Goal: Information Seeking & Learning: Compare options

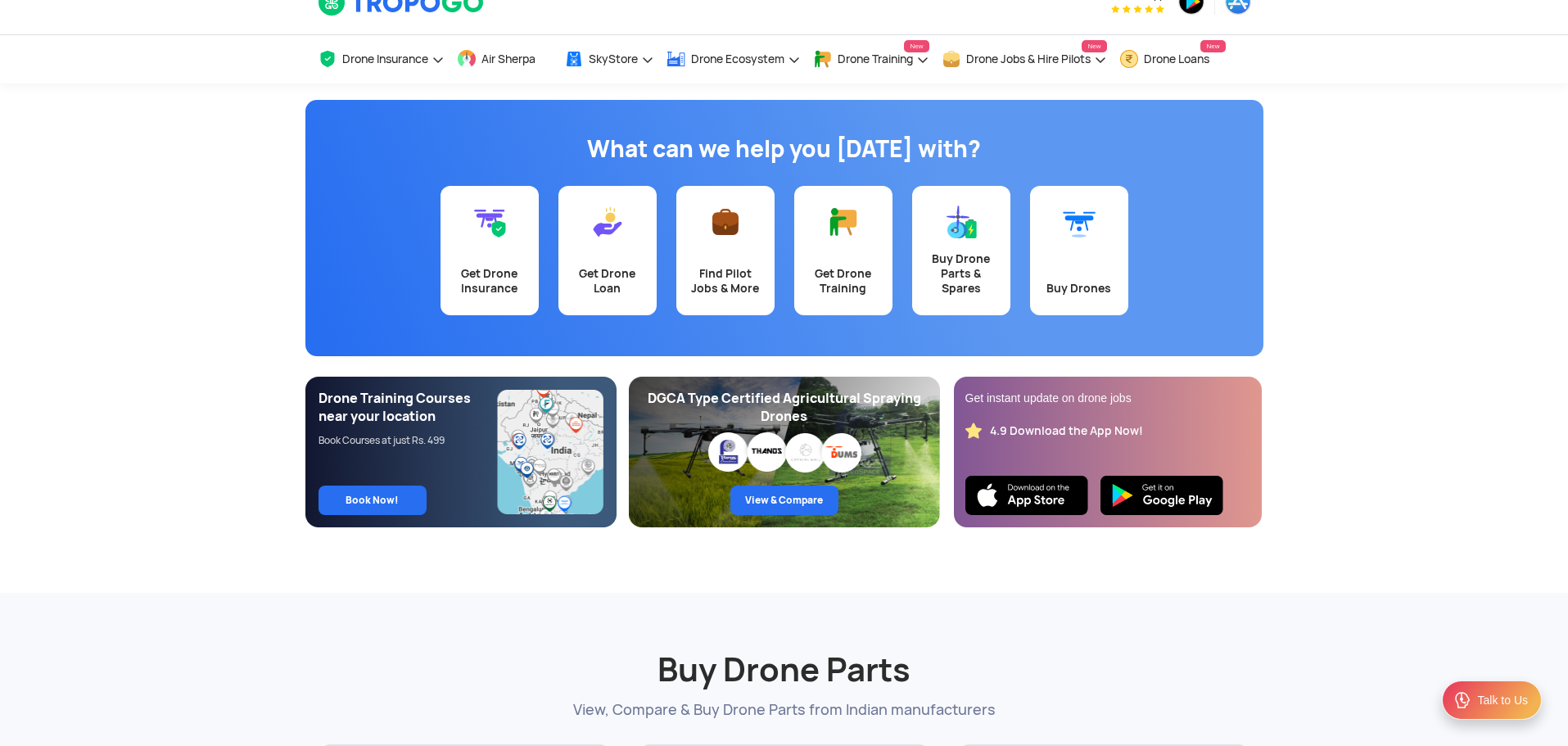
scroll to position [33, 0]
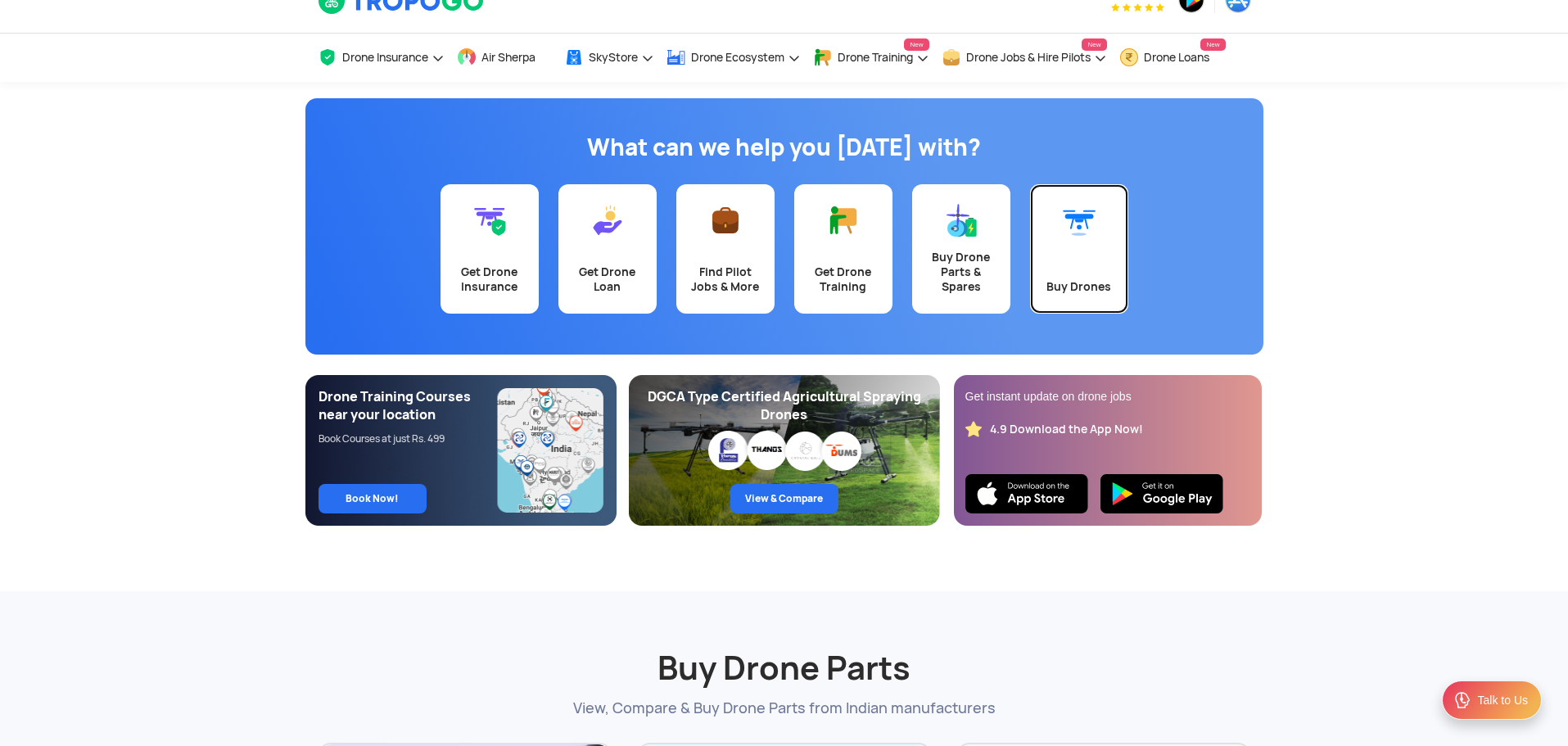
click at [1097, 240] on link "Buy Drones" at bounding box center [1079, 249] width 99 height 129
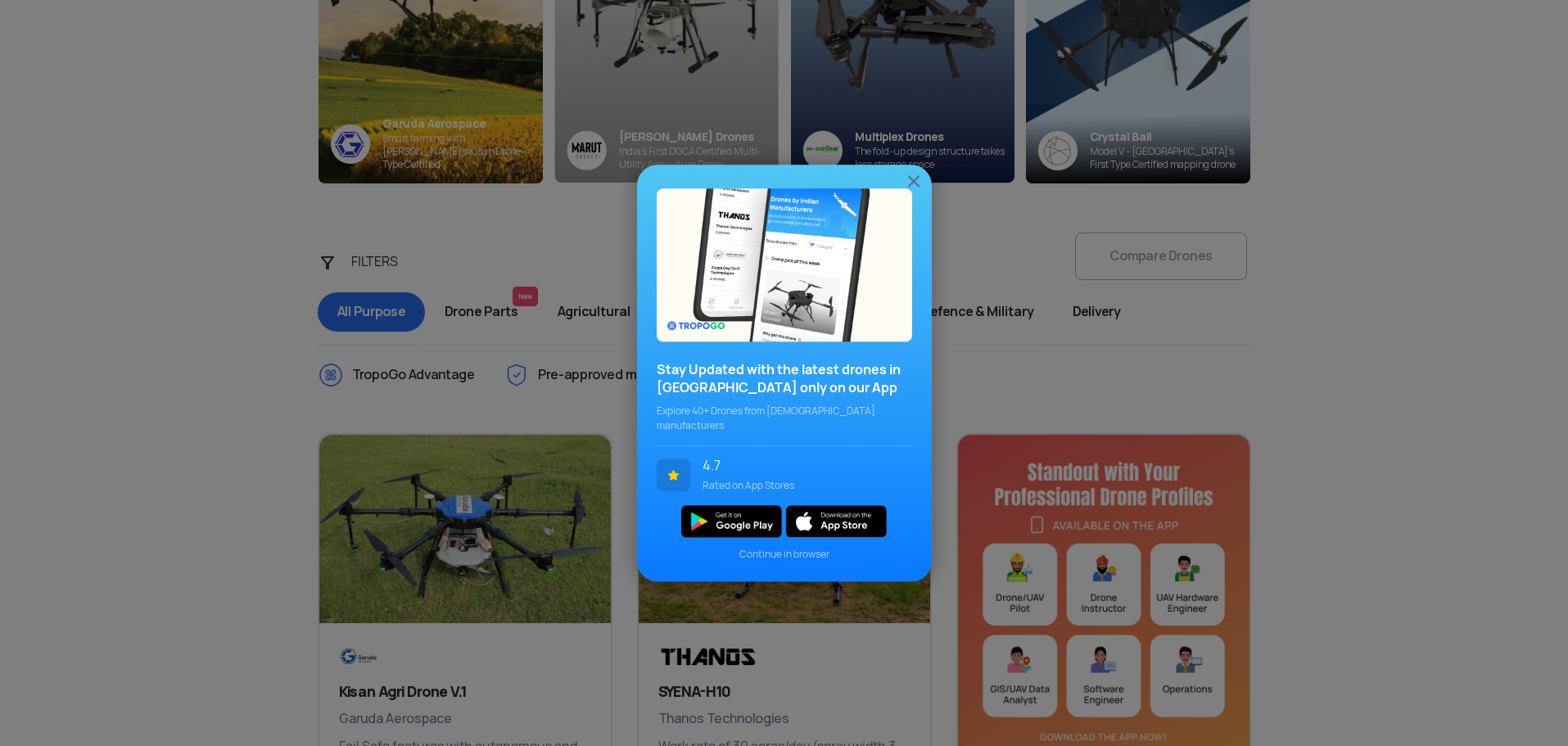
scroll to position [393, 0]
click at [914, 185] on img at bounding box center [913, 181] width 19 height 19
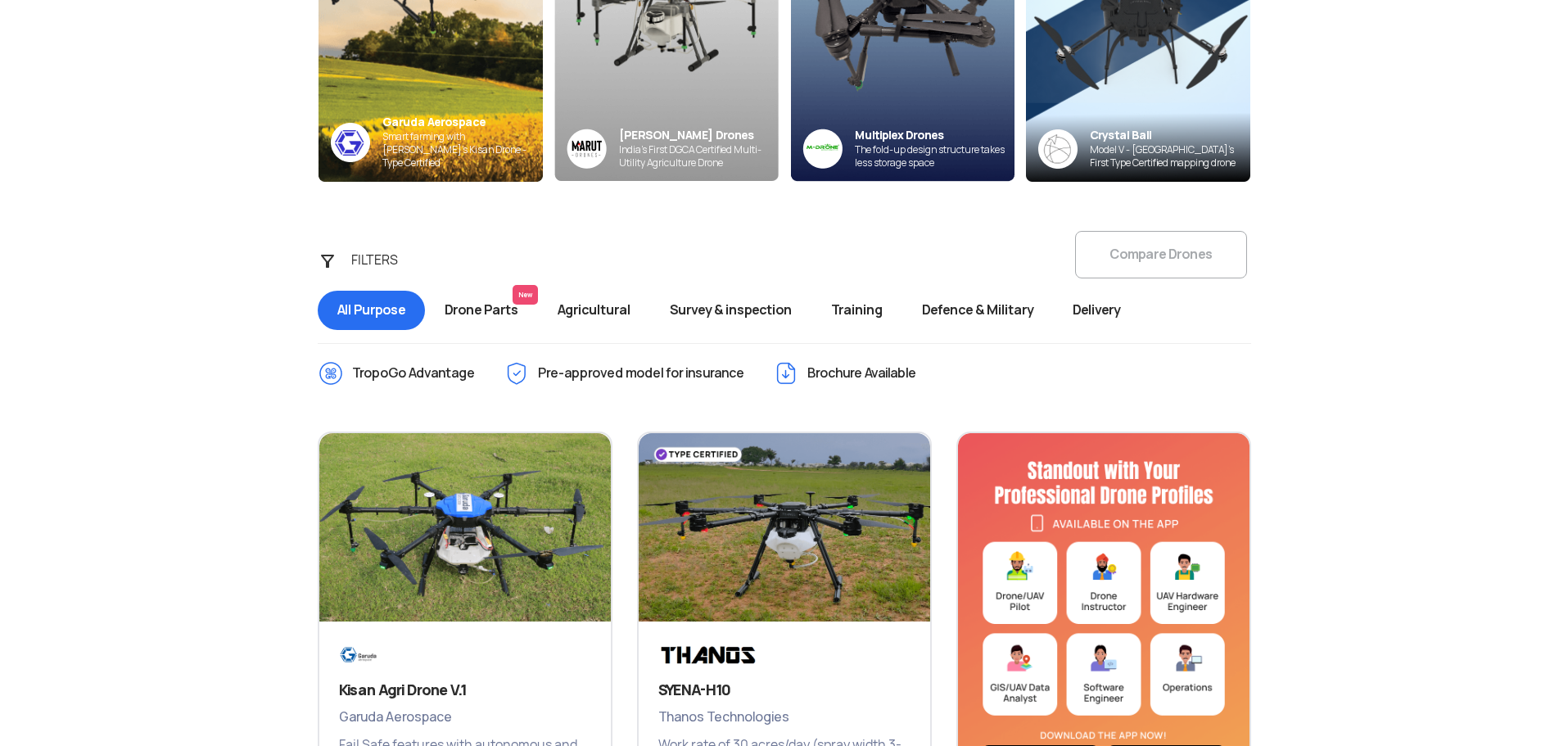
click at [764, 313] on span "Survey & inspection" at bounding box center [731, 310] width 161 height 40
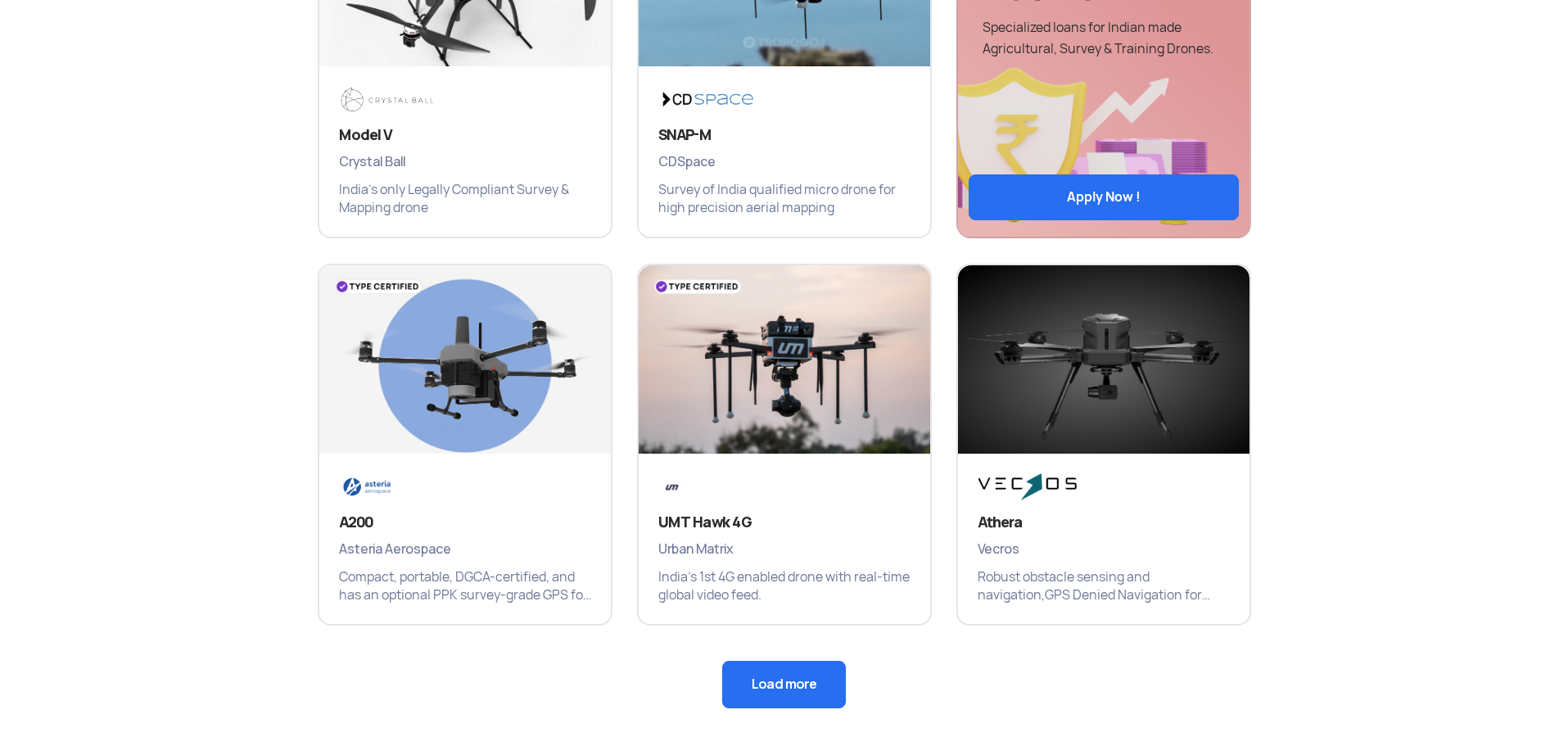
scroll to position [950, 0]
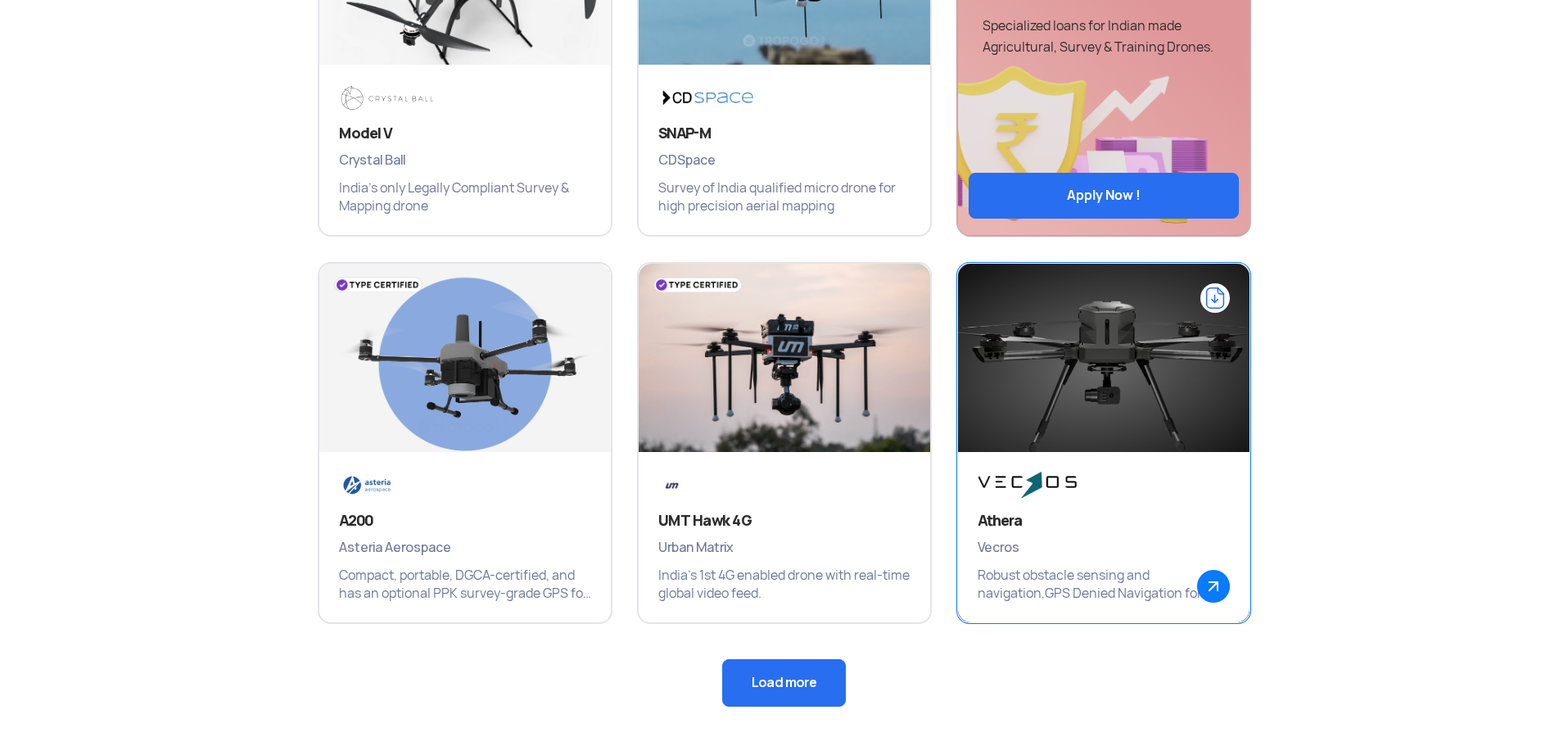
click at [1018, 562] on div "Athera Vecros Robust obstacle sensing and navigation,GPS Denied Navigation for …" at bounding box center [1104, 537] width 291 height 170
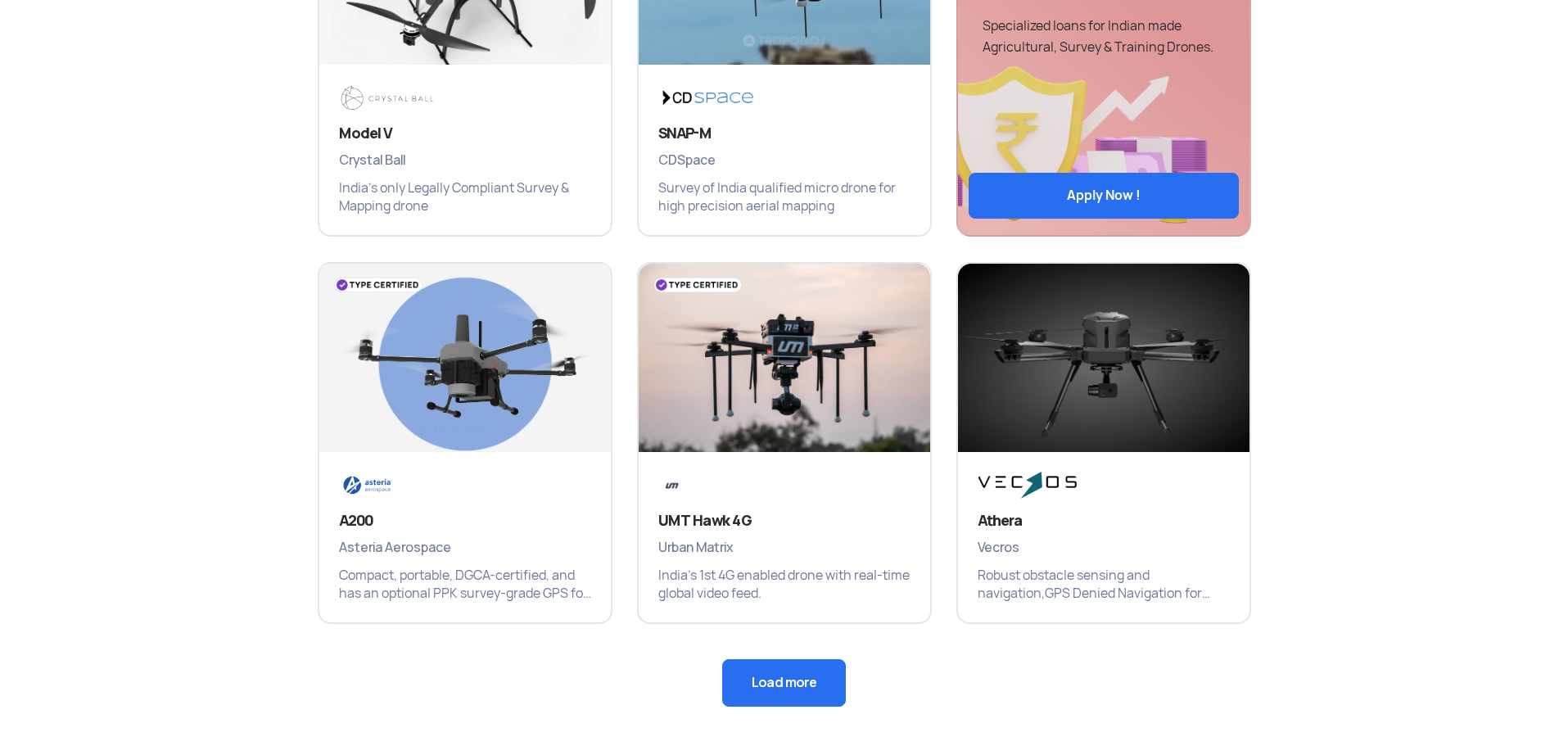
click at [819, 682] on button "Load more" at bounding box center [784, 683] width 123 height 48
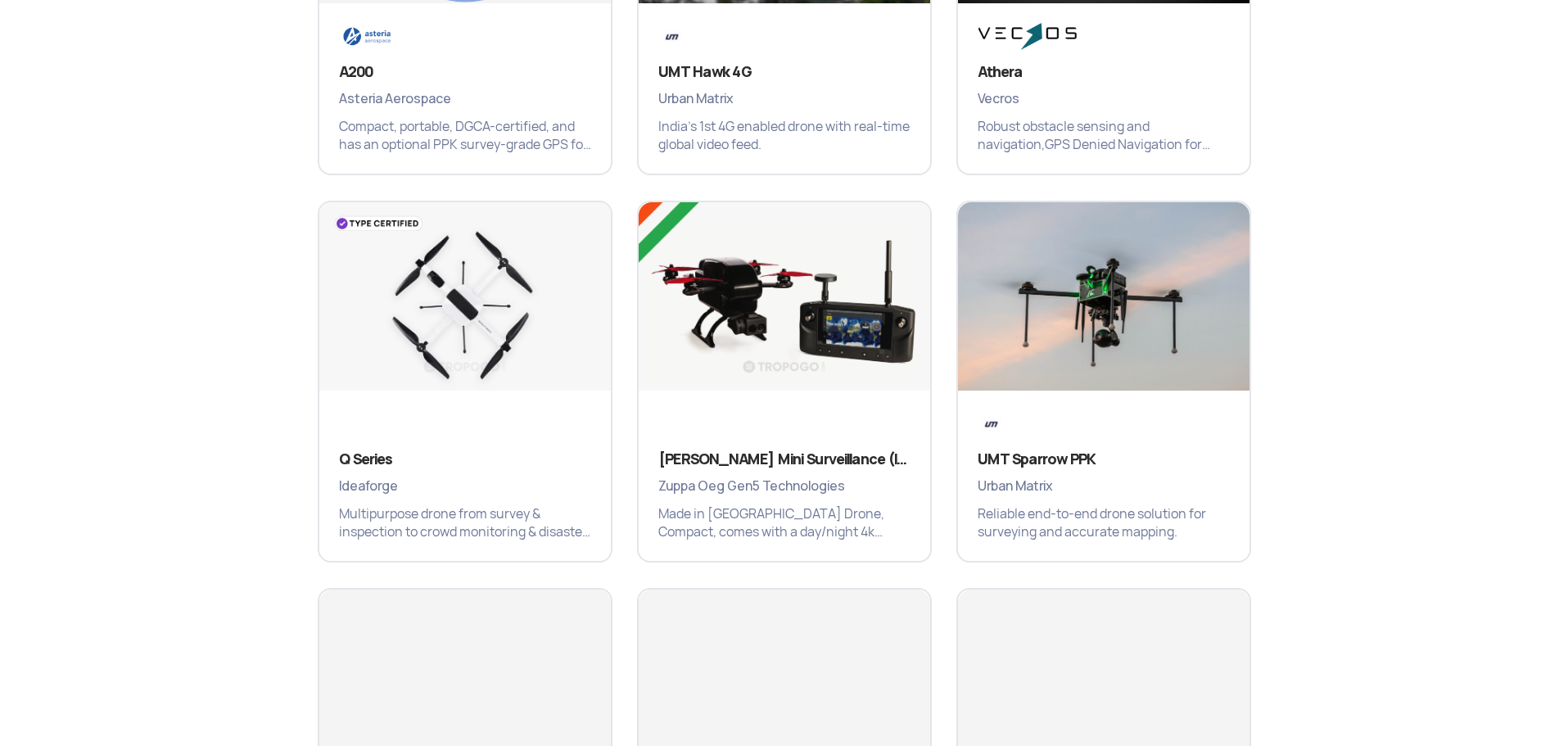
scroll to position [1441, 0]
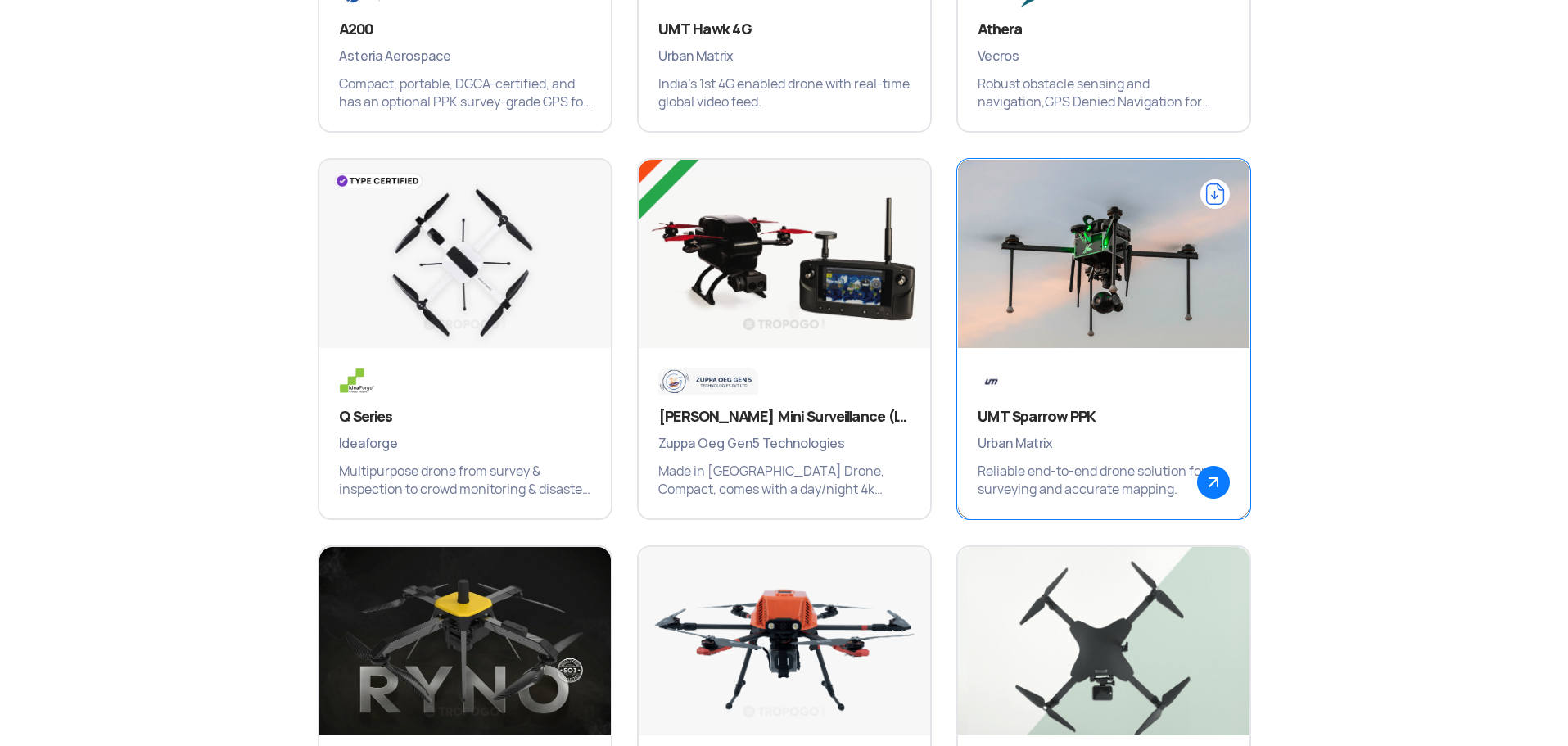
click at [1001, 453] on span "Urban Matrix" at bounding box center [1104, 443] width 252 height 21
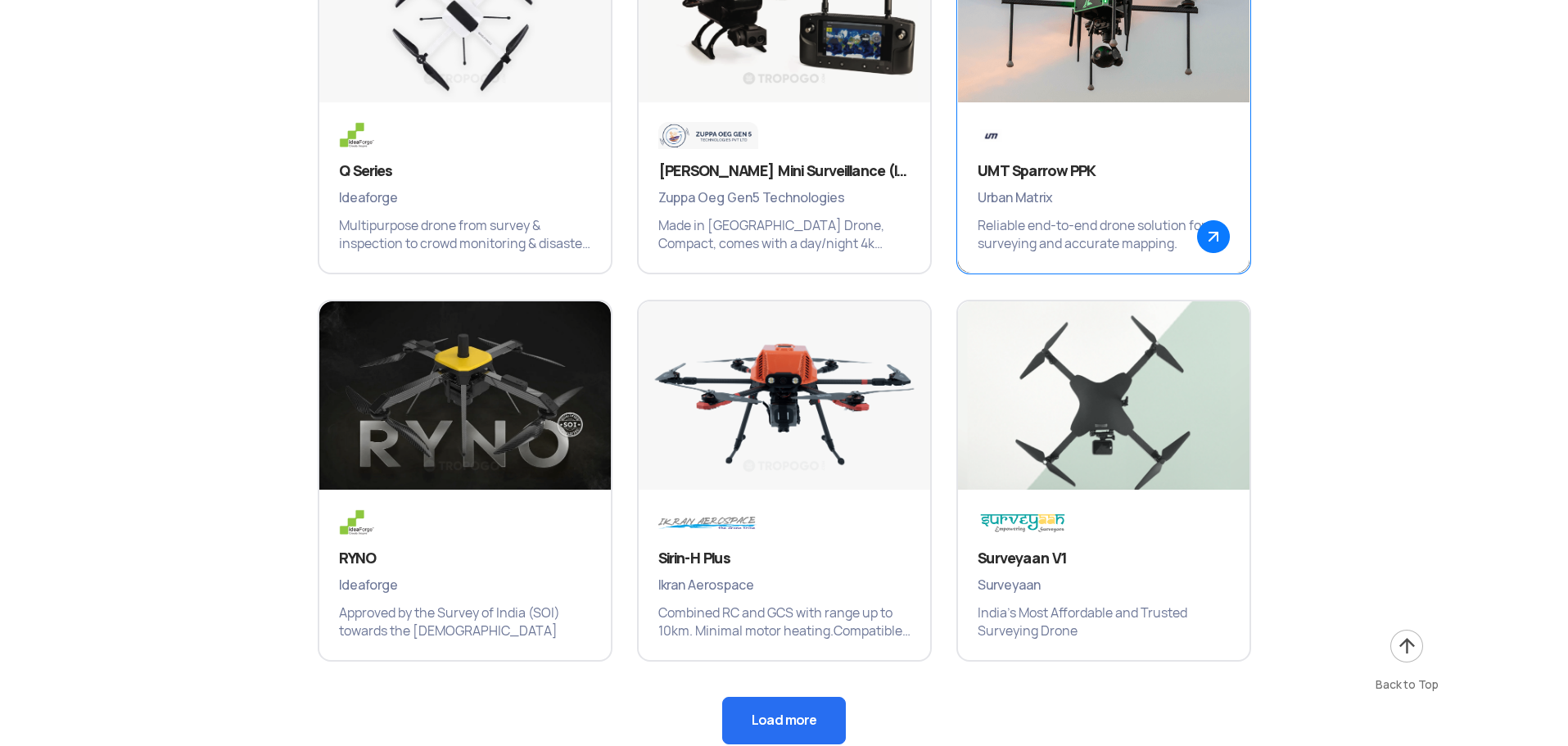
scroll to position [1768, 0]
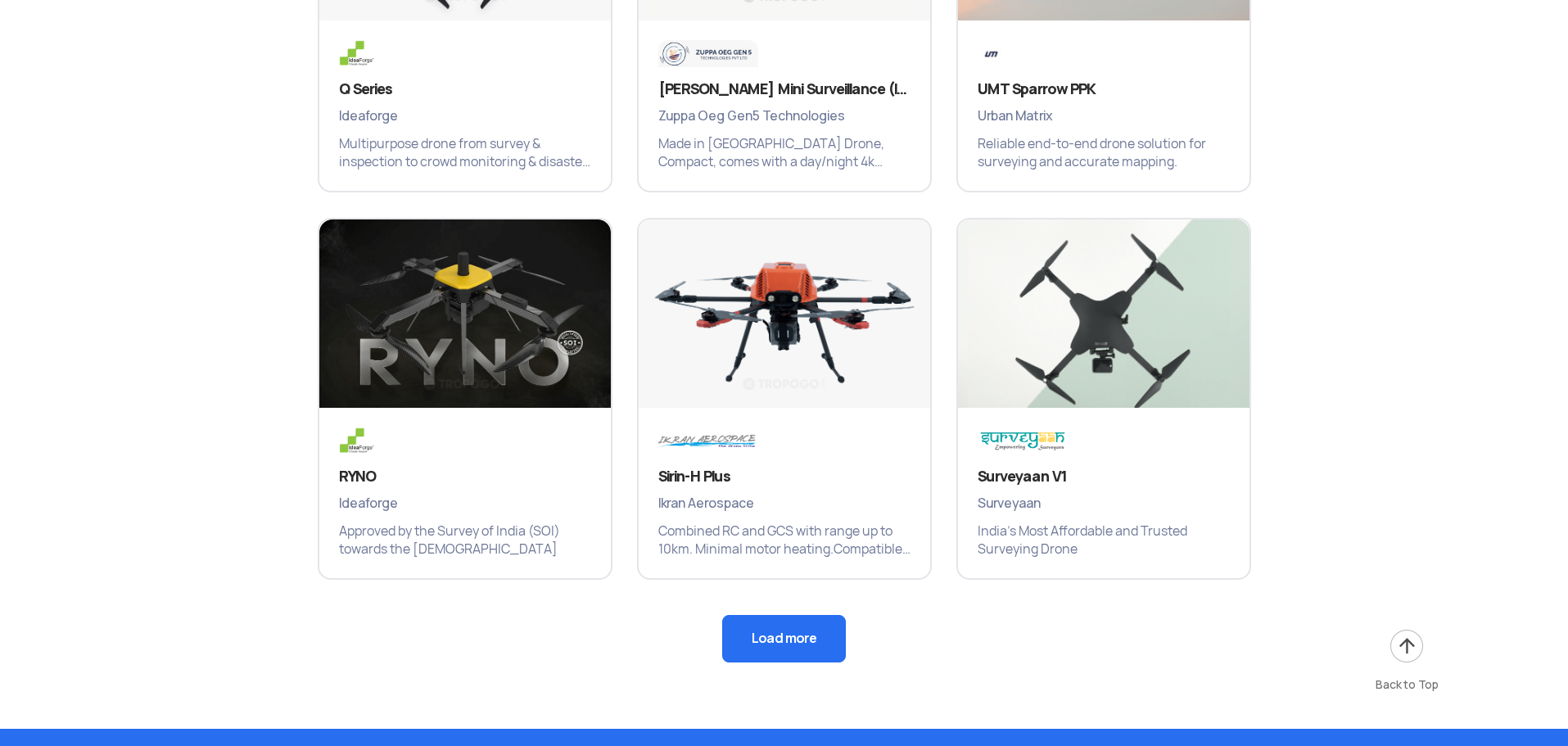
click at [786, 647] on button "Load more" at bounding box center [784, 639] width 123 height 48
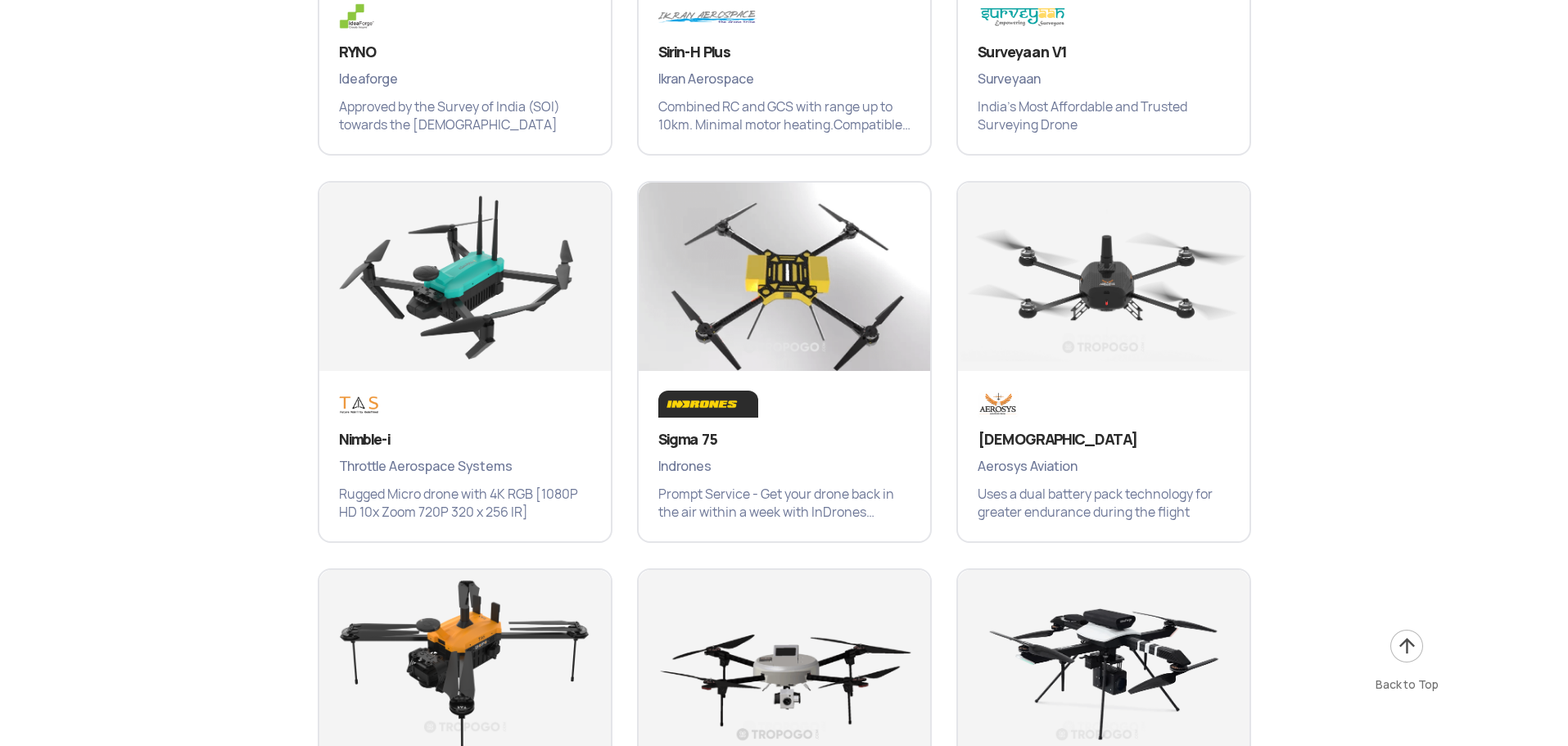
scroll to position [2194, 0]
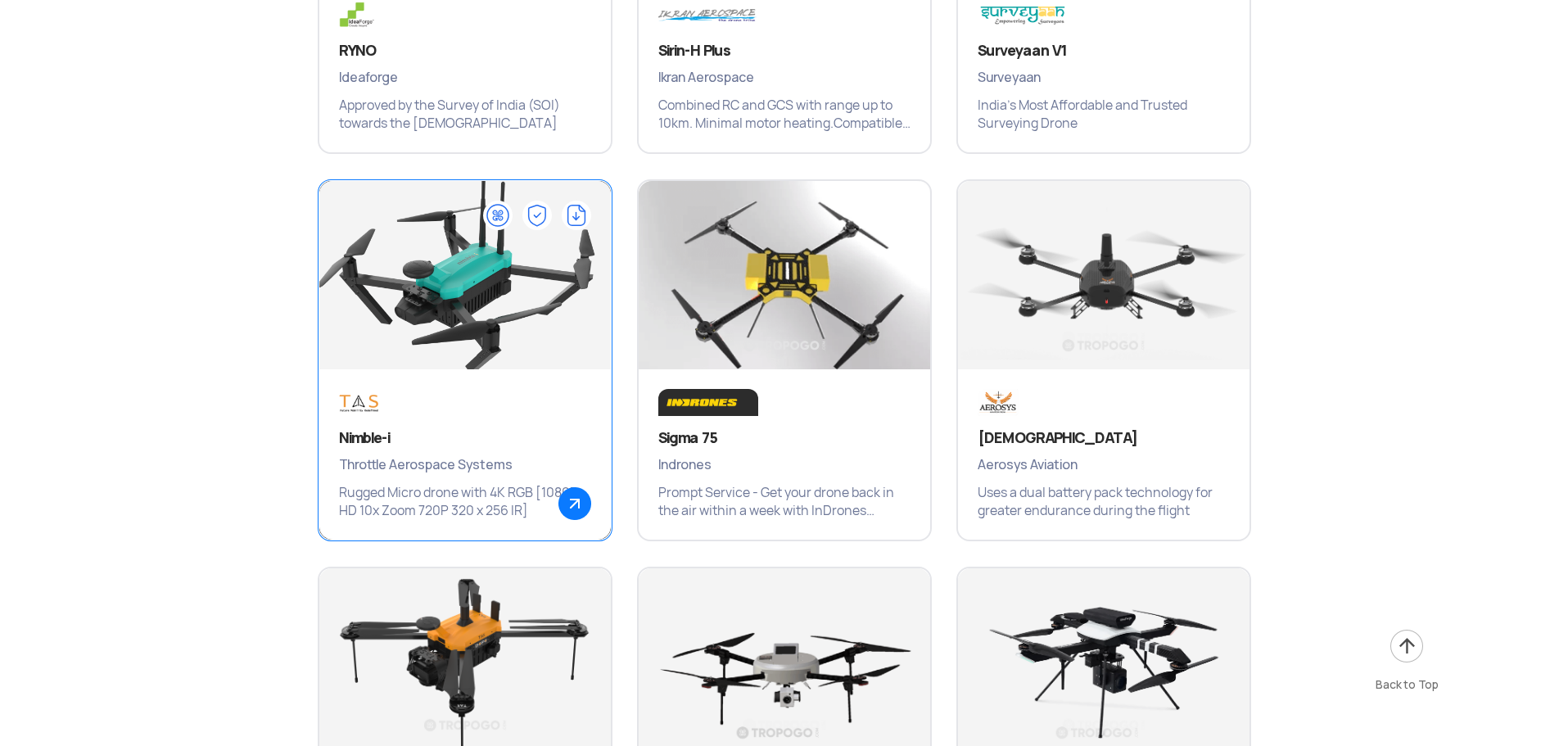
click at [462, 477] on div "Nimble-i Throttle Aerospace Systems Rugged Micro drone with 4K RGB [1080P HD 10…" at bounding box center [465, 454] width 291 height 170
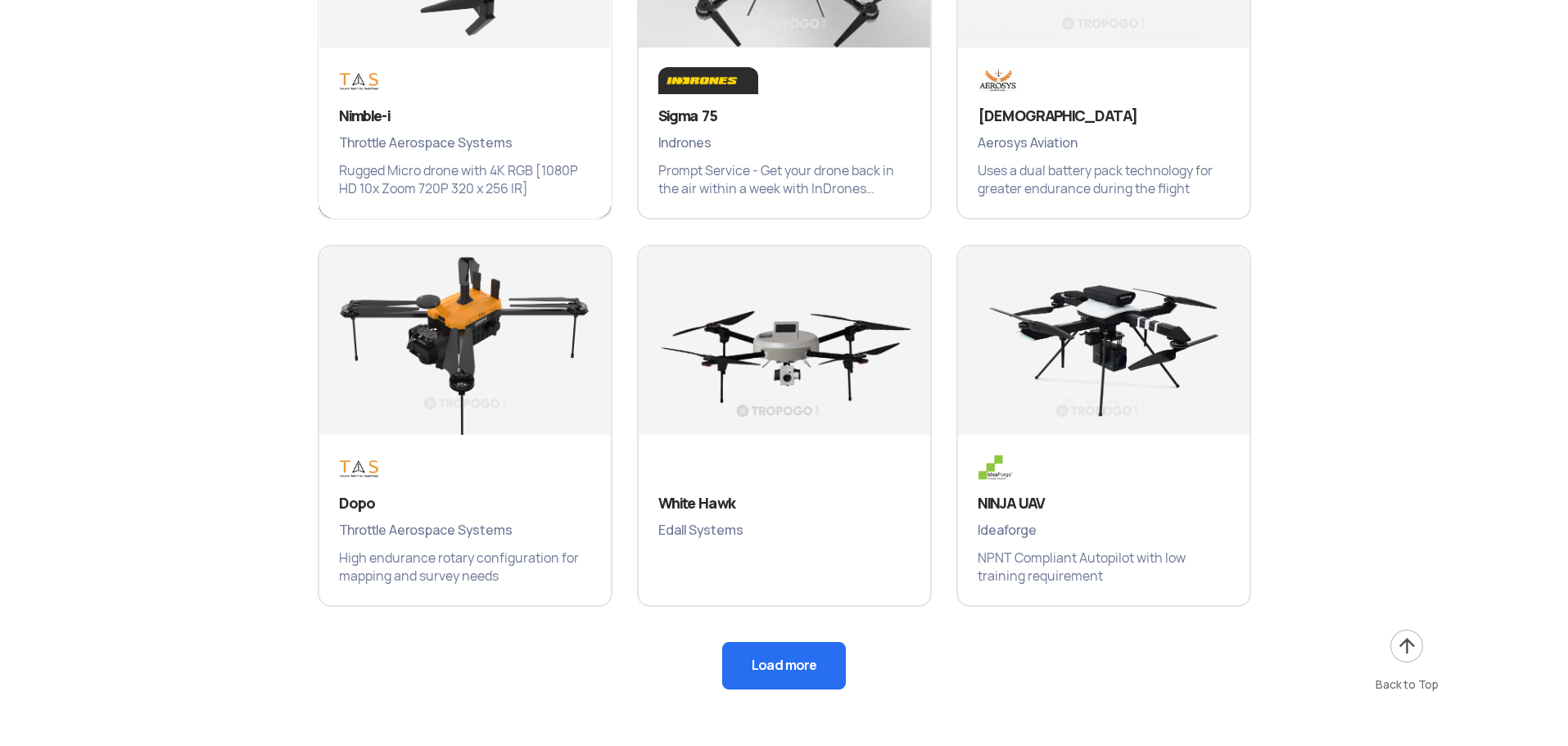
scroll to position [2555, 0]
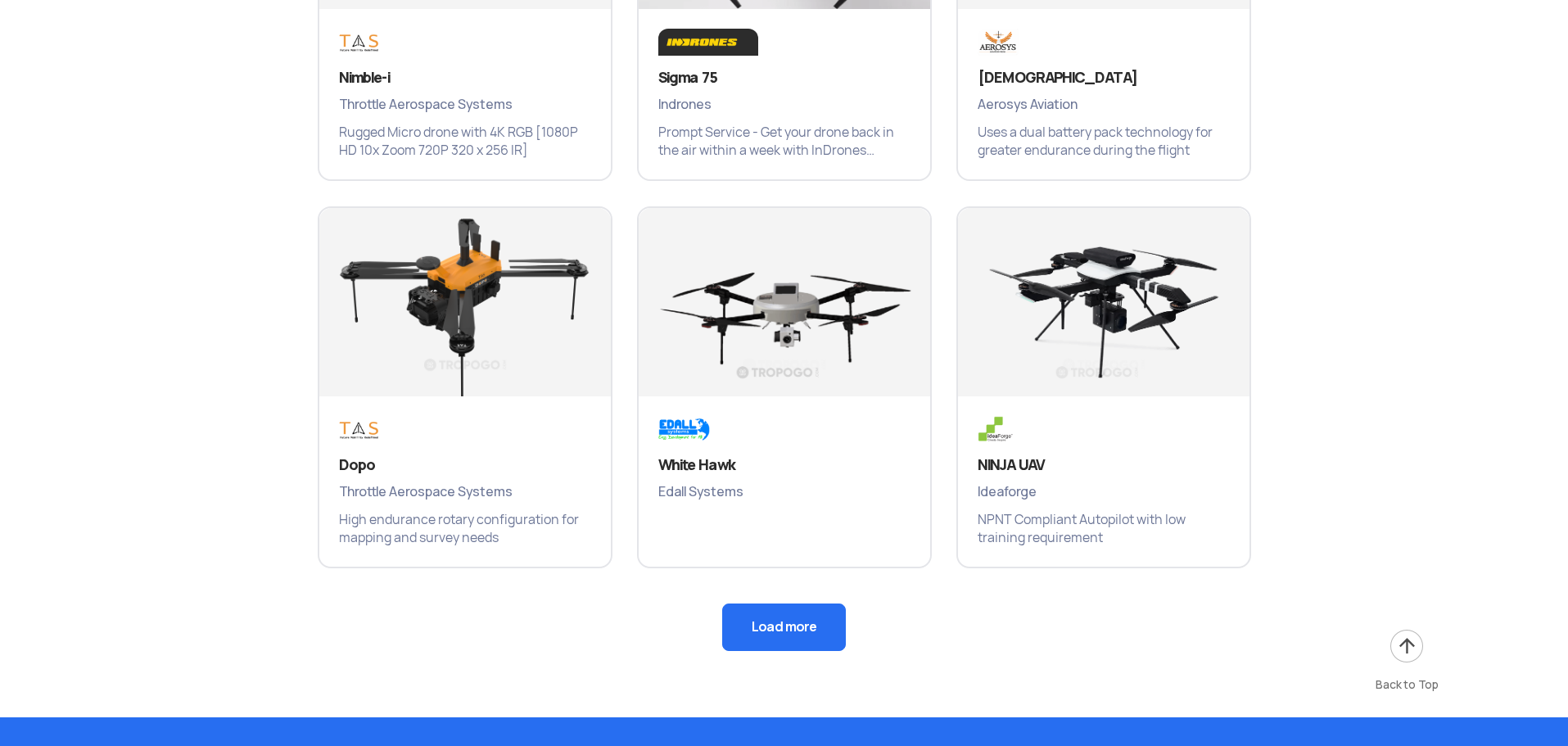
click at [761, 612] on button "Load more" at bounding box center [784, 627] width 123 height 48
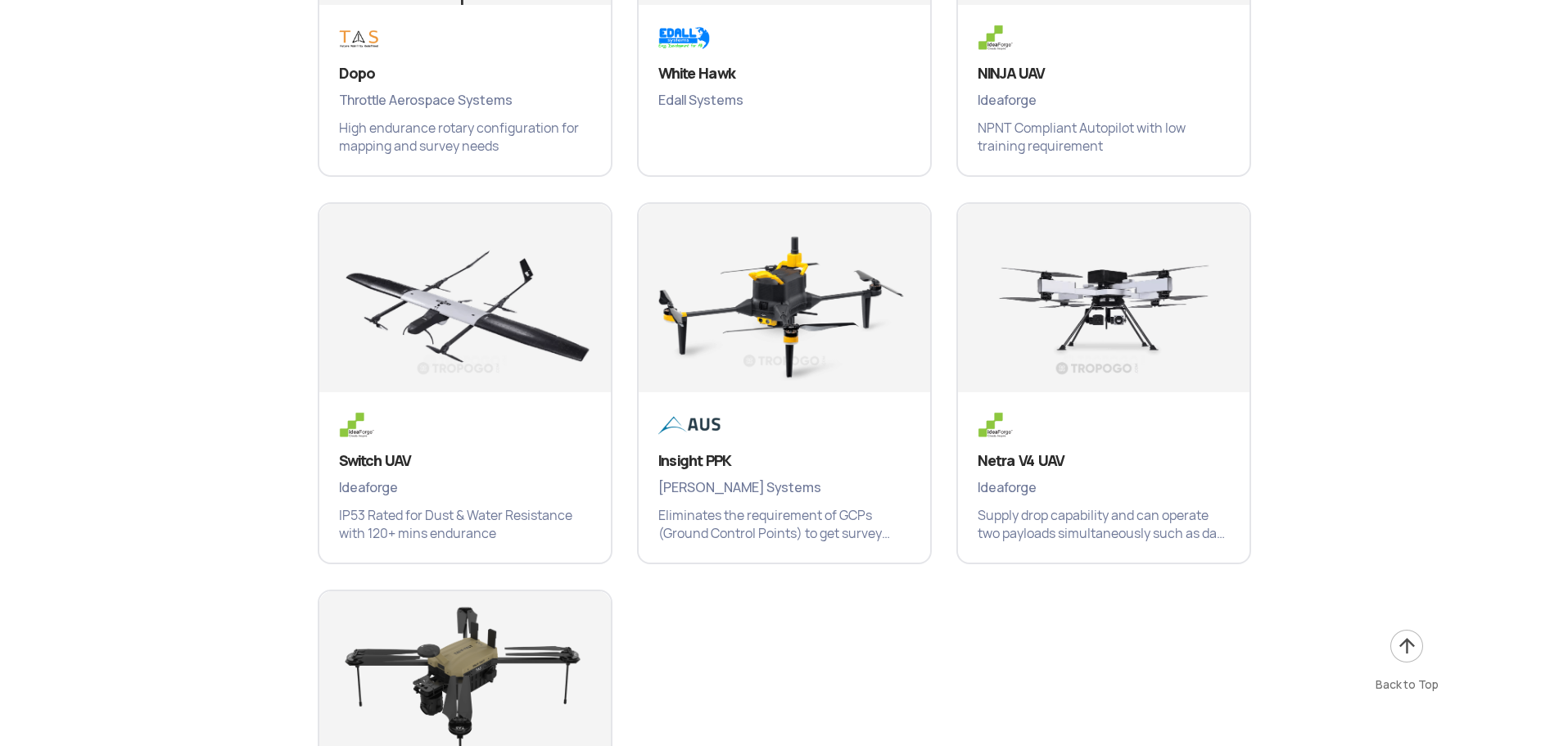
scroll to position [2947, 0]
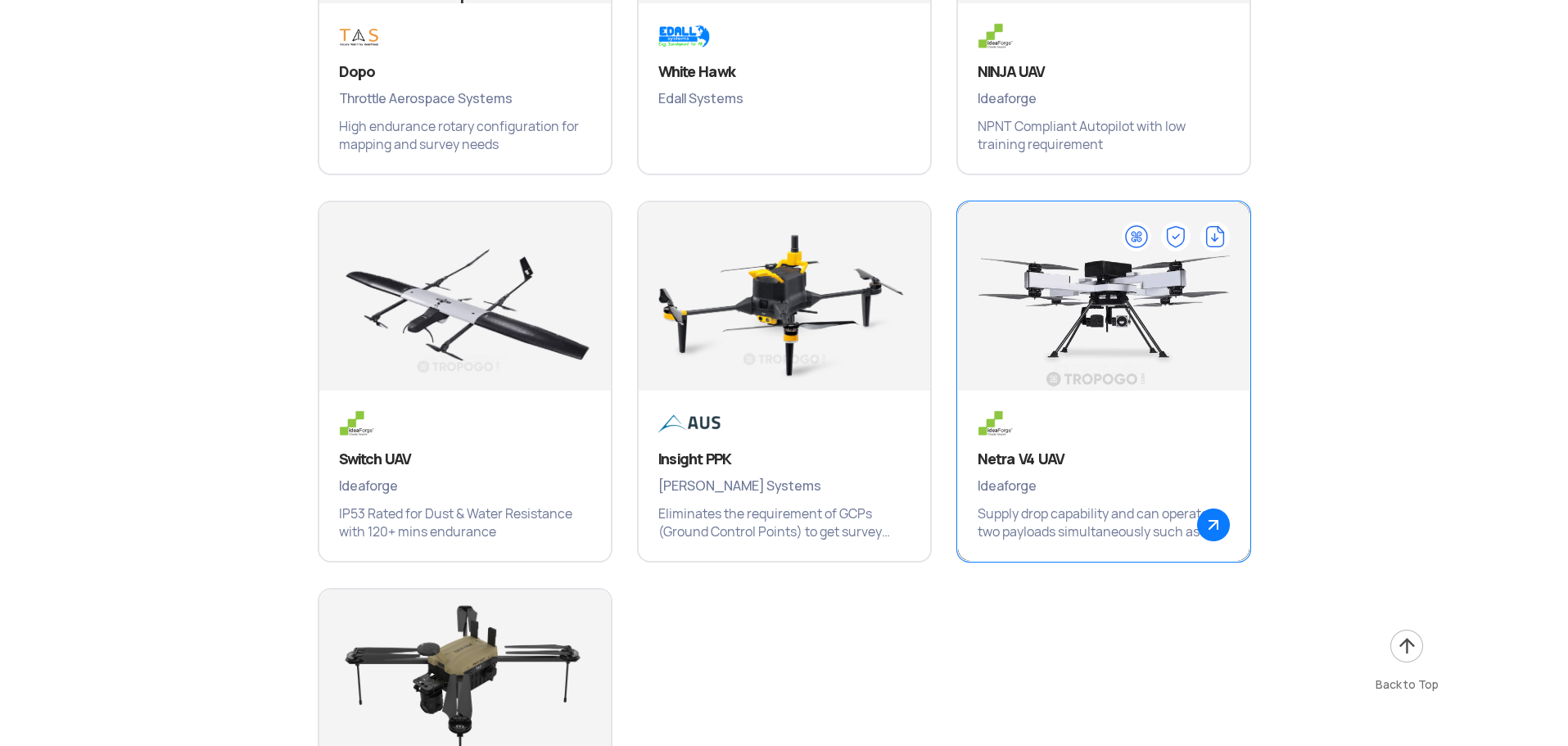
click at [1134, 535] on p "Supply drop capability and can operate two payloads simultaneously such as day …" at bounding box center [1104, 523] width 252 height 36
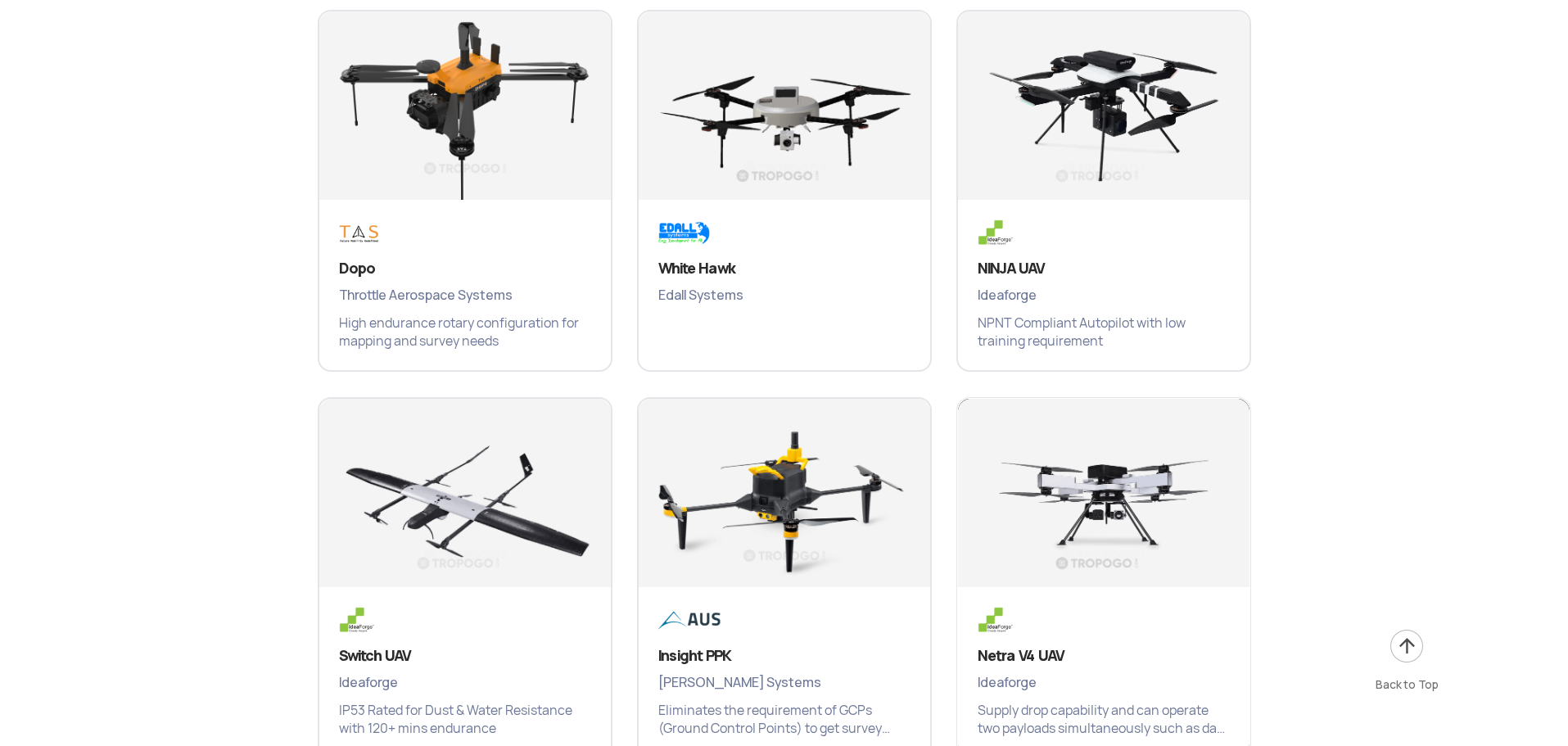
scroll to position [2784, 0]
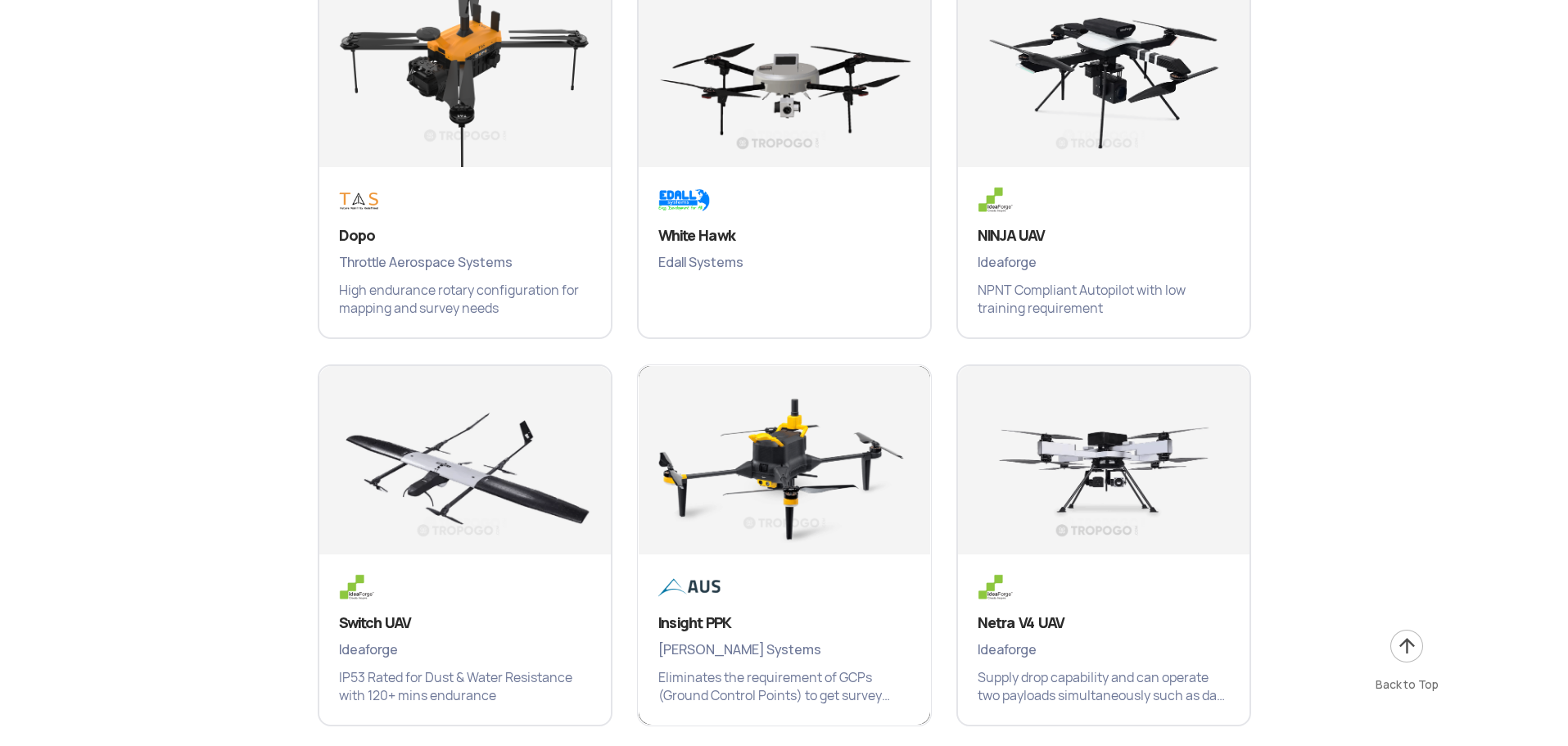
click at [814, 577] on div "Insight PPK Aarav Unmanned Systems Eliminates the requirement of GCPs (Ground C…" at bounding box center [784, 639] width 291 height 170
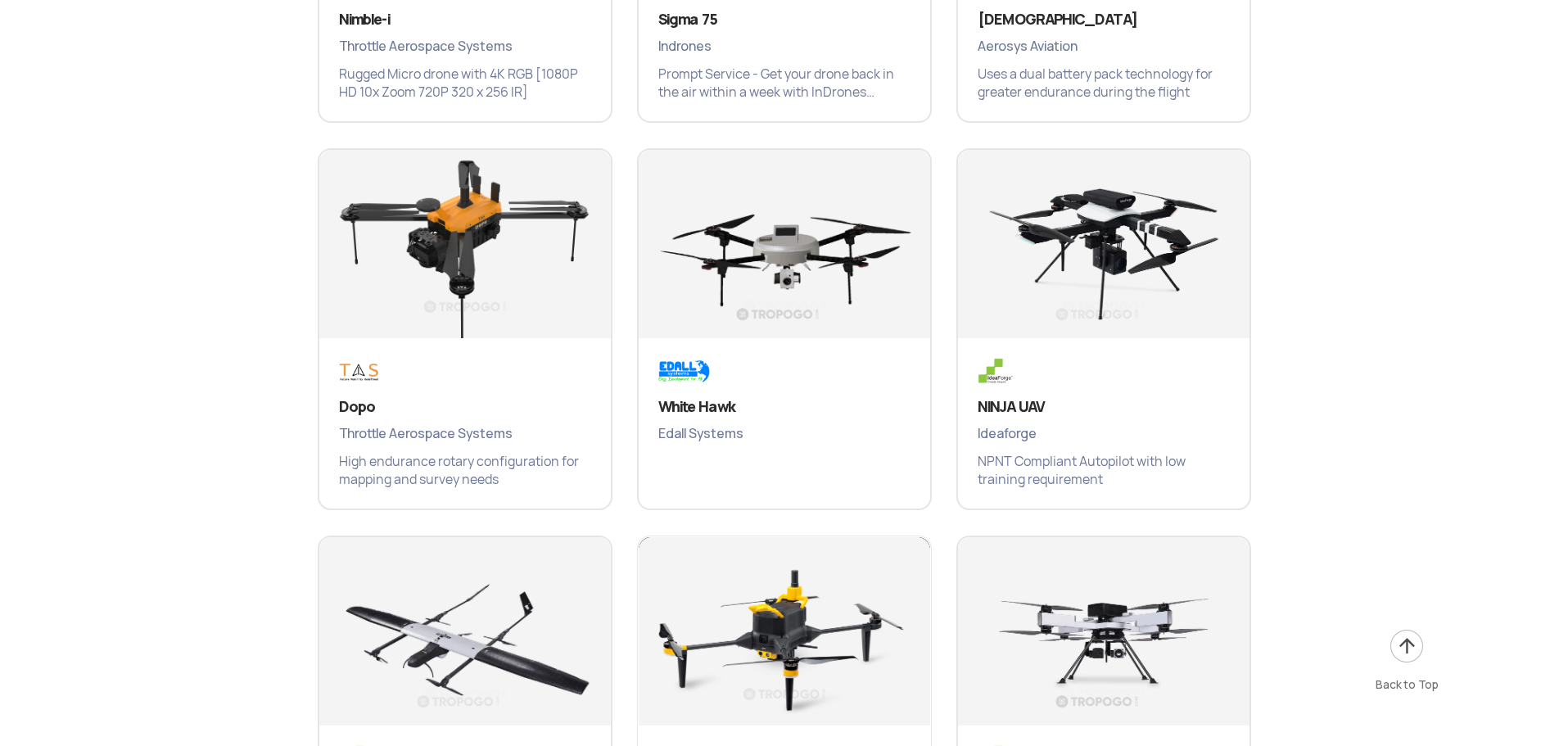
scroll to position [2489, 0]
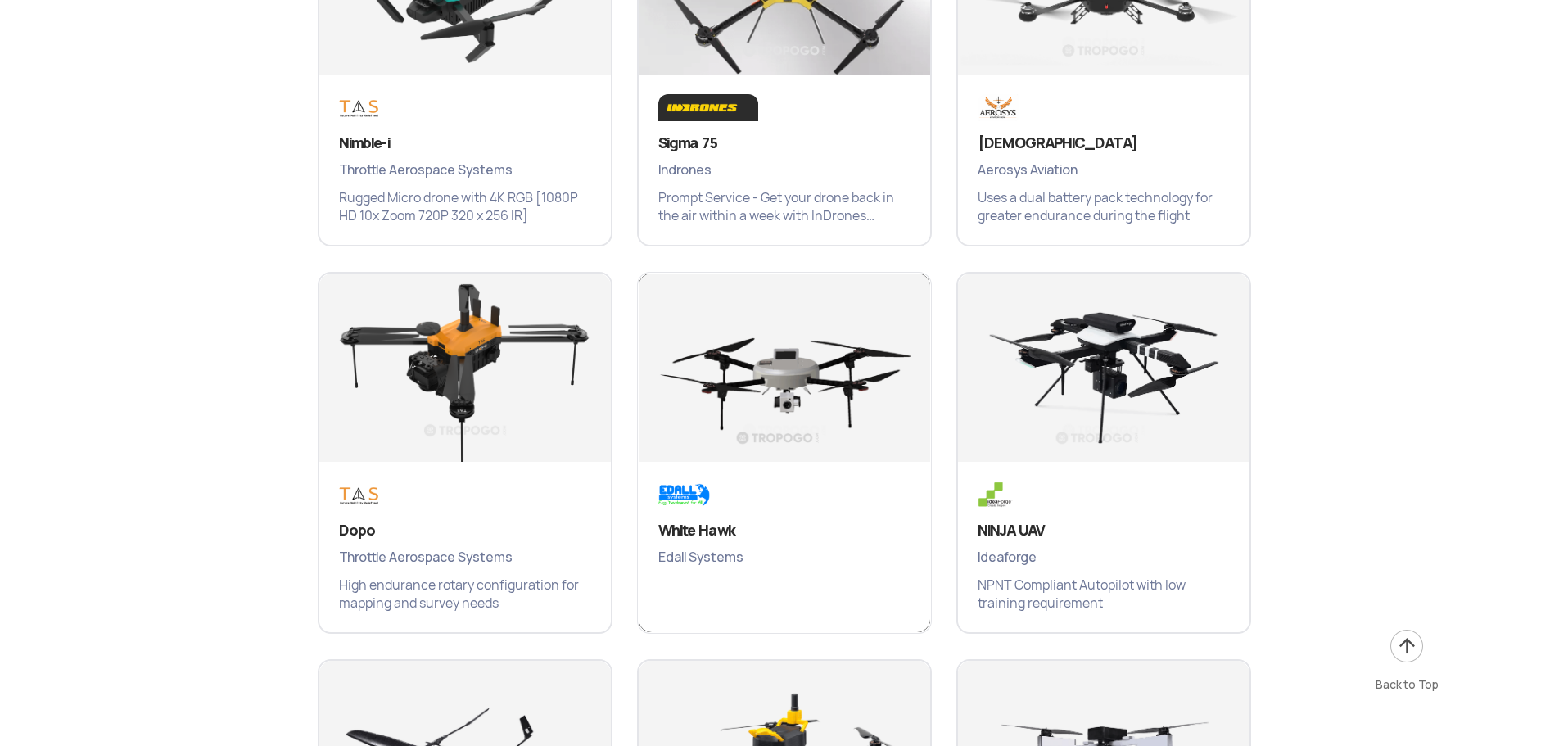
click at [814, 577] on p at bounding box center [785, 594] width 252 height 36
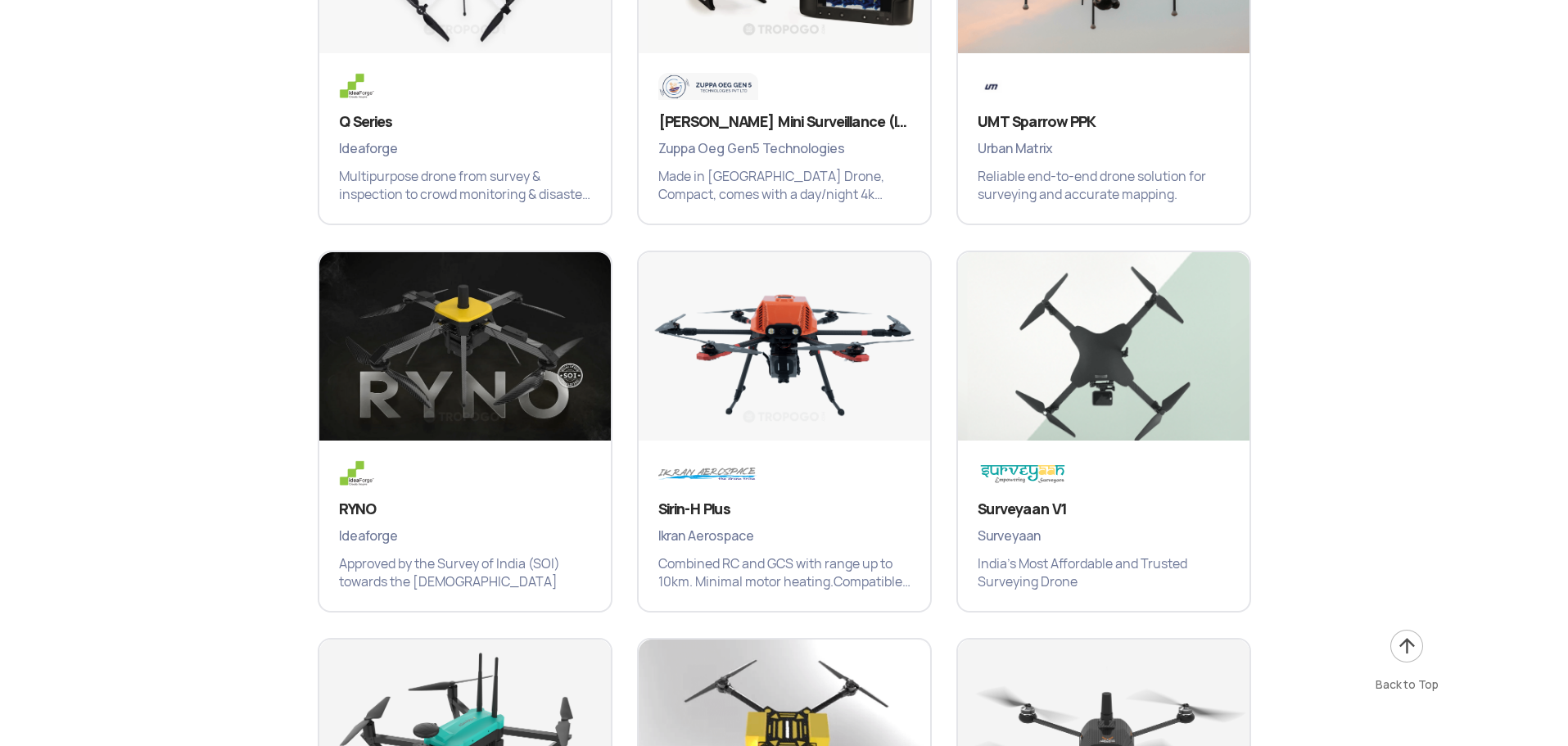
scroll to position [1834, 0]
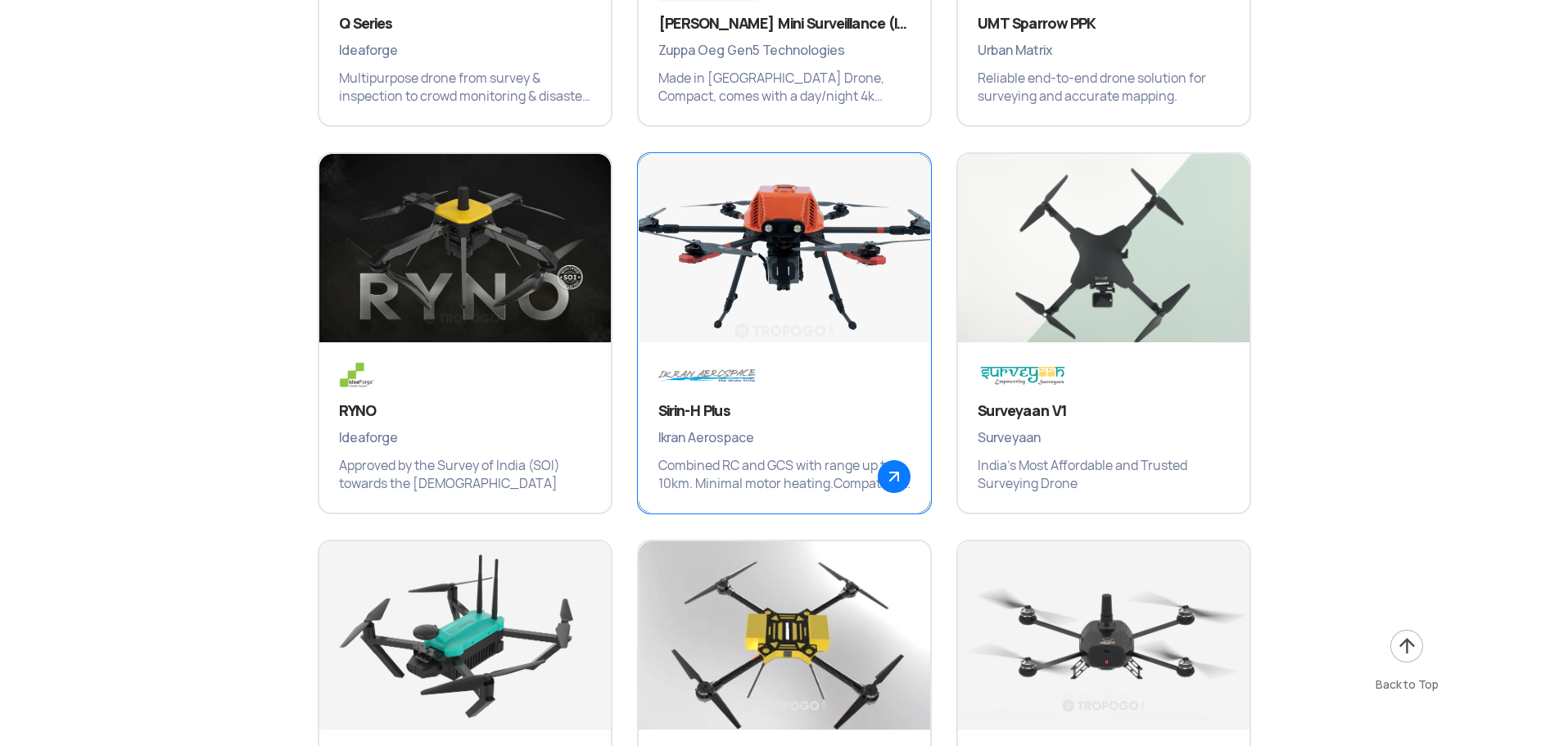
click at [725, 390] on div "Sirin-H Plus Ikran Aerospace Combined RC and GCS with range up to 10km. Minimal…" at bounding box center [784, 427] width 291 height 170
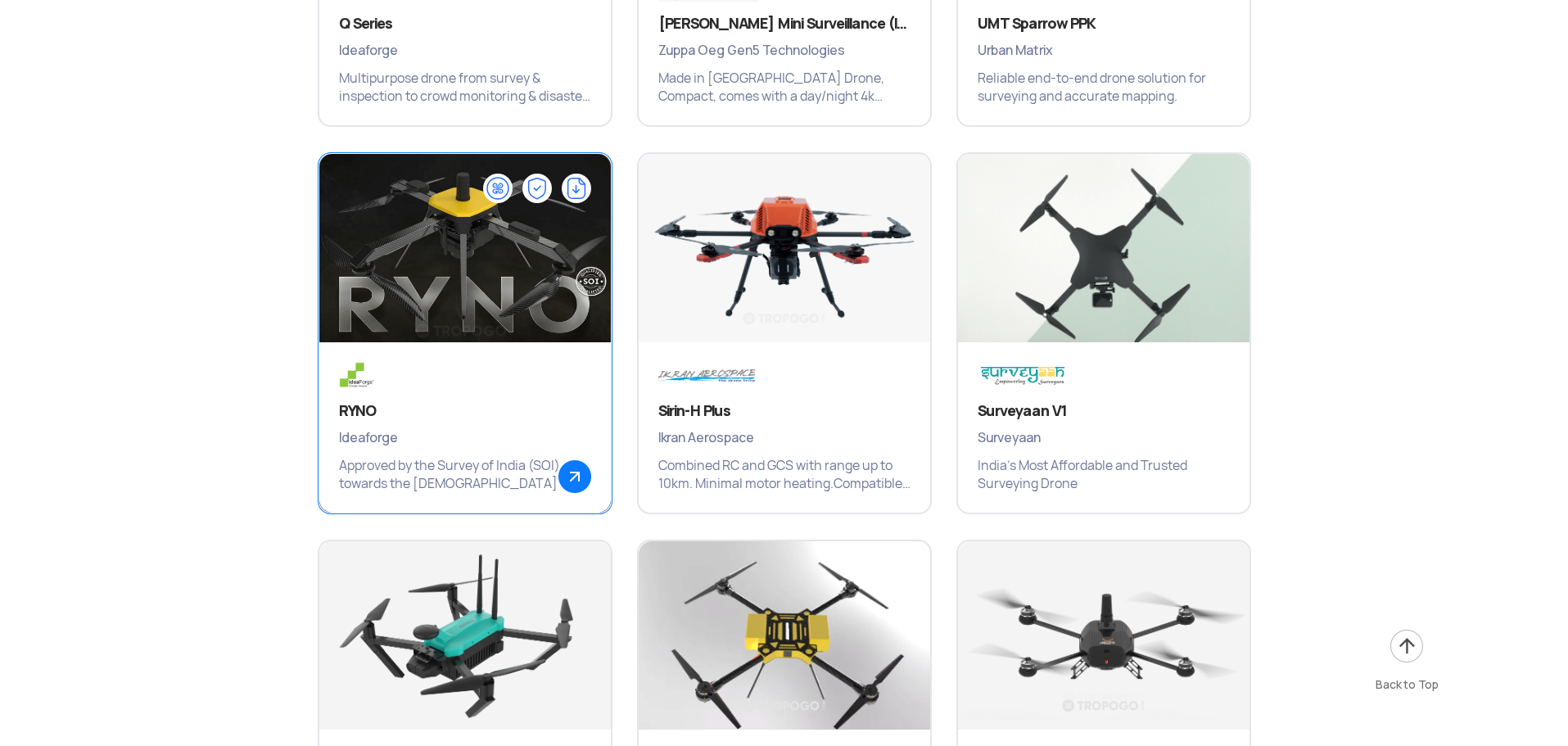
click at [462, 415] on h3 "RYNO" at bounding box center [465, 411] width 252 height 19
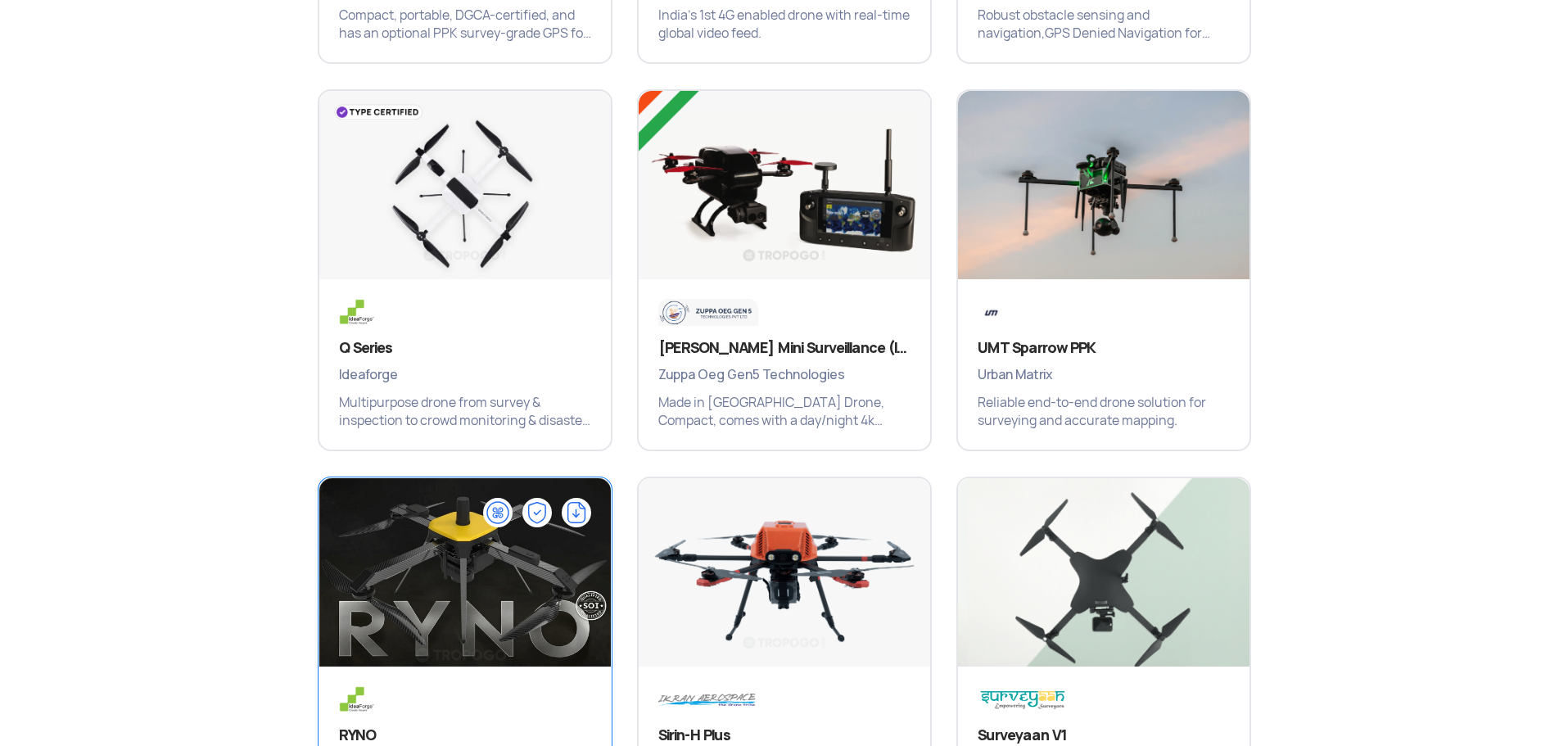
scroll to position [1507, 0]
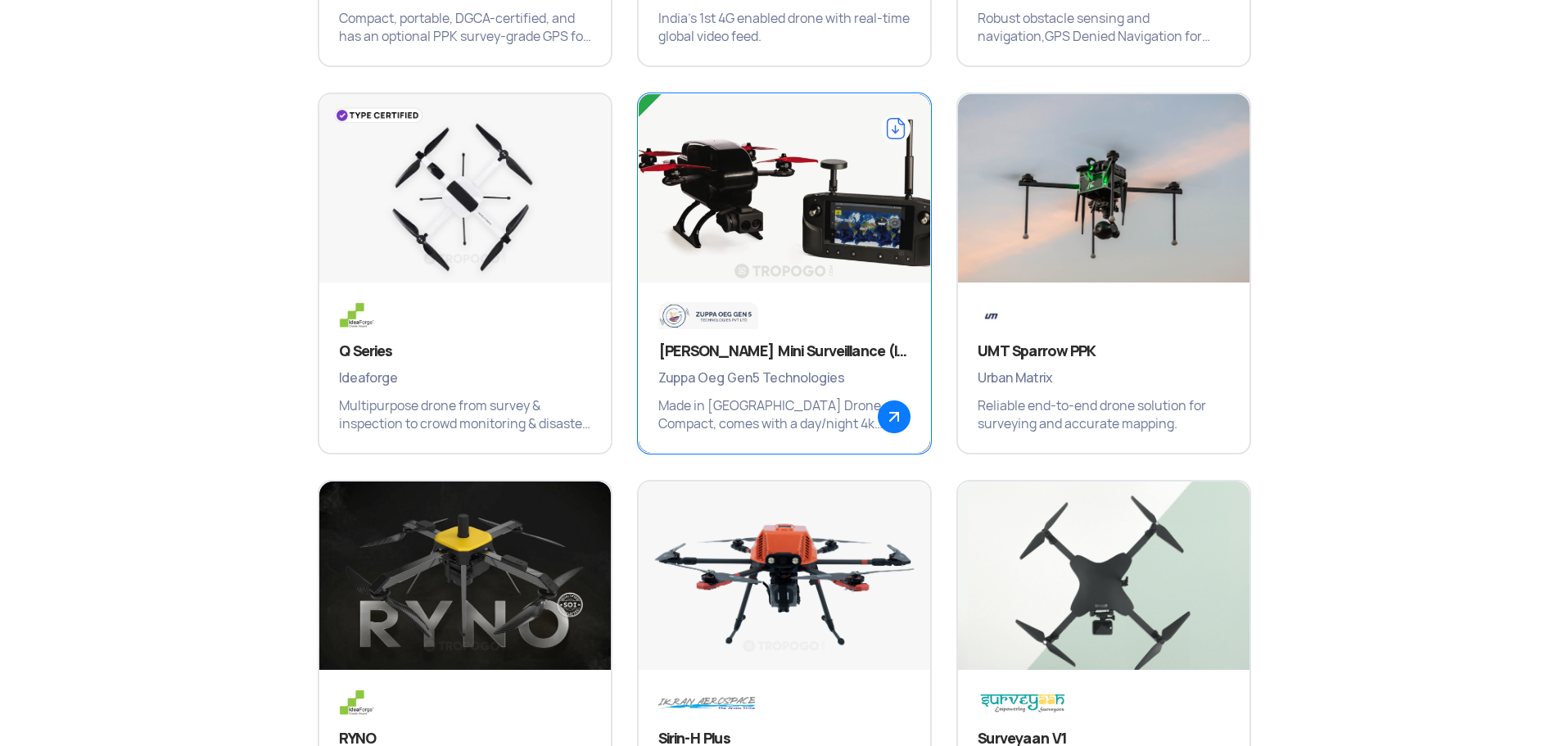
click at [724, 413] on p "Made in India Drone, Compact, comes with a day/night 4k camera" at bounding box center [785, 414] width 252 height 36
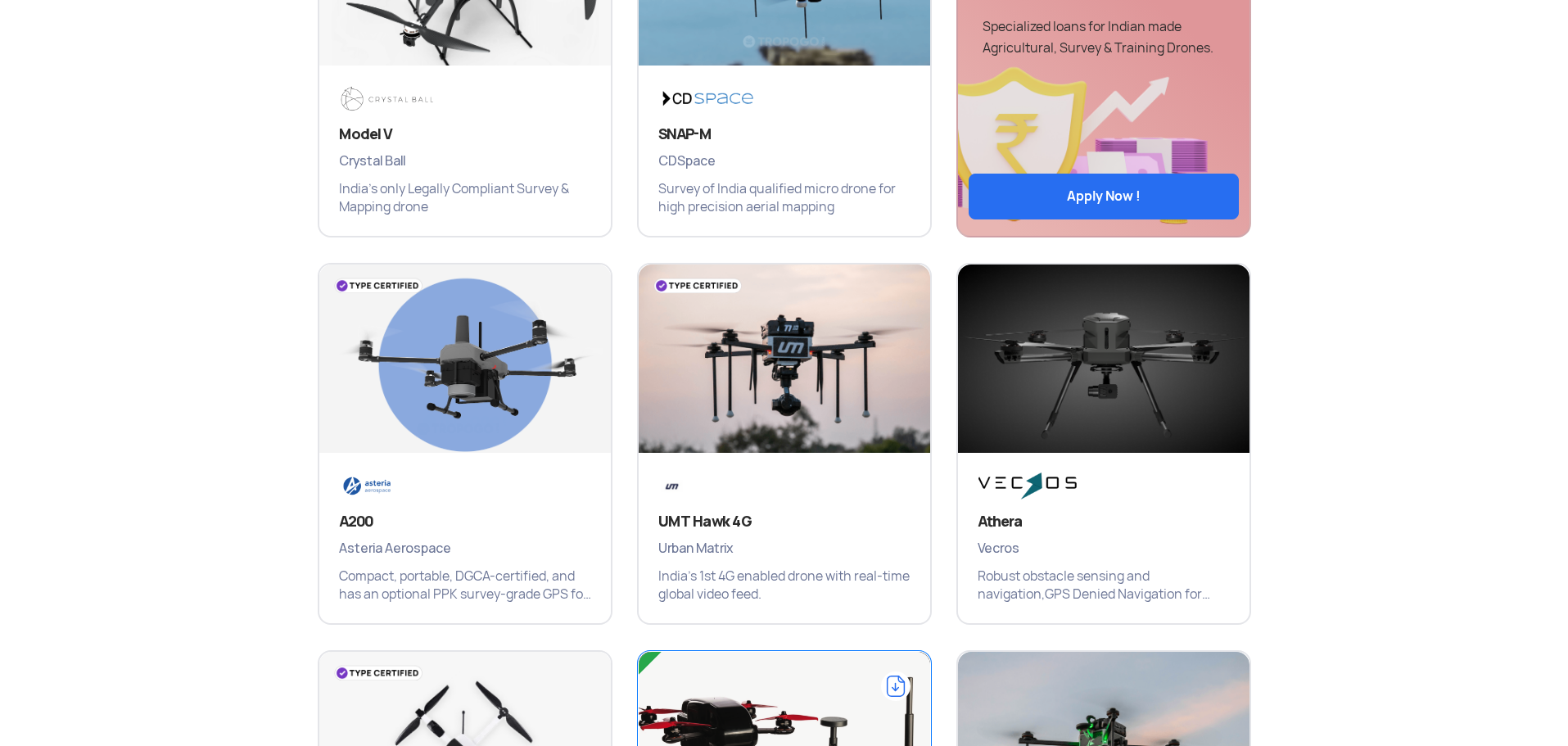
scroll to position [983, 0]
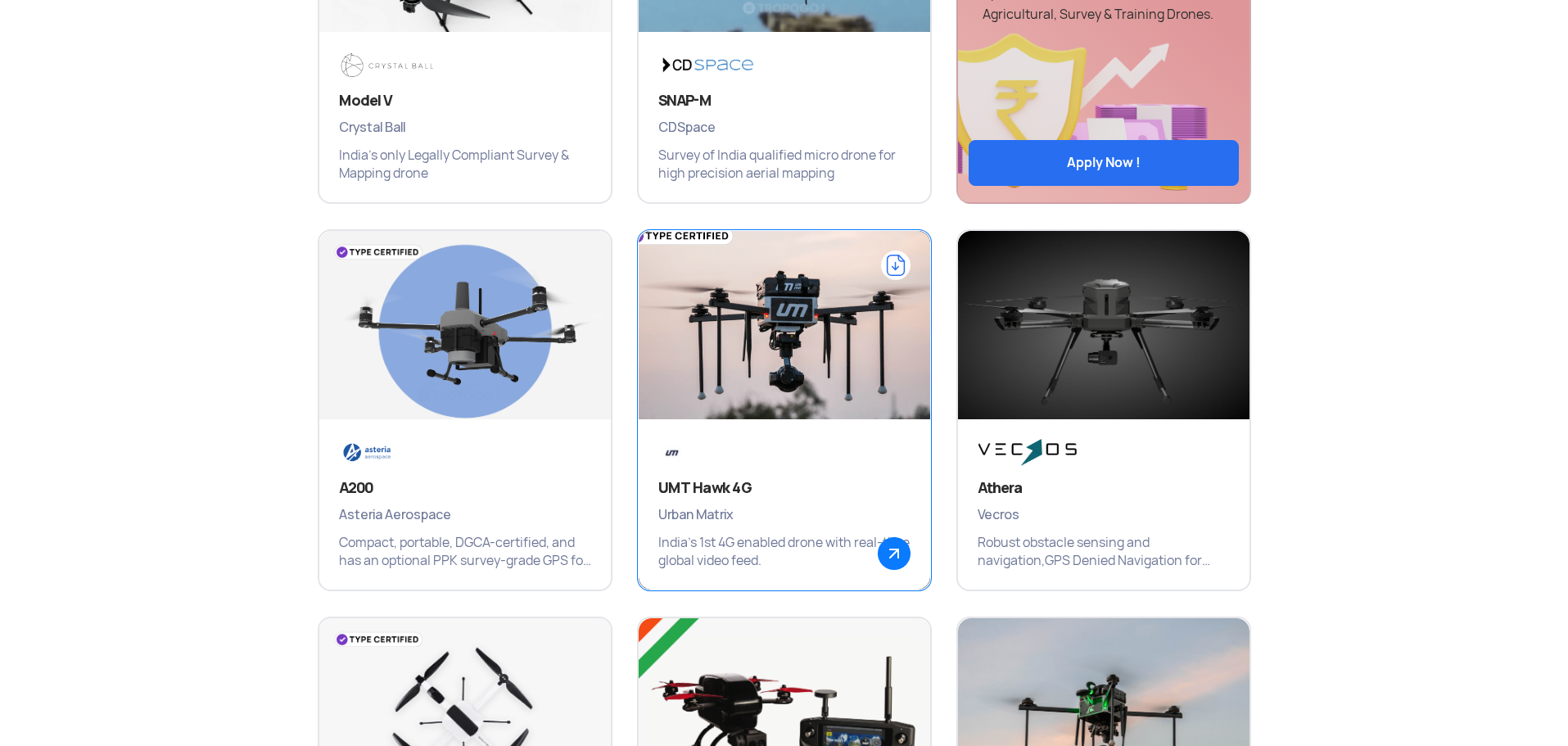
click at [790, 413] on img at bounding box center [784, 332] width 350 height 246
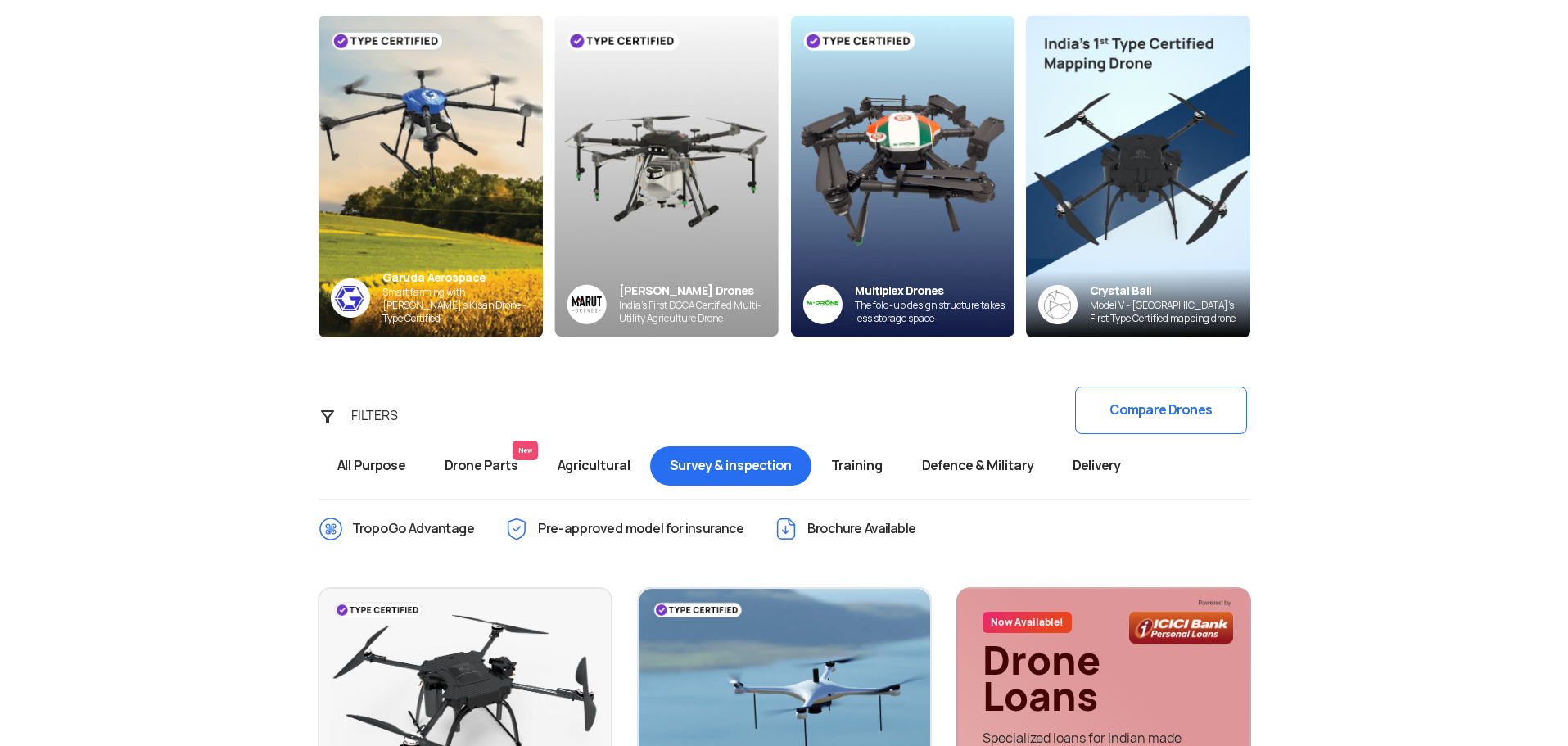
scroll to position [0, 0]
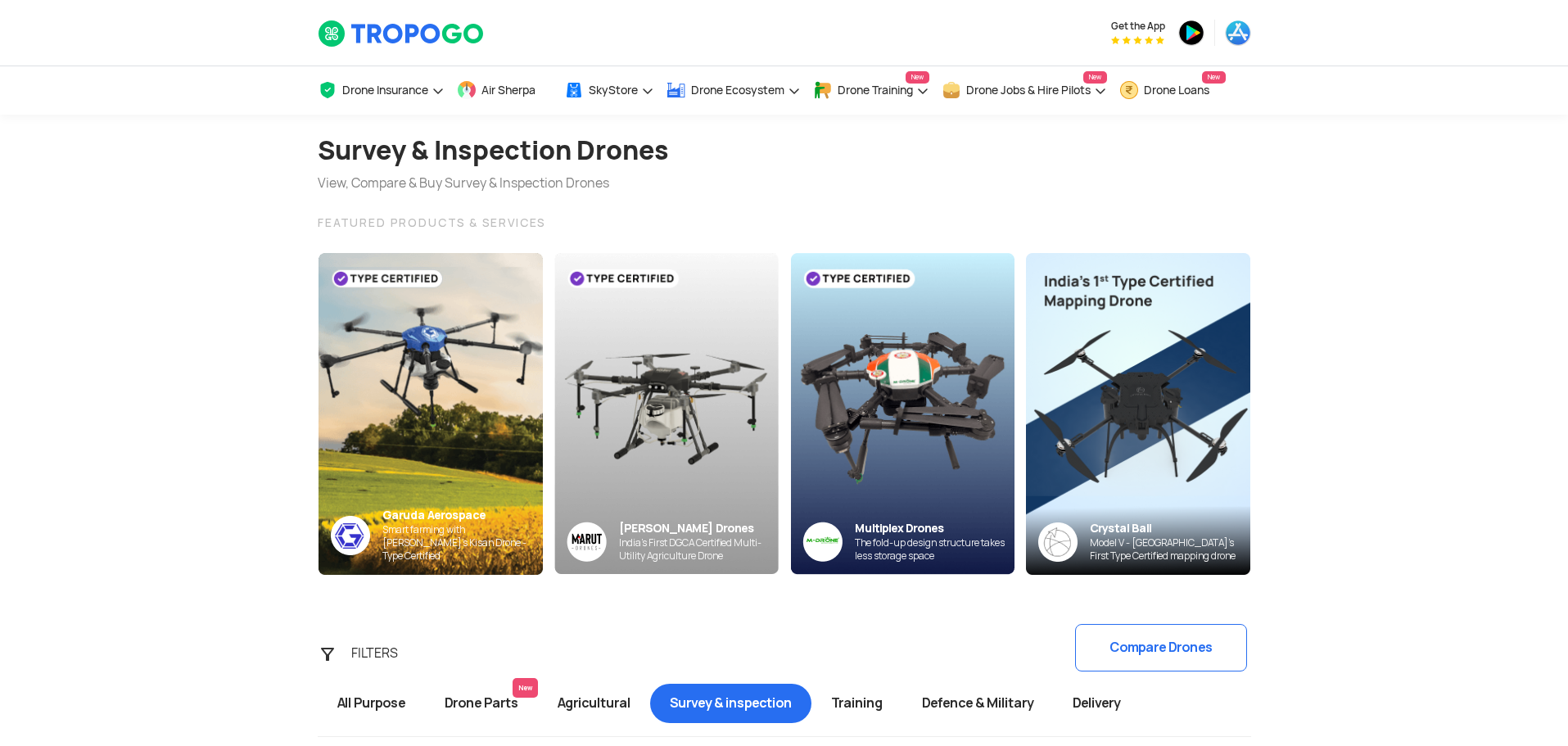
click at [1146, 647] on button "Compare Drones" at bounding box center [1161, 647] width 172 height 48
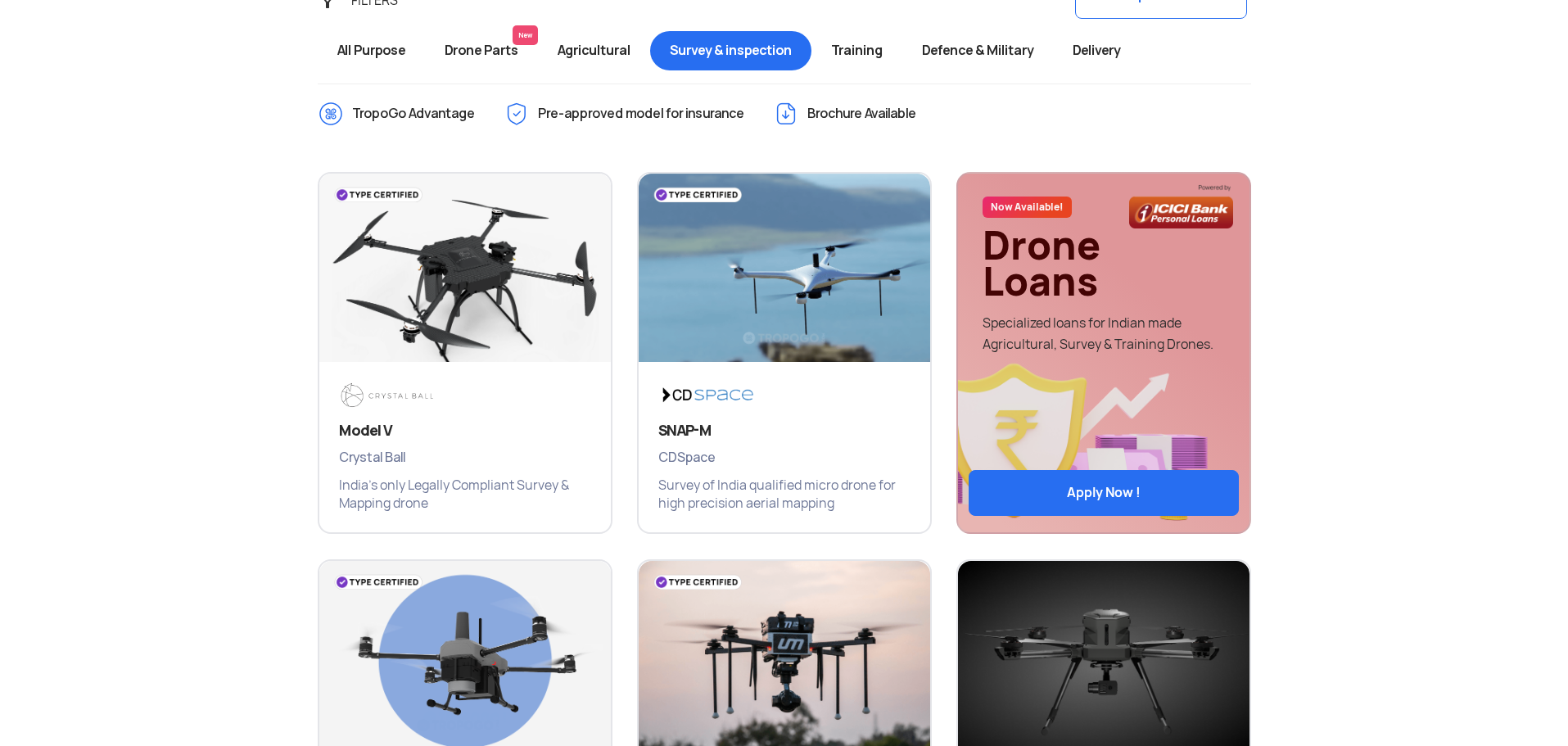
scroll to position [574, 0]
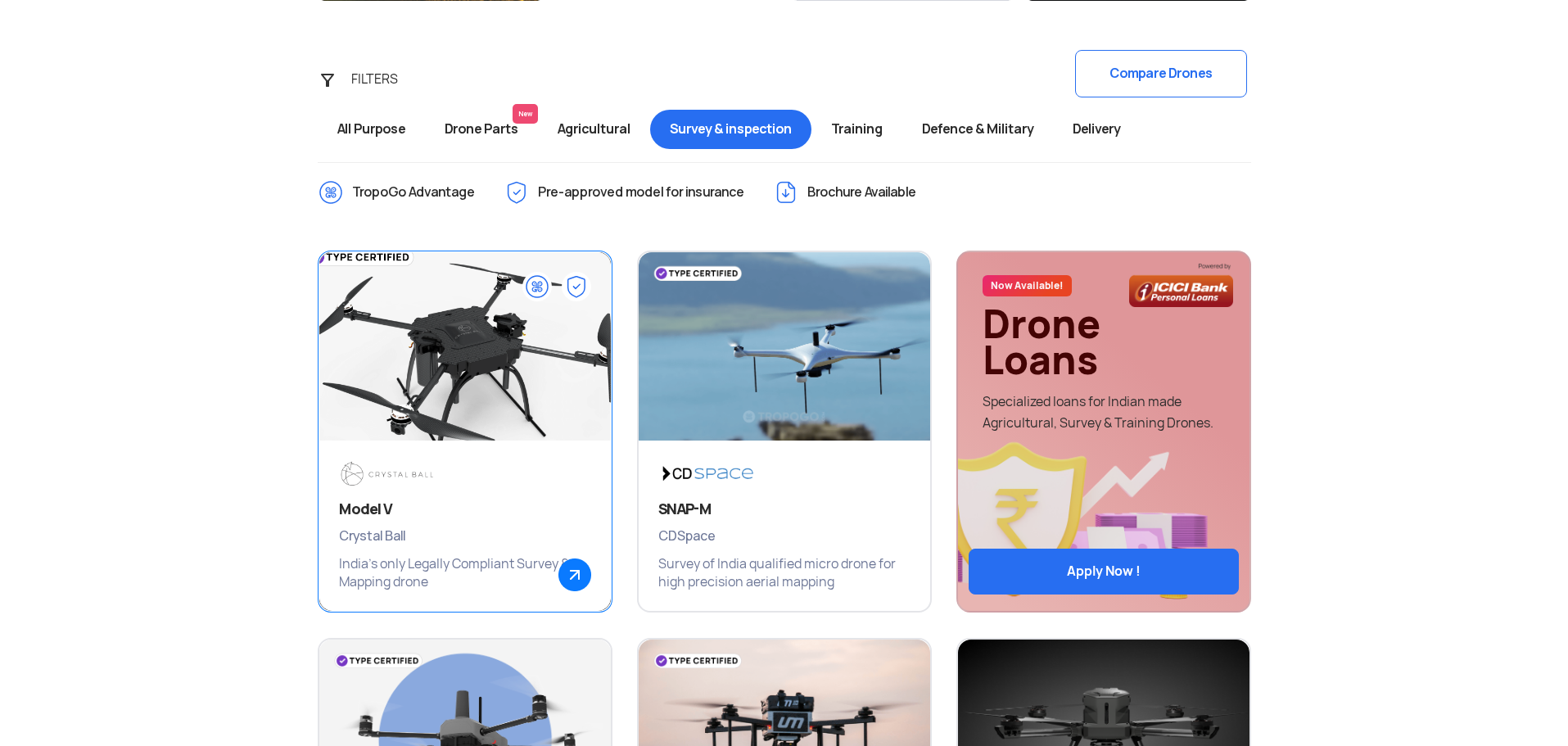
click at [490, 569] on p "India's only Legally Compliant Survey & Mapping drone" at bounding box center [465, 573] width 252 height 36
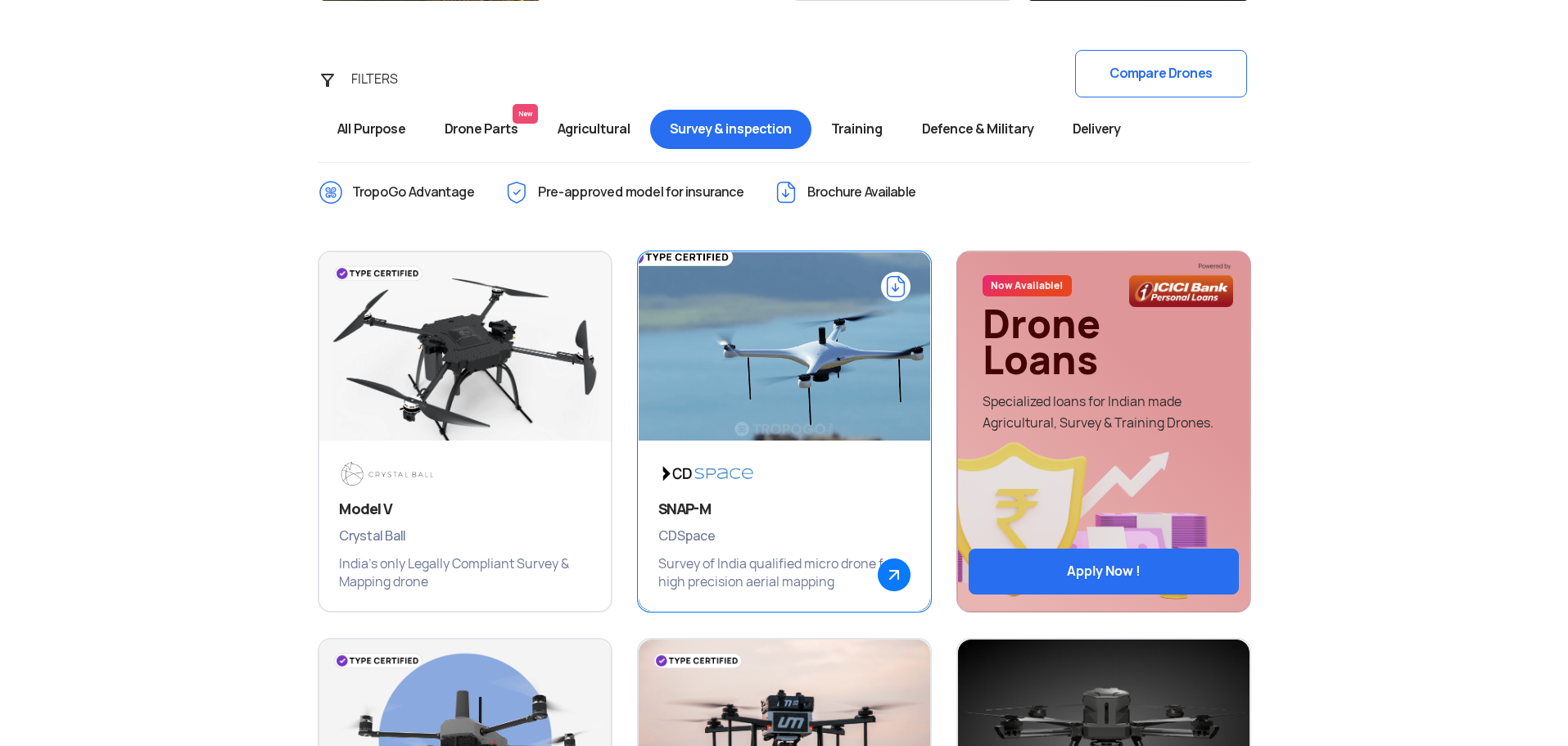
click at [758, 499] on h3 "SNAP-M" at bounding box center [785, 508] width 252 height 19
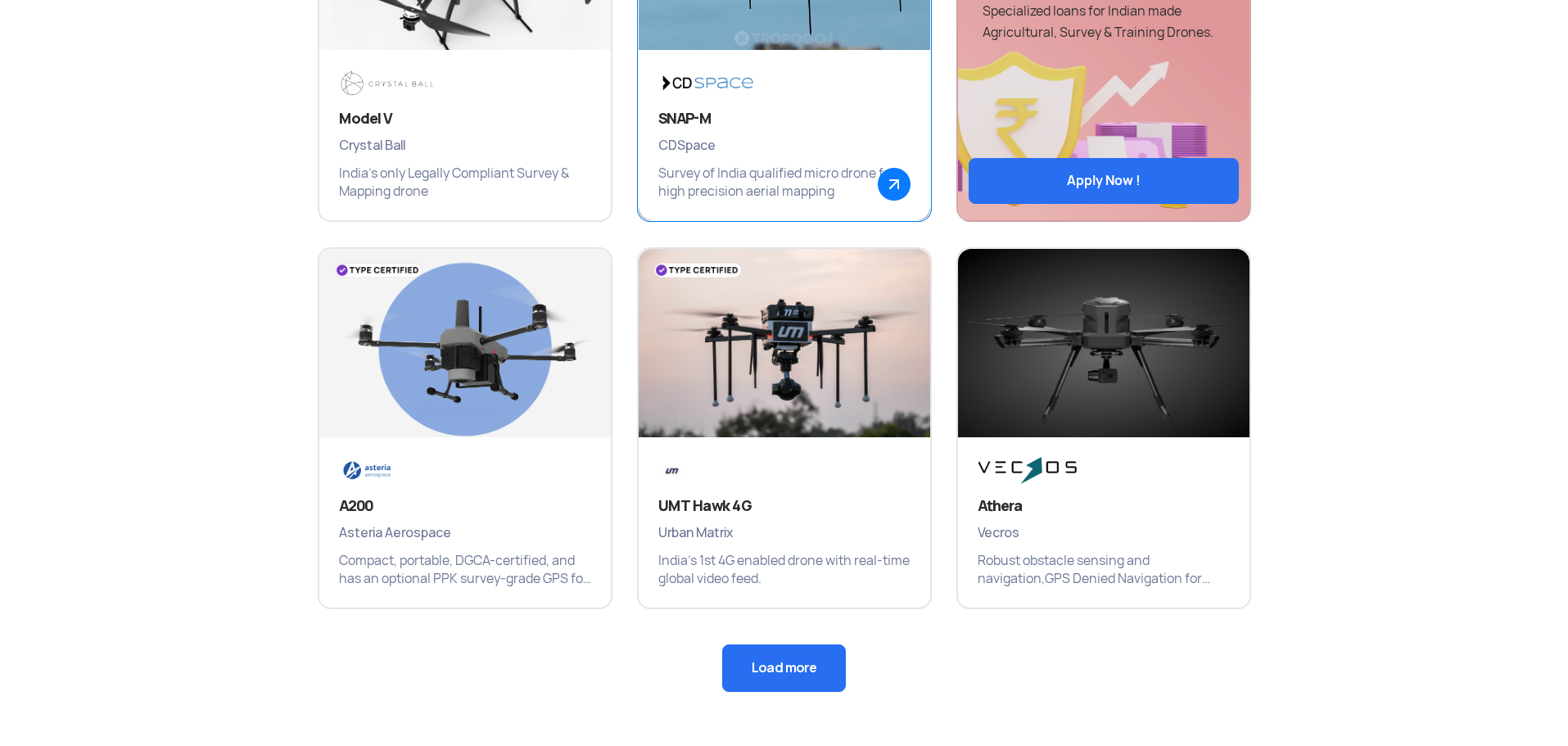
scroll to position [967, 0]
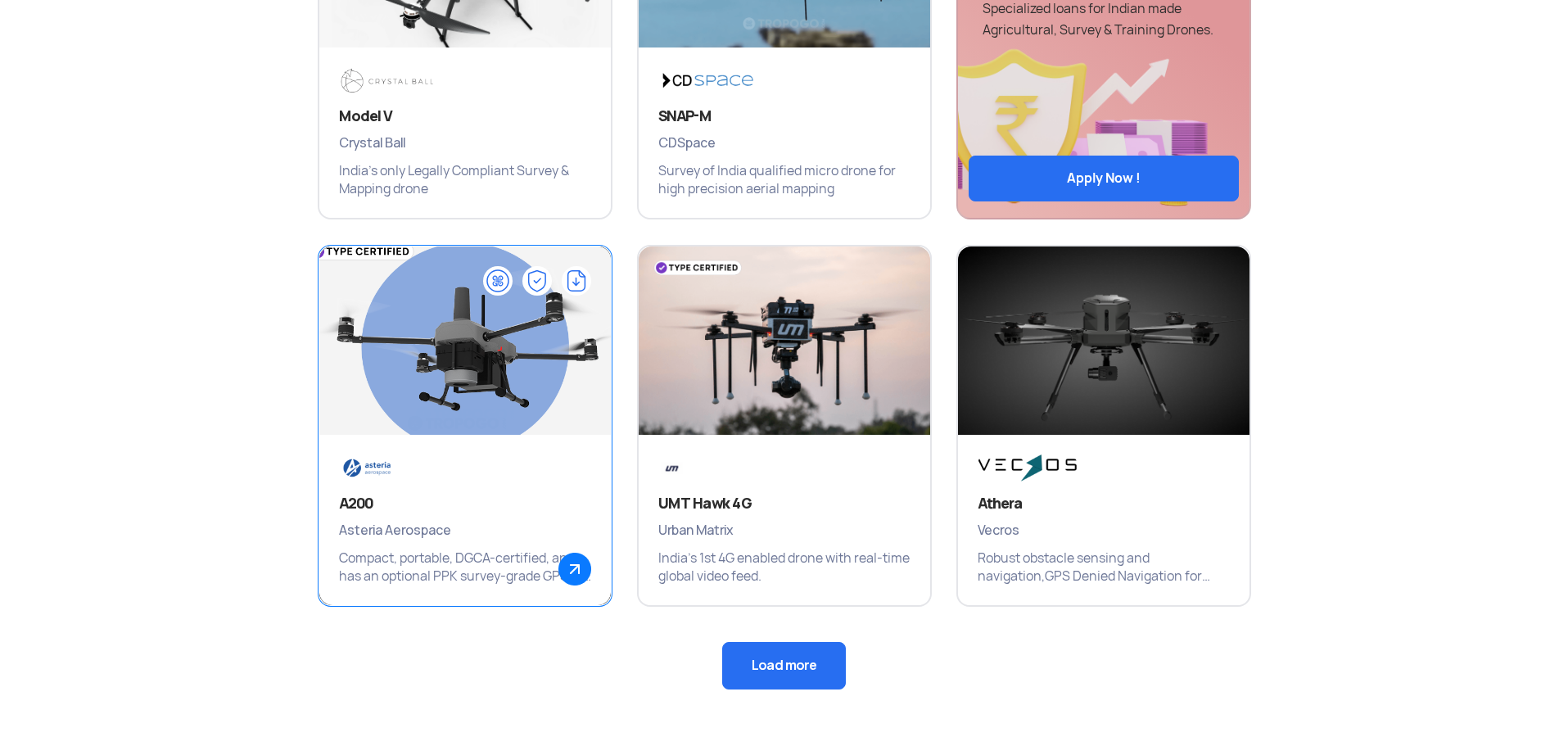
click at [425, 296] on img at bounding box center [465, 348] width 350 height 246
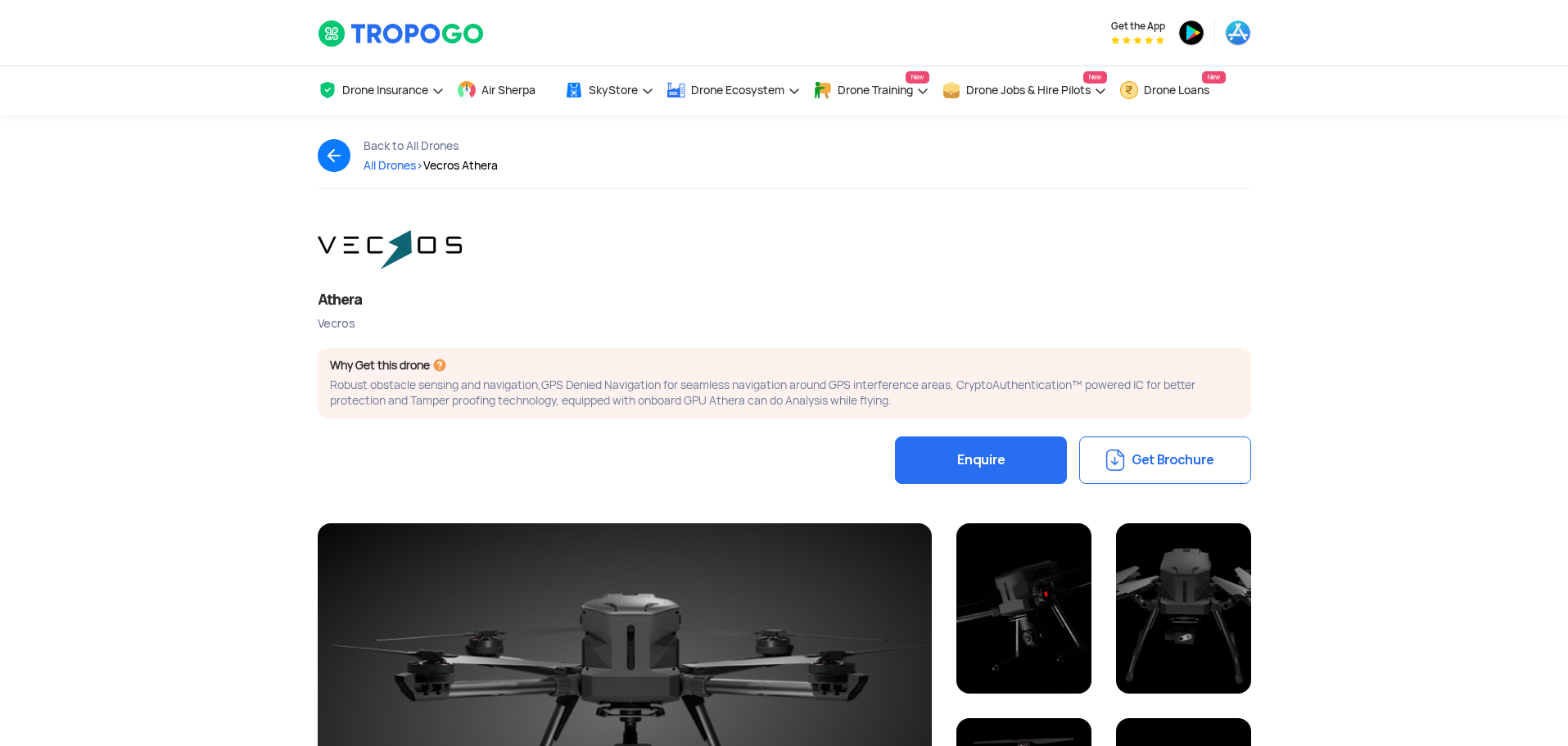
scroll to position [33, 0]
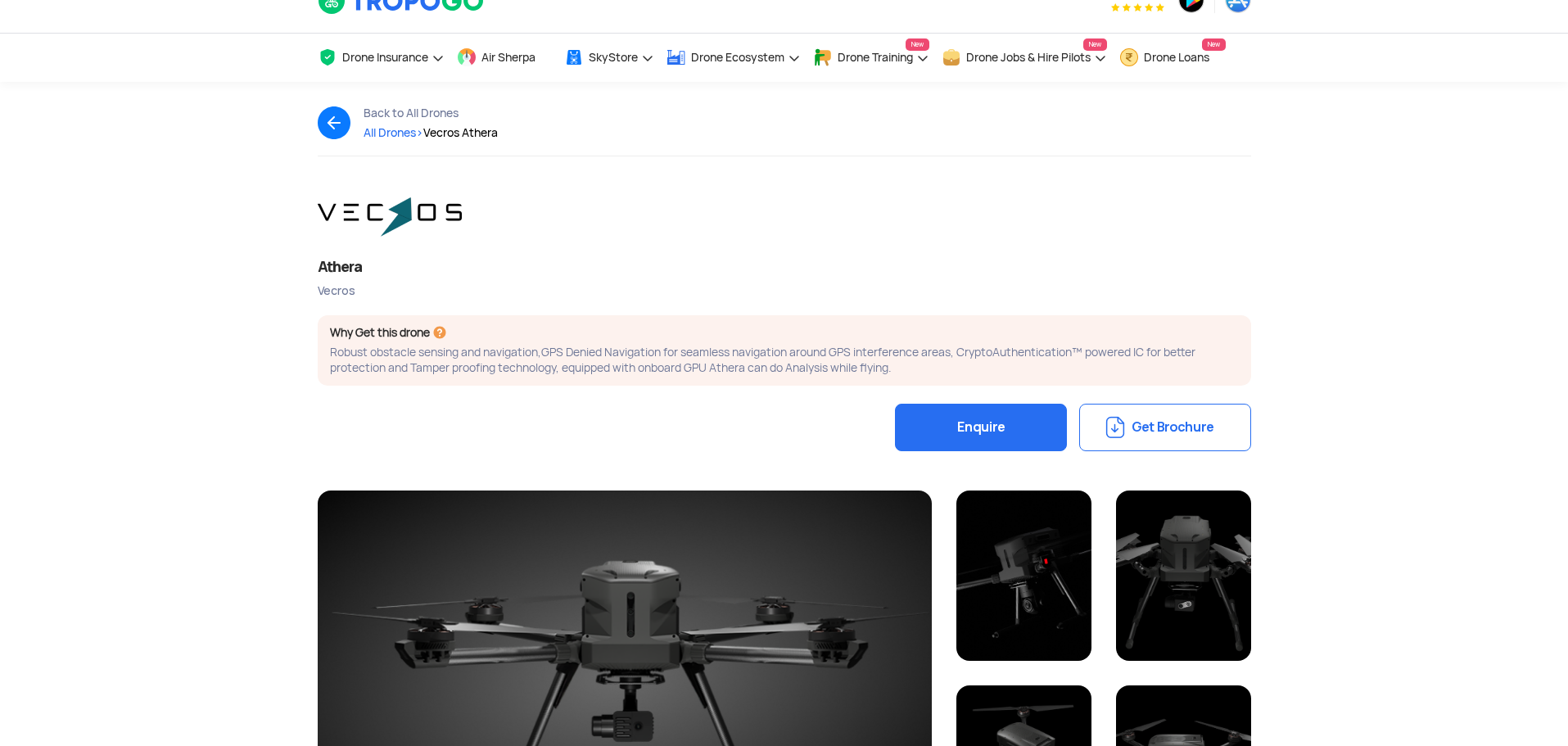
click at [1158, 440] on button "Get Brochure" at bounding box center [1165, 427] width 172 height 48
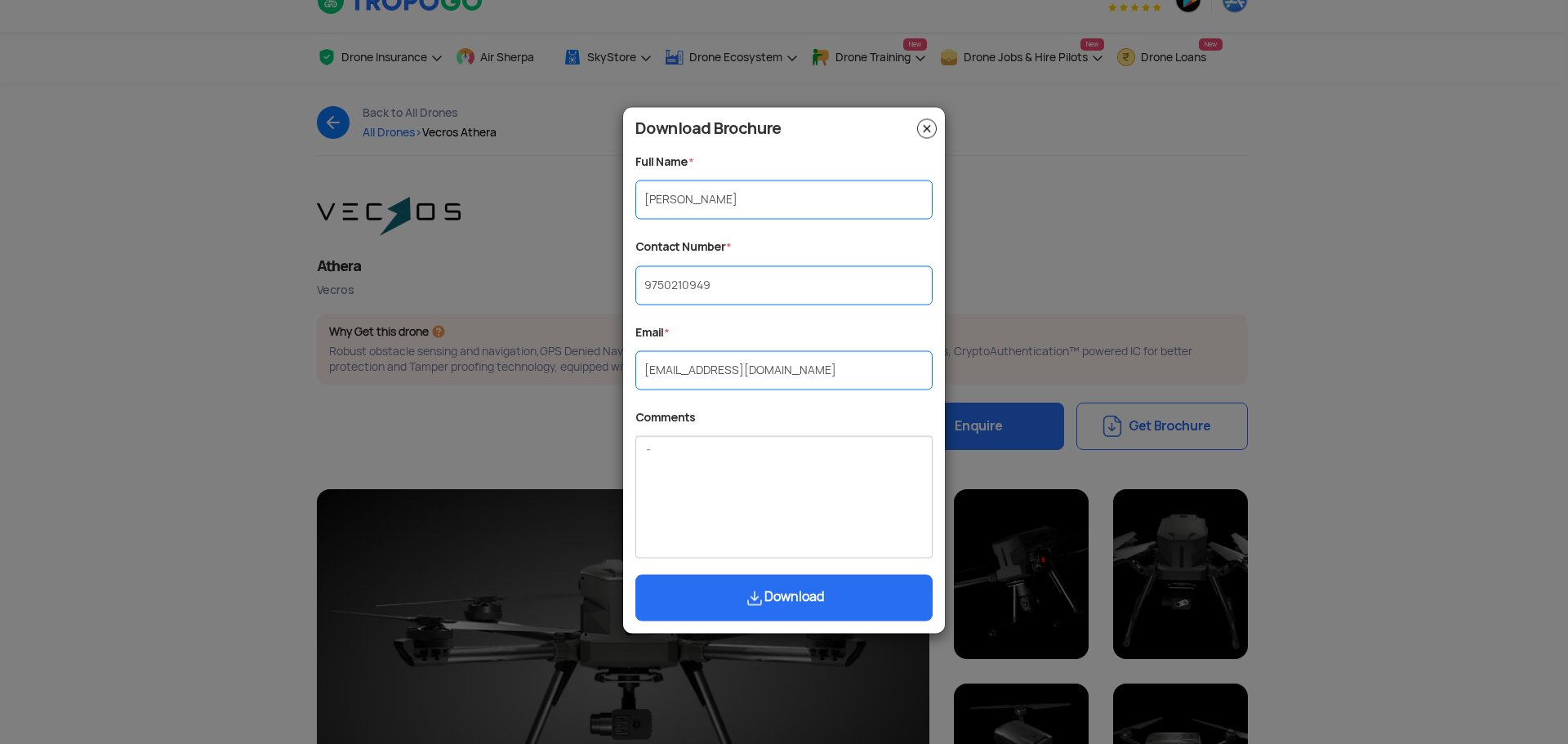
click at [818, 589] on button "Download" at bounding box center [784, 598] width 298 height 47
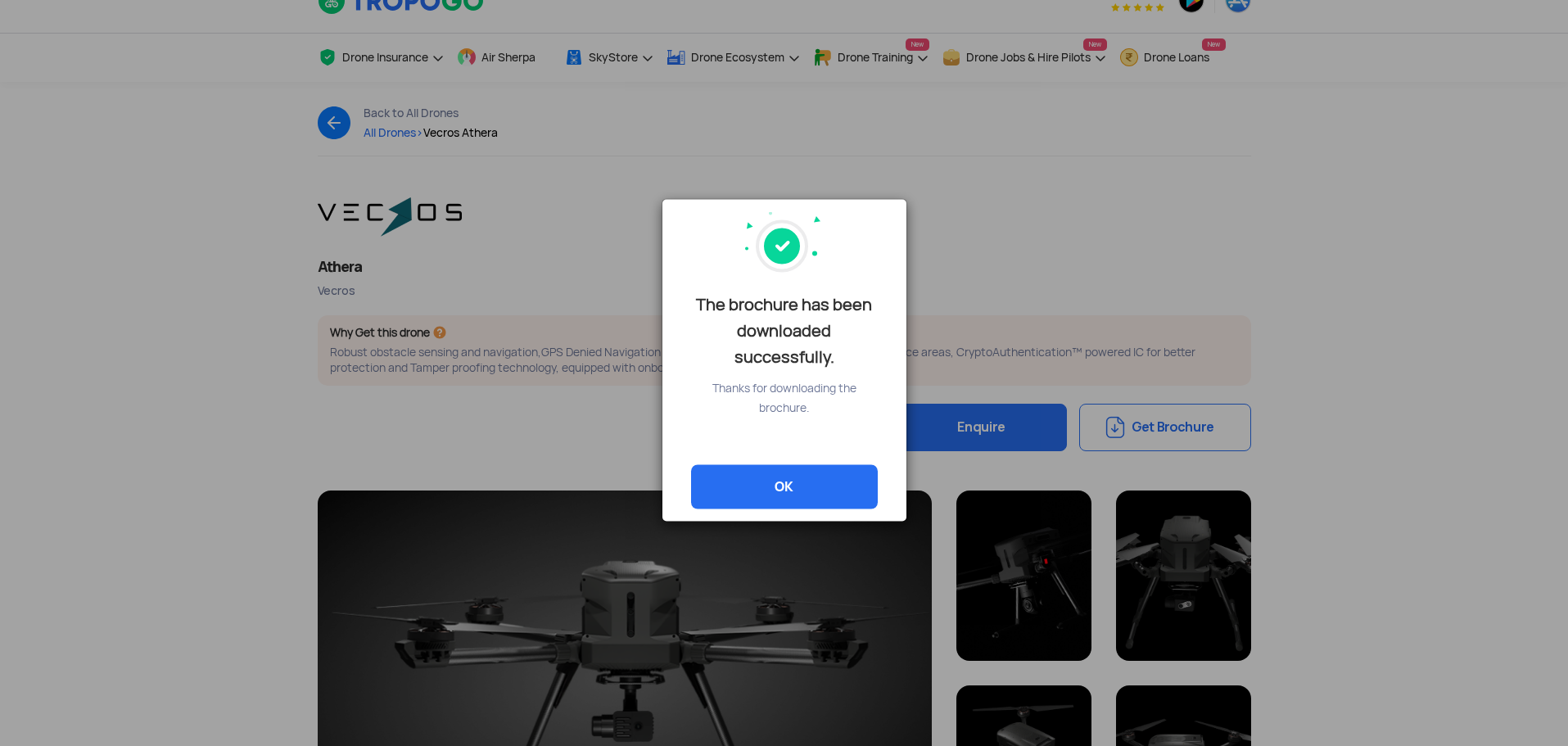
click at [824, 481] on link "OK" at bounding box center [784, 486] width 187 height 44
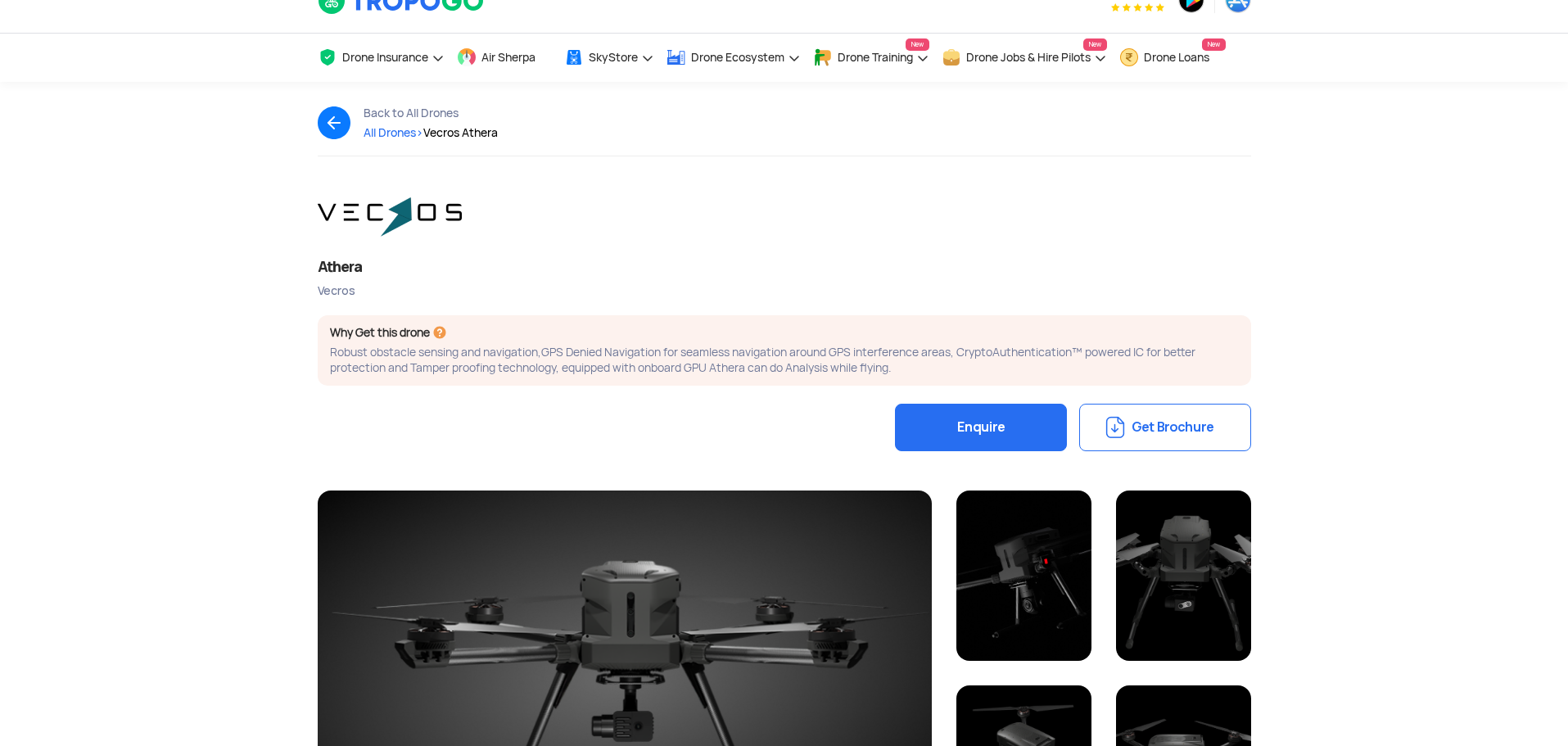
scroll to position [0, 0]
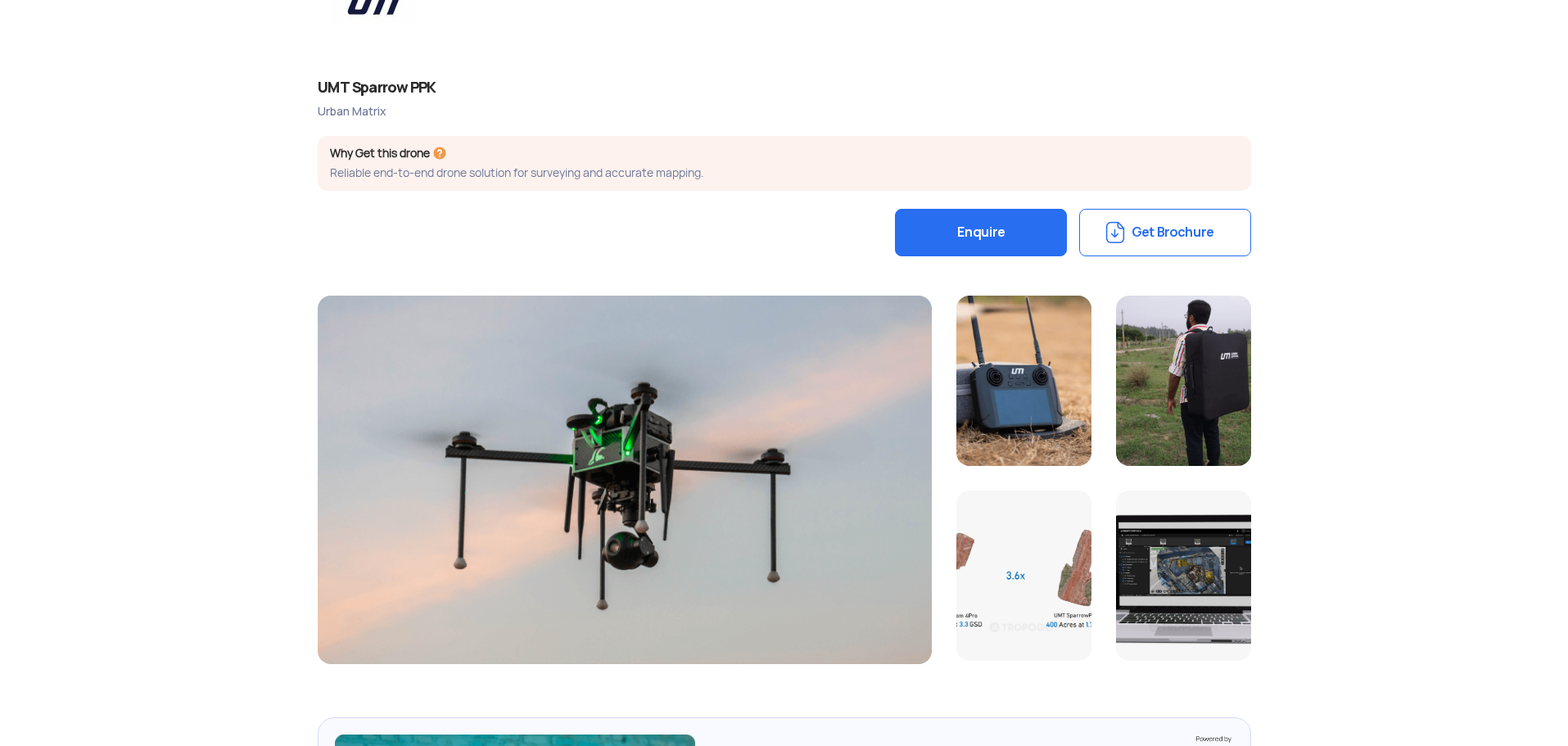
scroll to position [262, 0]
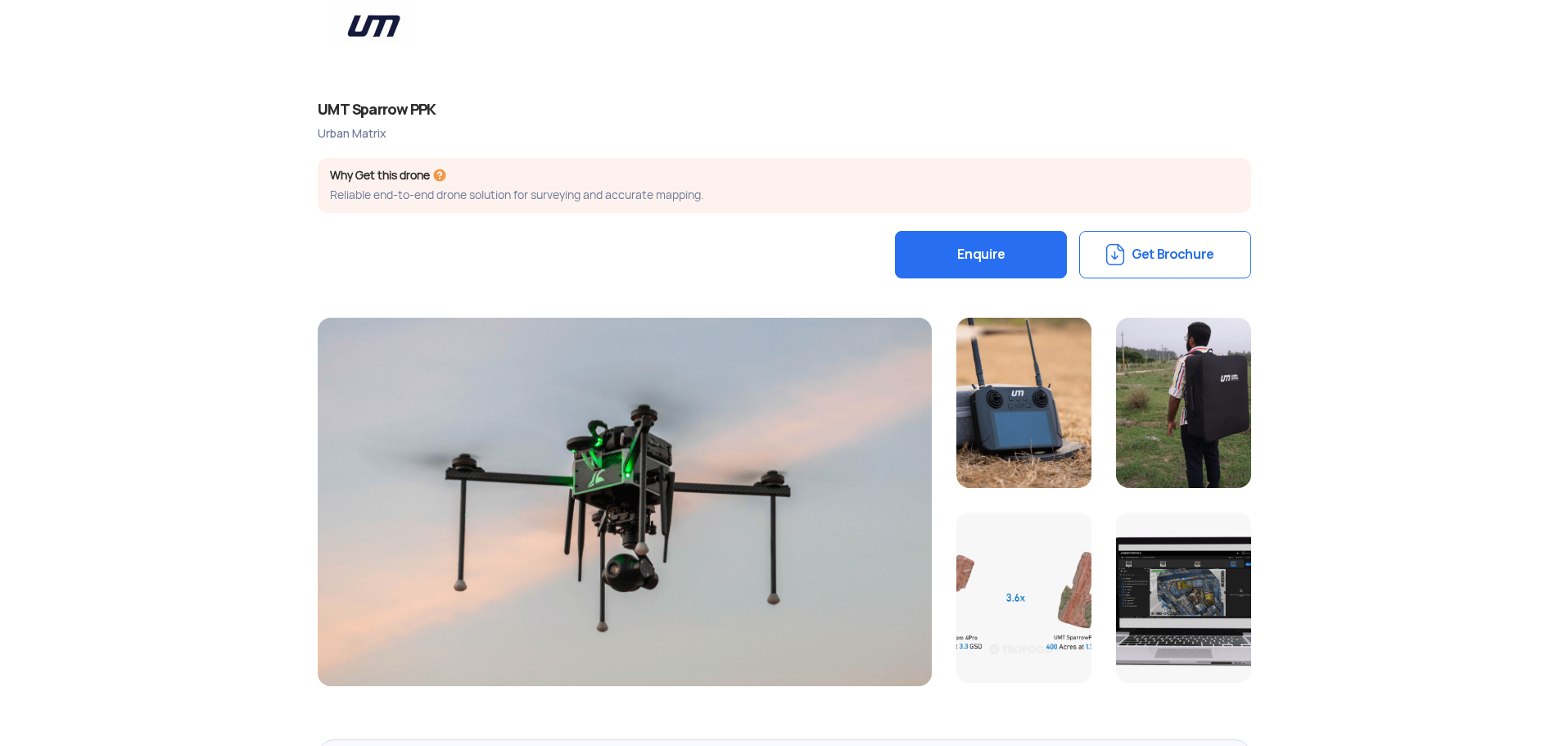
click at [1140, 246] on button "Get Brochure" at bounding box center [1165, 255] width 172 height 48
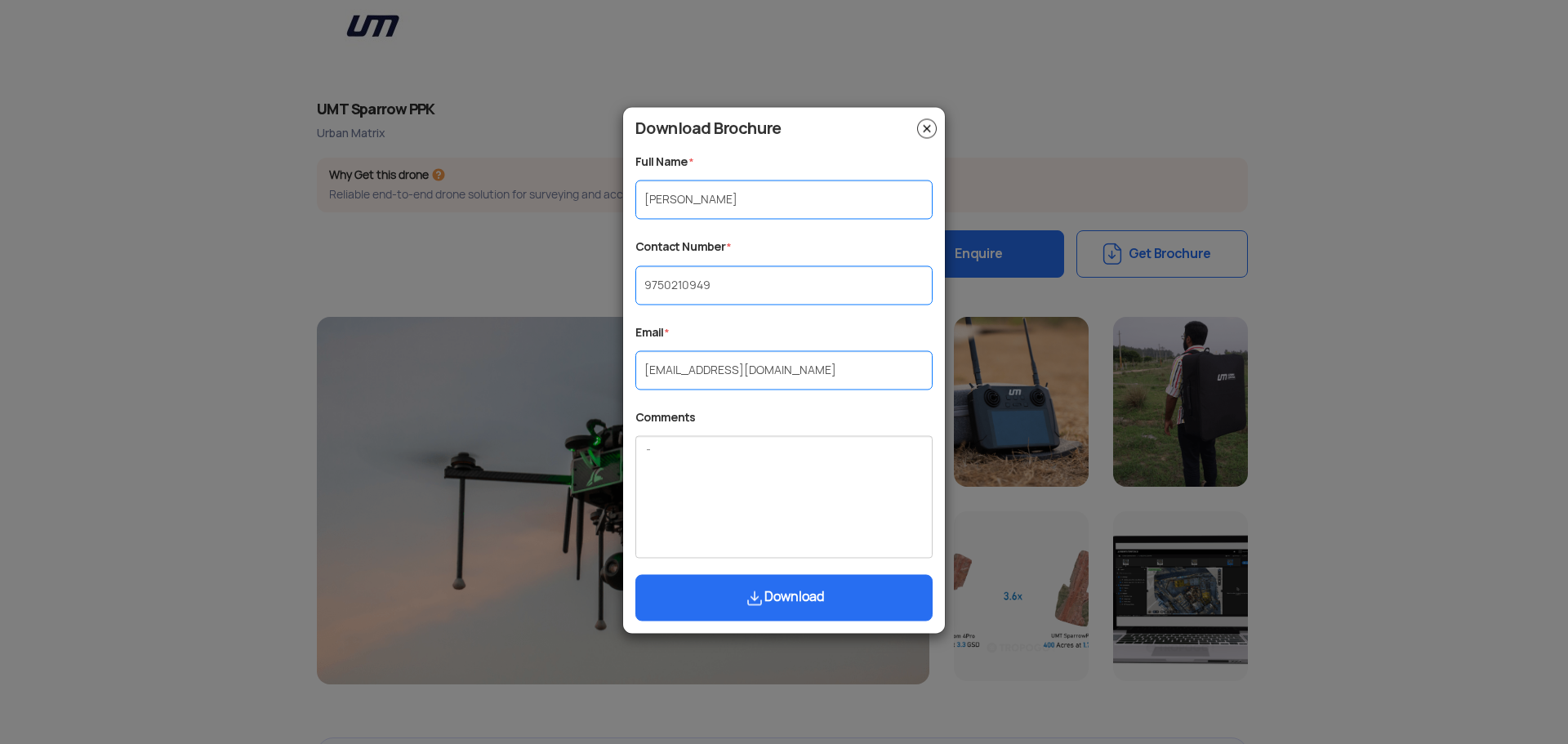
click at [784, 619] on button "Download" at bounding box center [784, 598] width 298 height 47
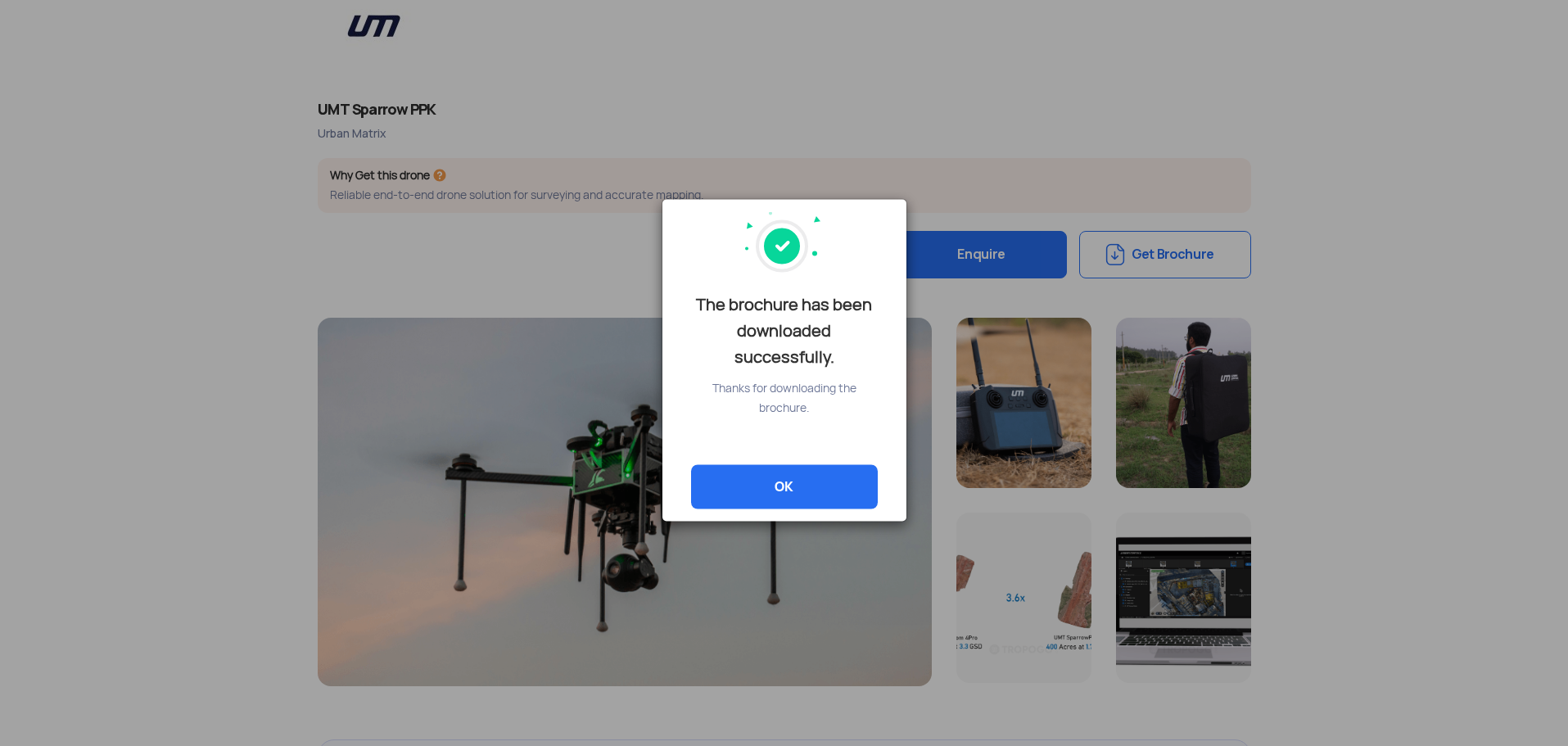
click at [756, 64] on div "The brochure has been downloaded successfully. Thanks for downloading the broch…" at bounding box center [784, 373] width 1568 height 746
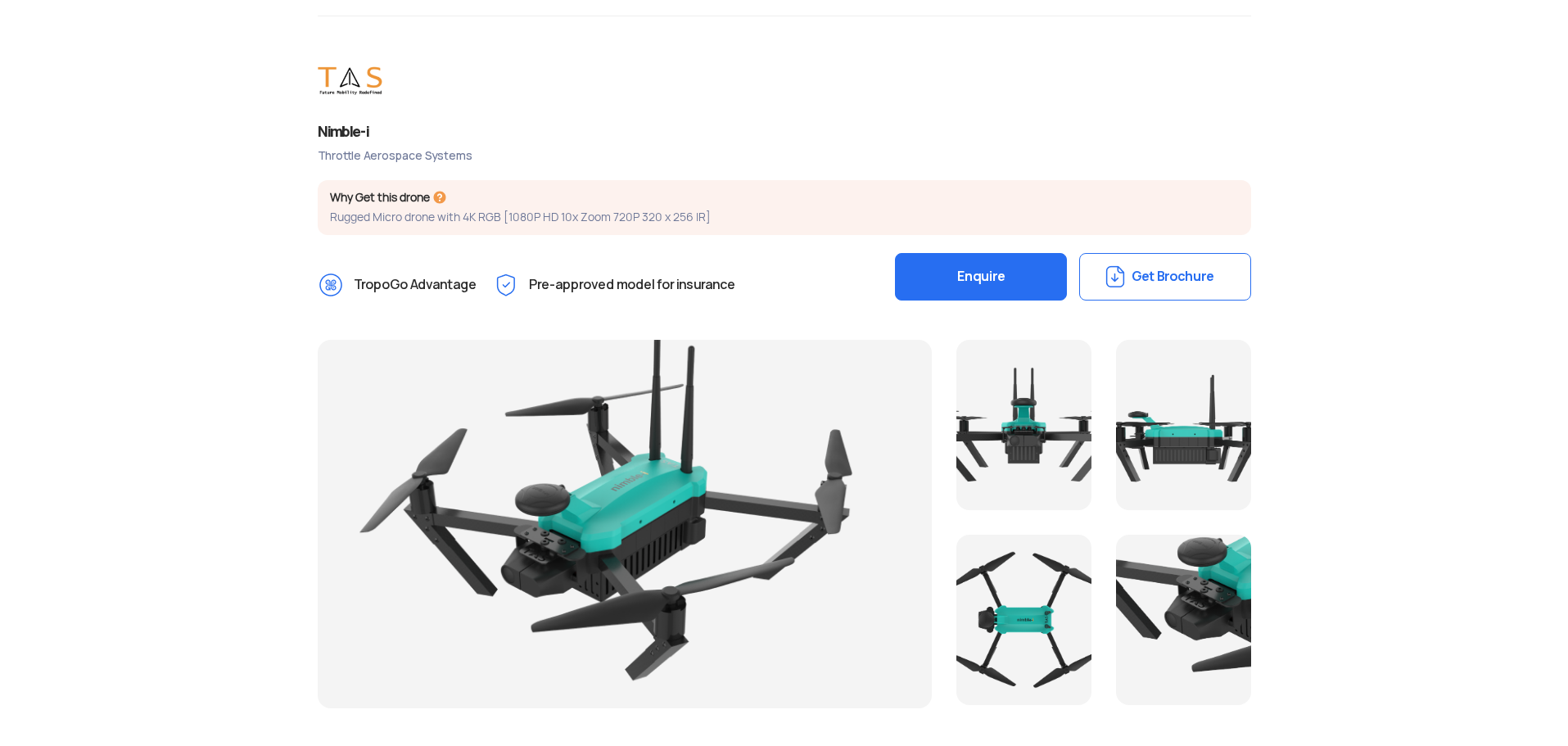
scroll to position [196, 0]
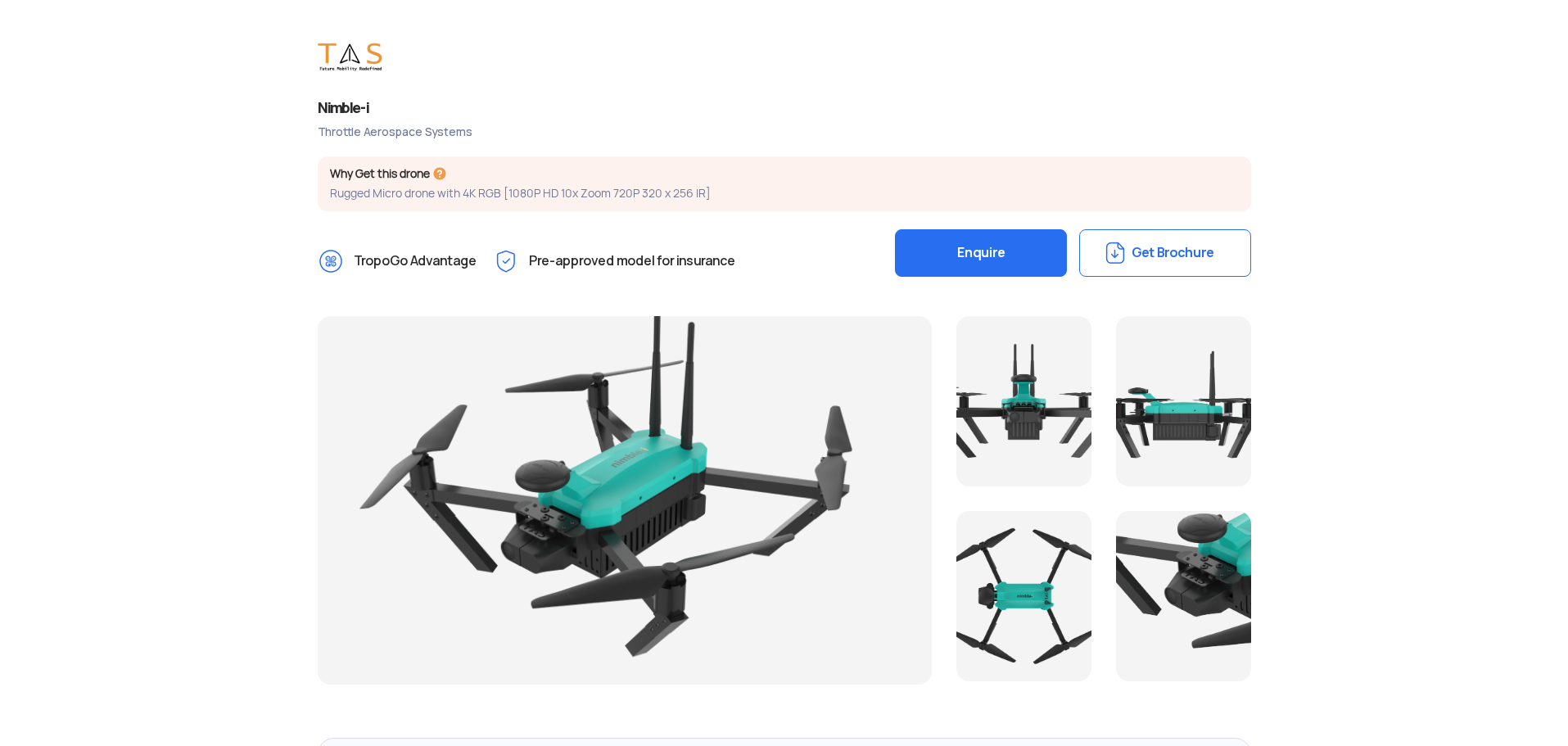
click at [1138, 252] on button "Get Brochure" at bounding box center [1165, 253] width 172 height 48
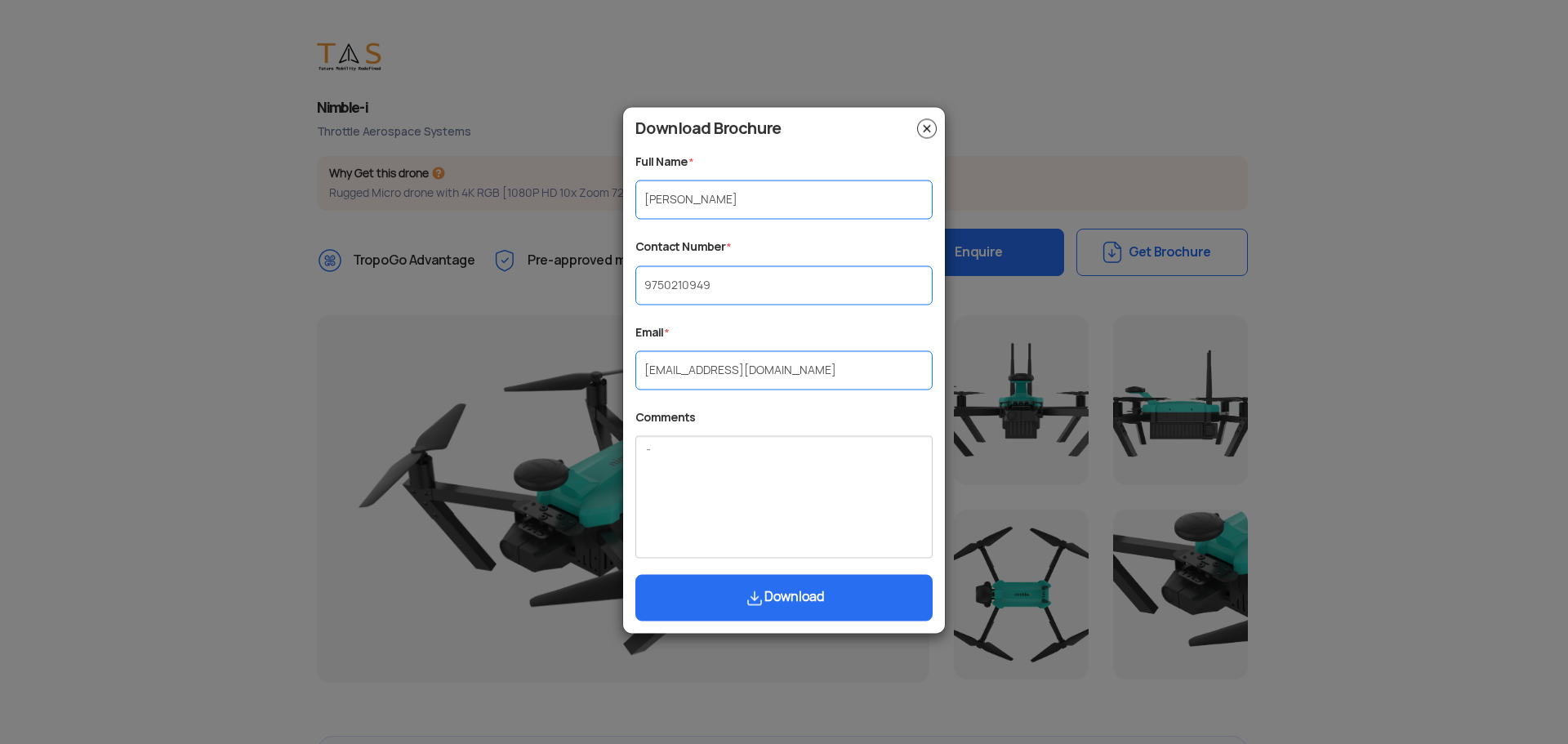
click at [754, 607] on img "submit" at bounding box center [754, 597] width 19 height 19
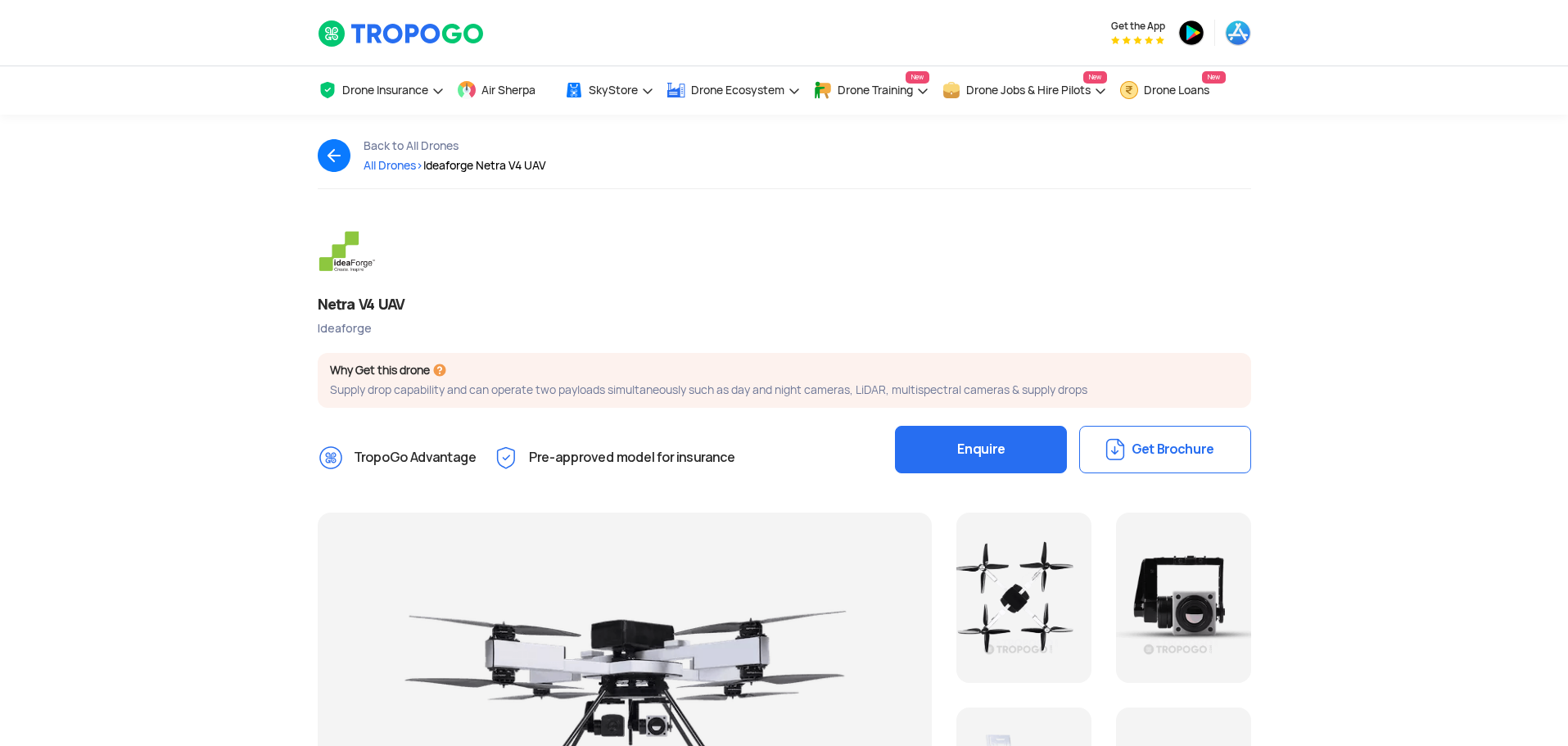
click at [1170, 445] on button "Get Brochure" at bounding box center [1165, 449] width 172 height 48
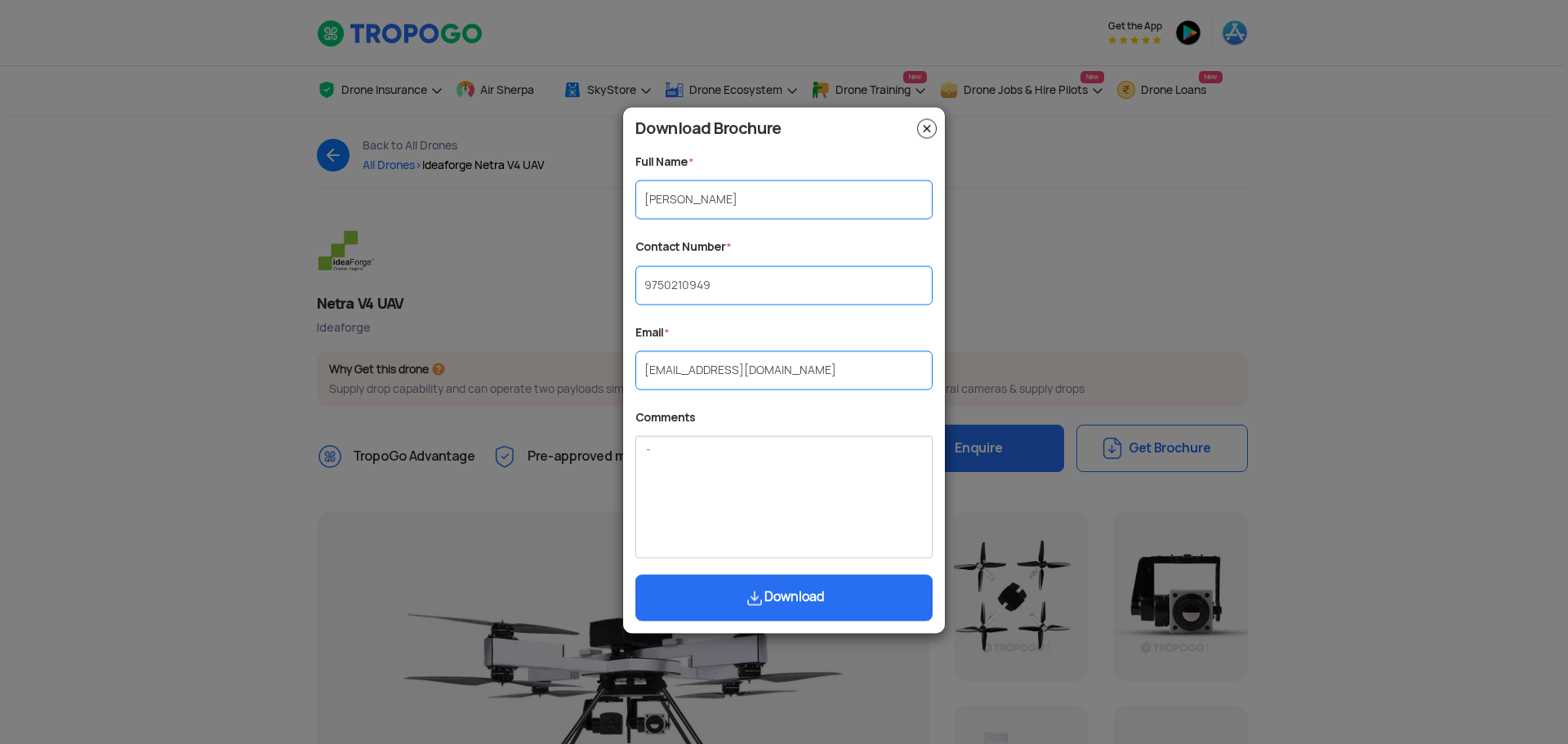
click at [804, 604] on button "Download" at bounding box center [784, 598] width 298 height 47
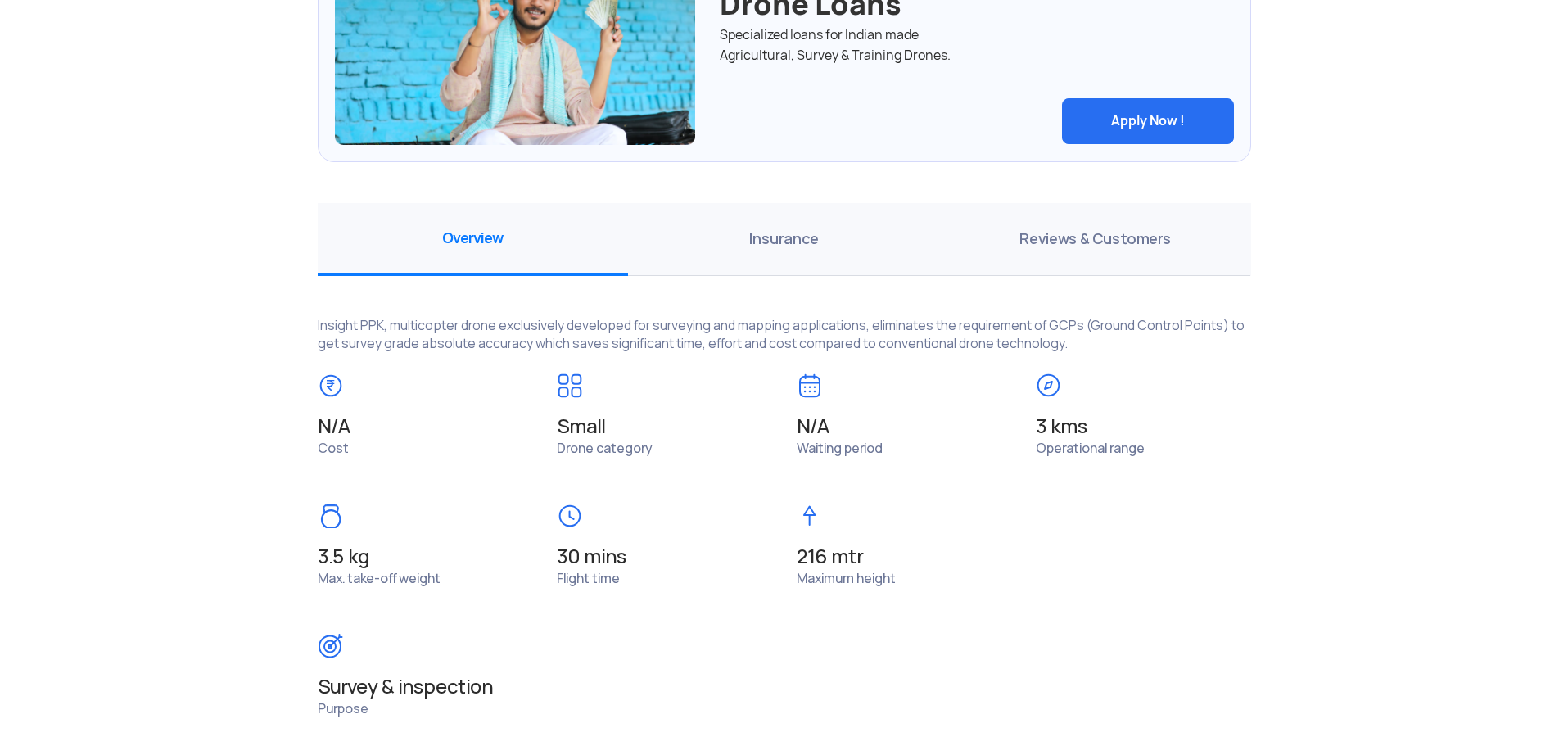
scroll to position [1015, 0]
click at [1056, 229] on span "Reviews & Customers" at bounding box center [1095, 239] width 311 height 73
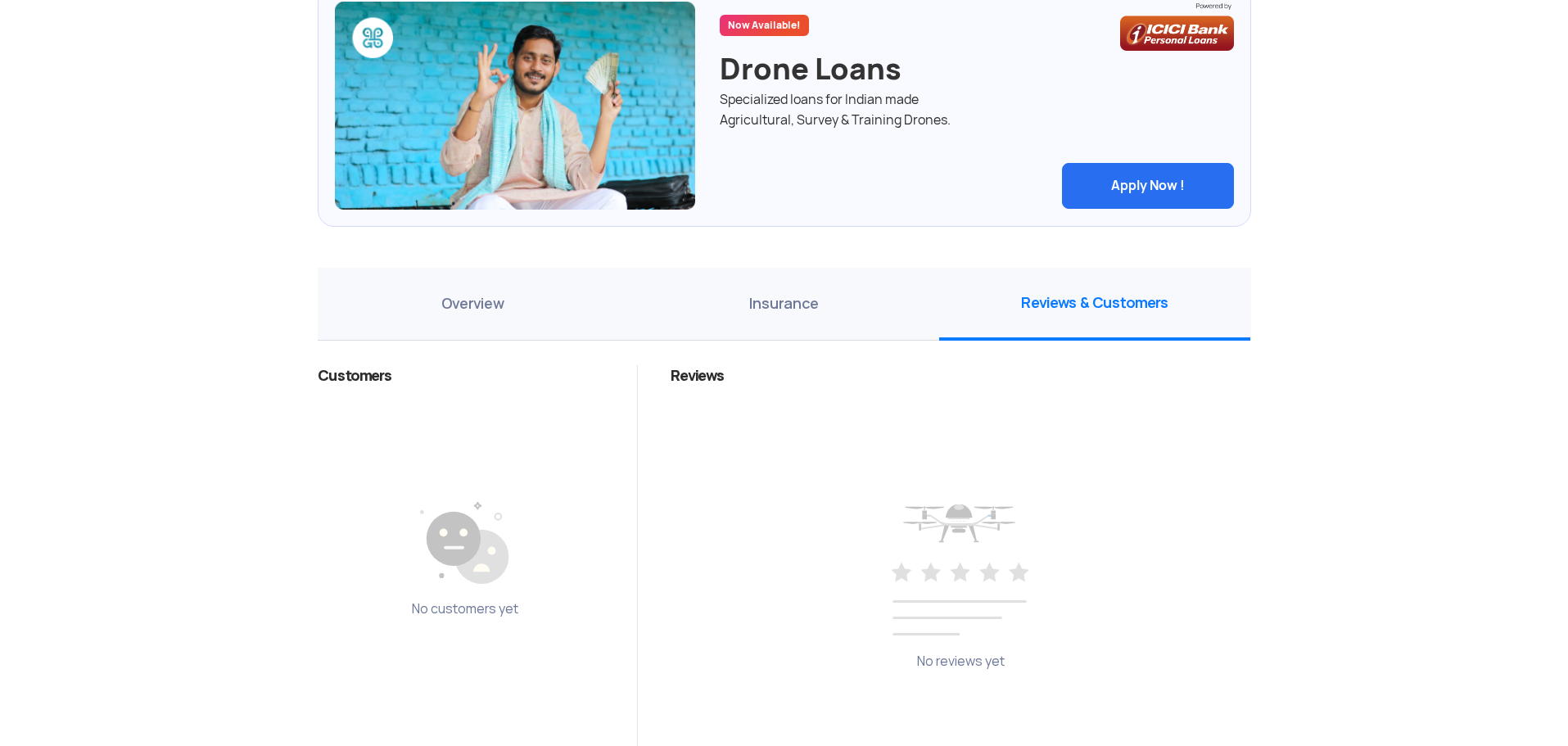
scroll to position [917, 0]
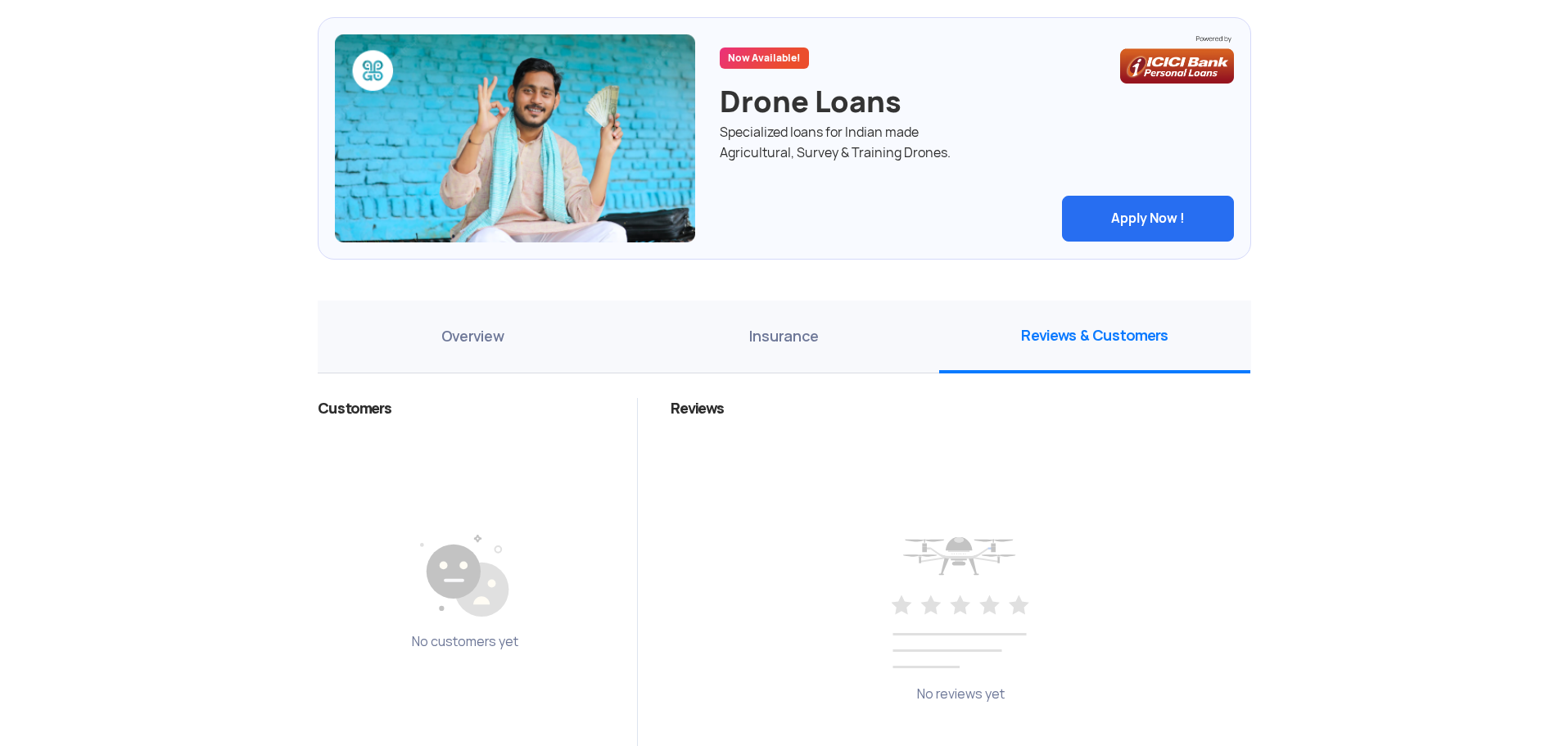
click at [592, 343] on span "Overview" at bounding box center [474, 336] width 311 height 73
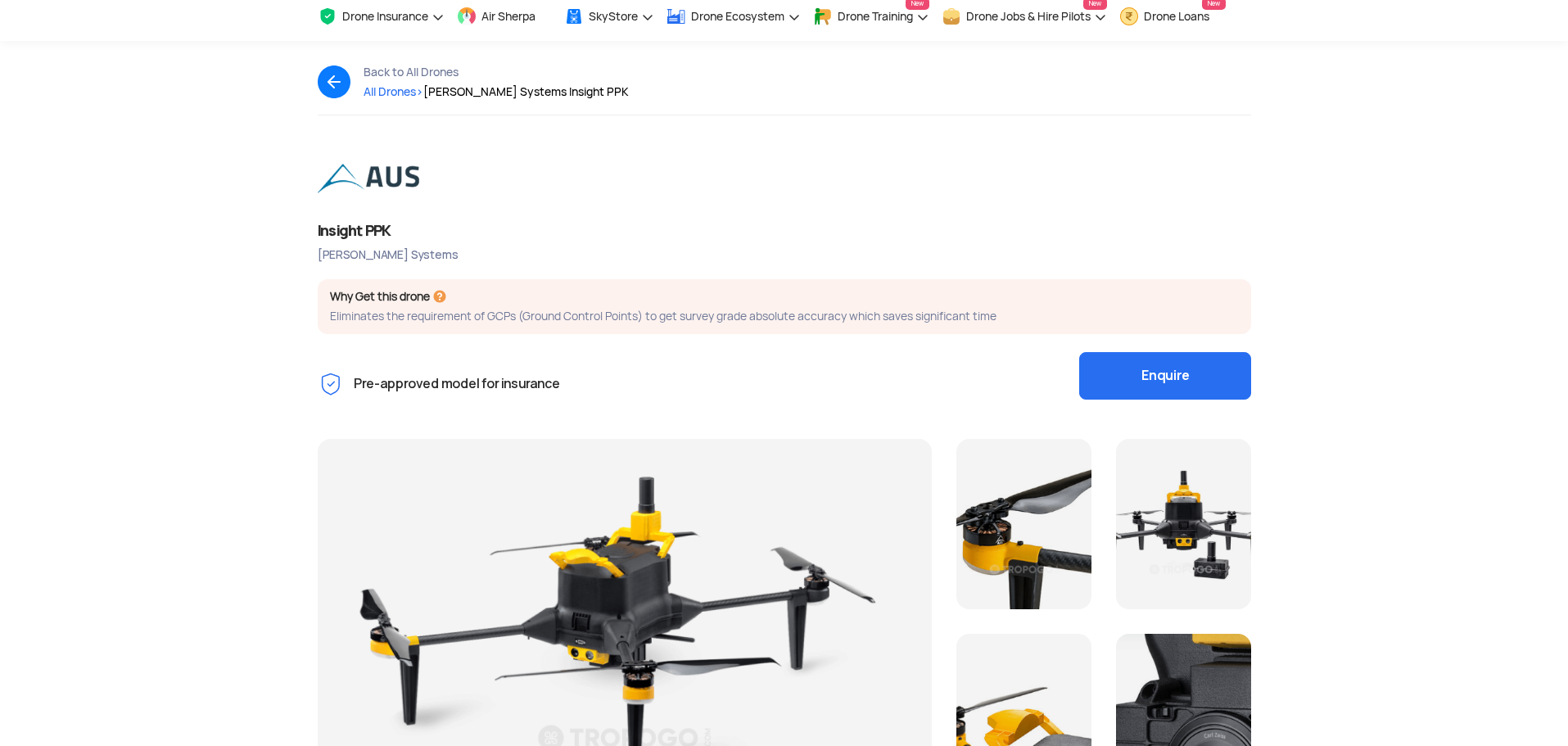
scroll to position [0, 0]
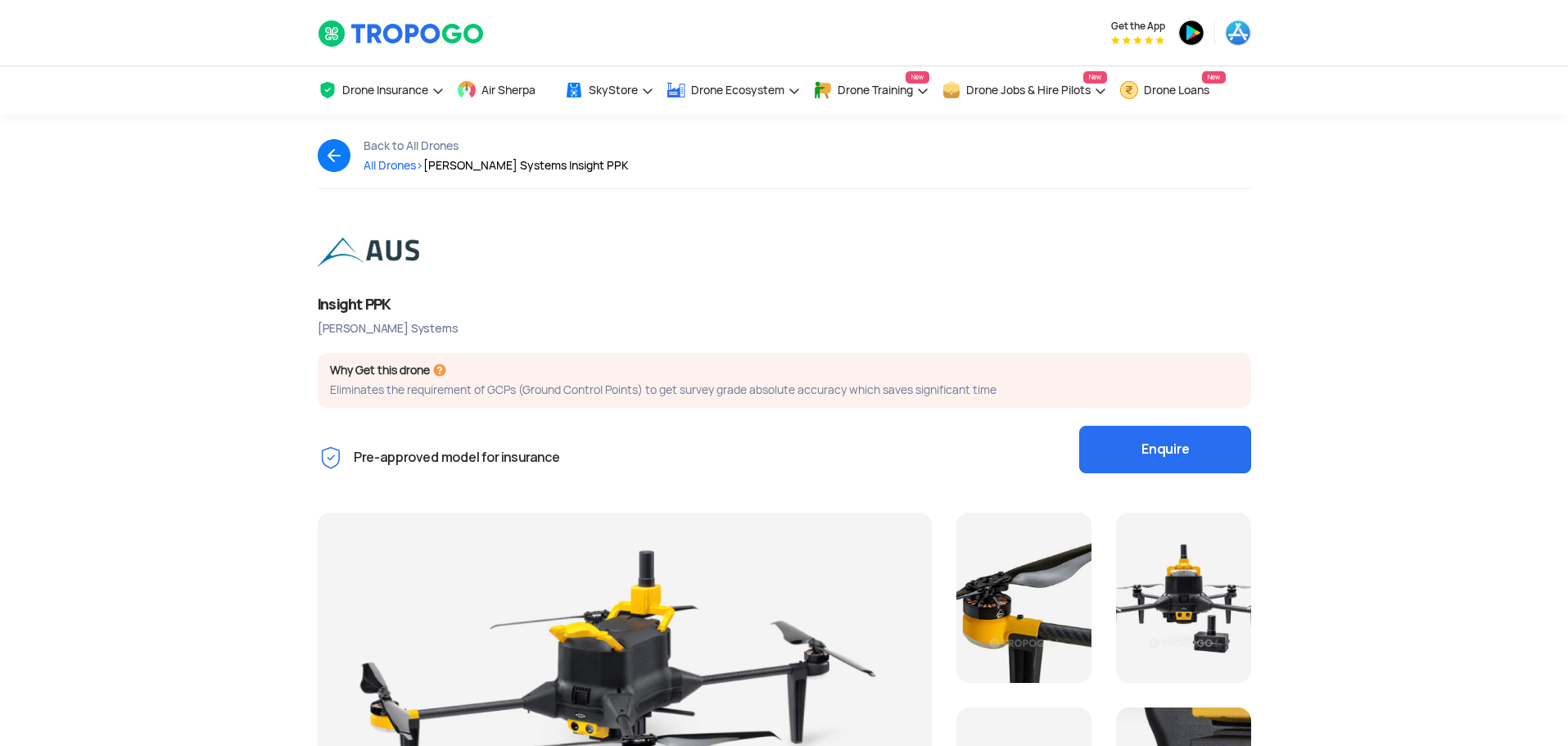
drag, startPoint x: 315, startPoint y: 329, endPoint x: 475, endPoint y: 340, distance: 160.4
click at [475, 340] on div "Insight PPK Aarav Unmanned Systems Why Get this drone Eliminates the requiremen…" at bounding box center [785, 356] width 958 height 253
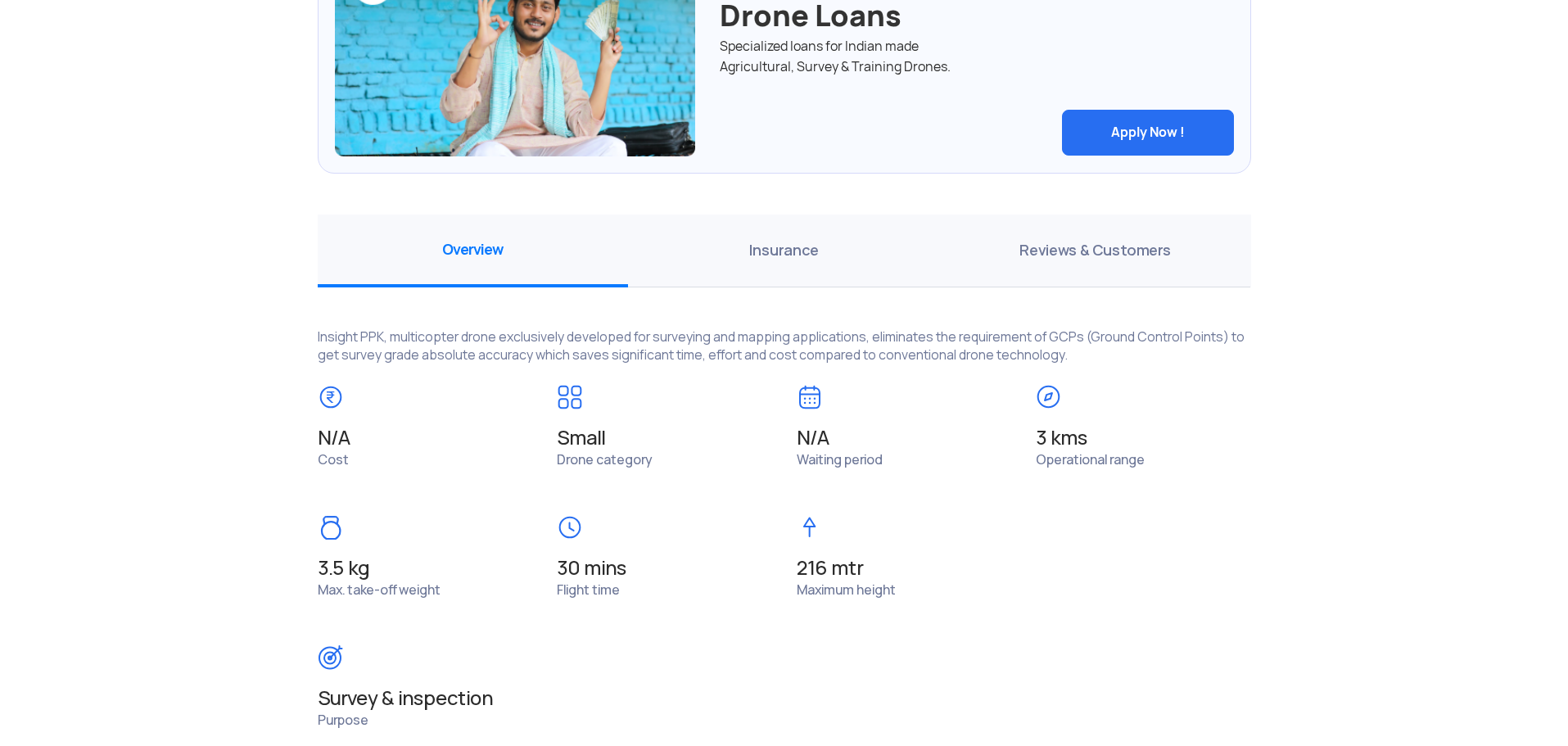
scroll to position [1029, 0]
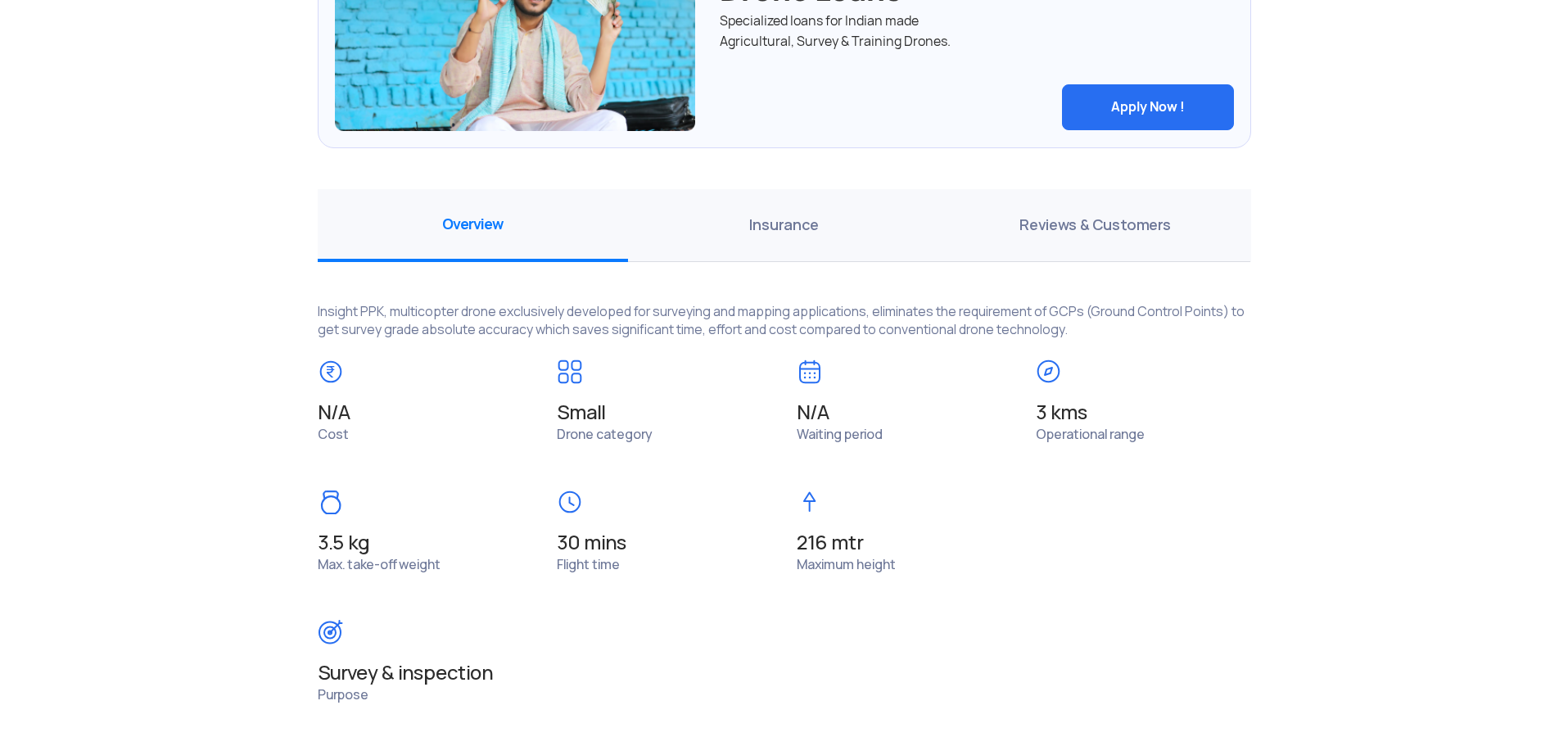
click at [800, 255] on span "Insurance" at bounding box center [784, 225] width 311 height 73
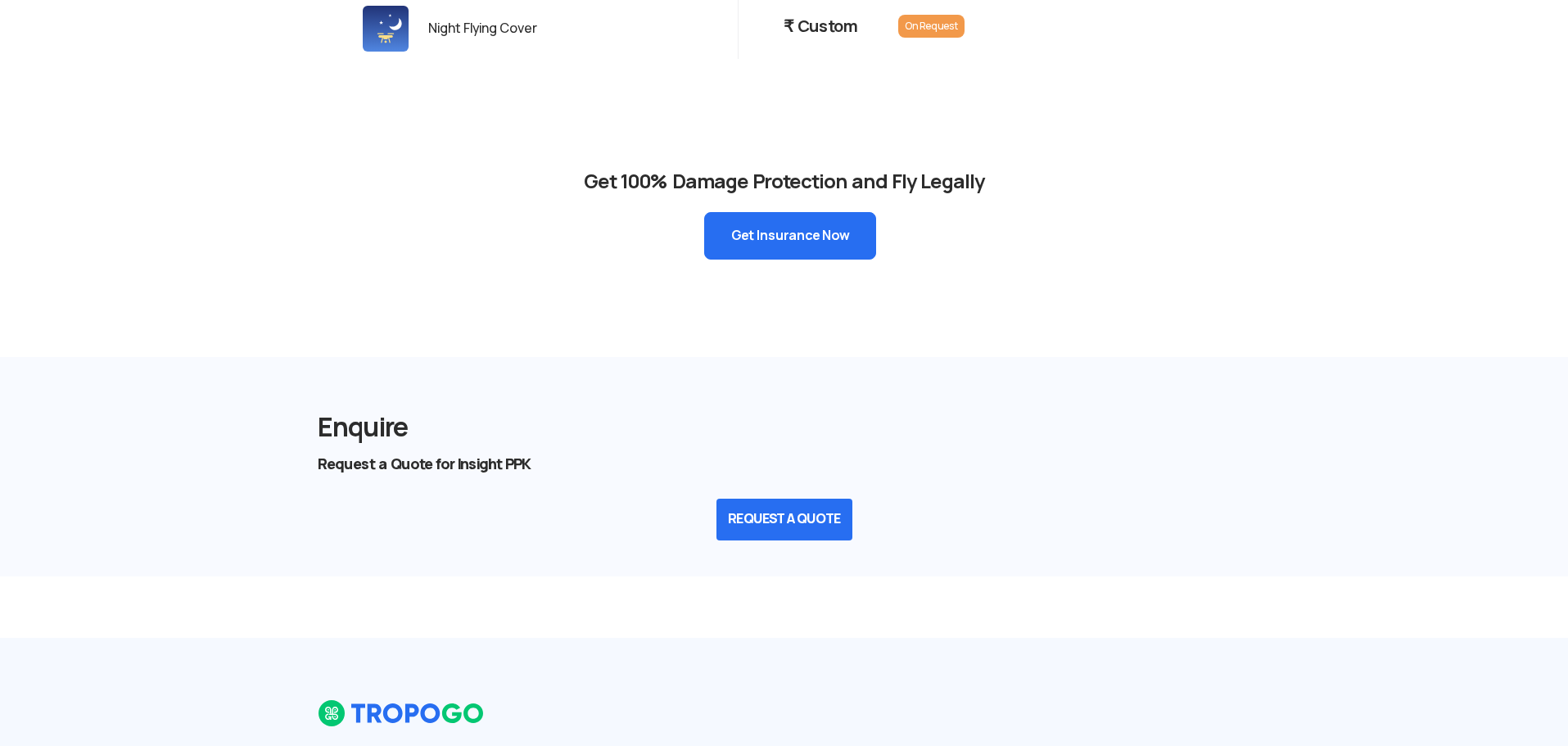
scroll to position [2044, 0]
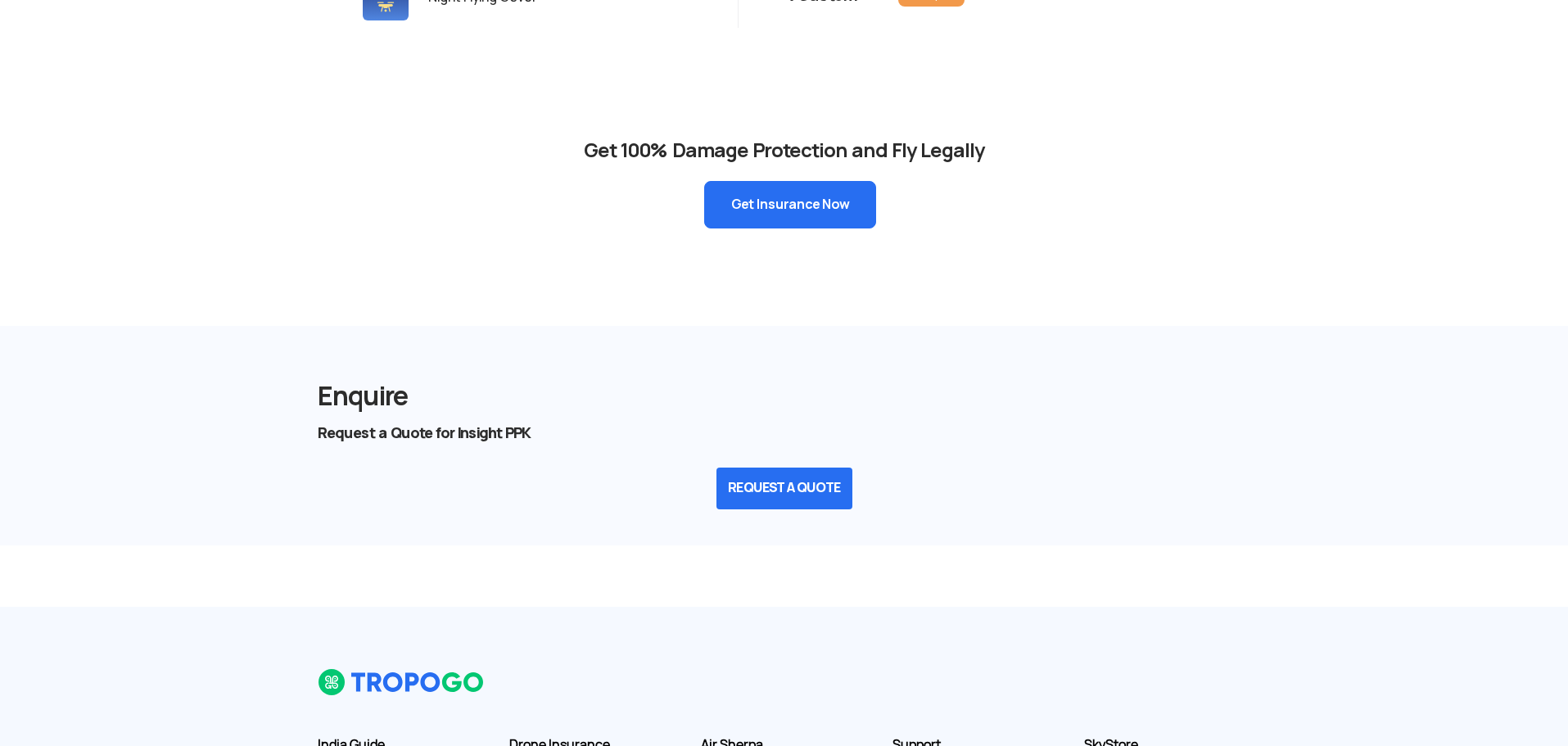
click at [772, 475] on button "REQUEST A QUOTE" at bounding box center [785, 488] width 136 height 41
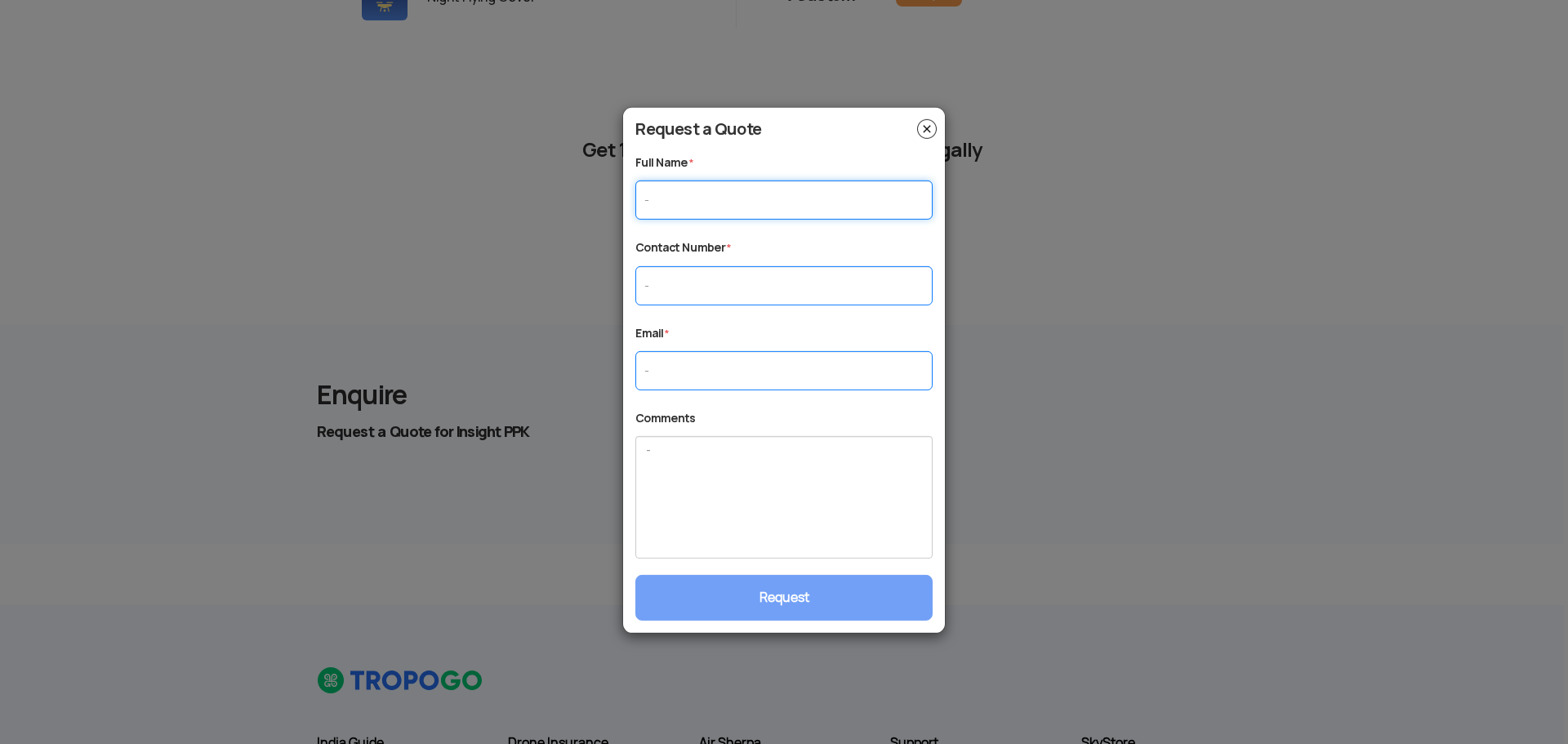
click at [757, 196] on input "text" at bounding box center [784, 199] width 298 height 39
type input "vignesh"
click at [710, 283] on input "text" at bounding box center [784, 285] width 298 height 39
type input "9750210949"
click at [681, 373] on input "text" at bounding box center [784, 370] width 298 height 39
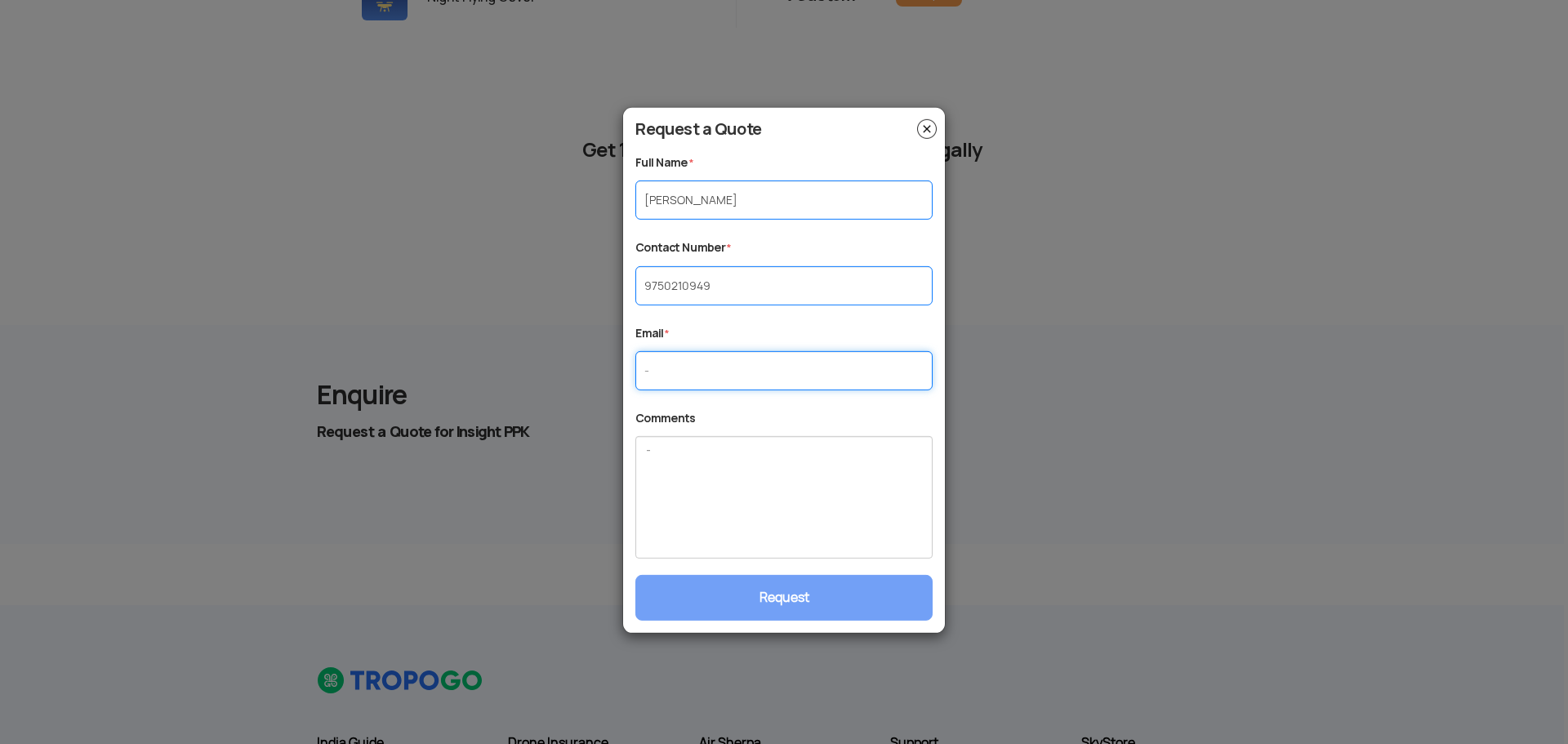
type input "a"
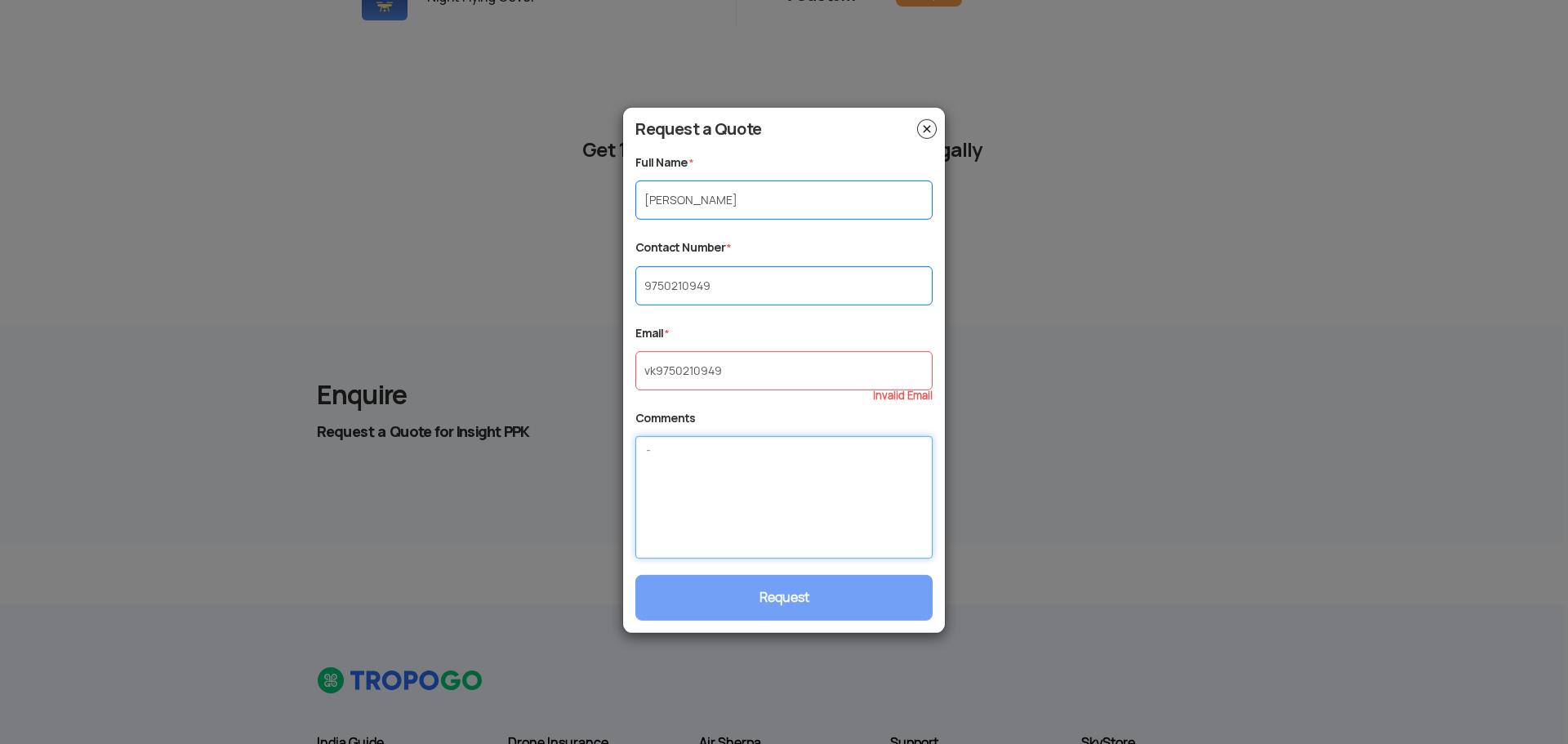
click at [731, 491] on textarea at bounding box center [784, 497] width 298 height 122
click at [812, 373] on input "vk9750210949" at bounding box center [784, 370] width 298 height 39
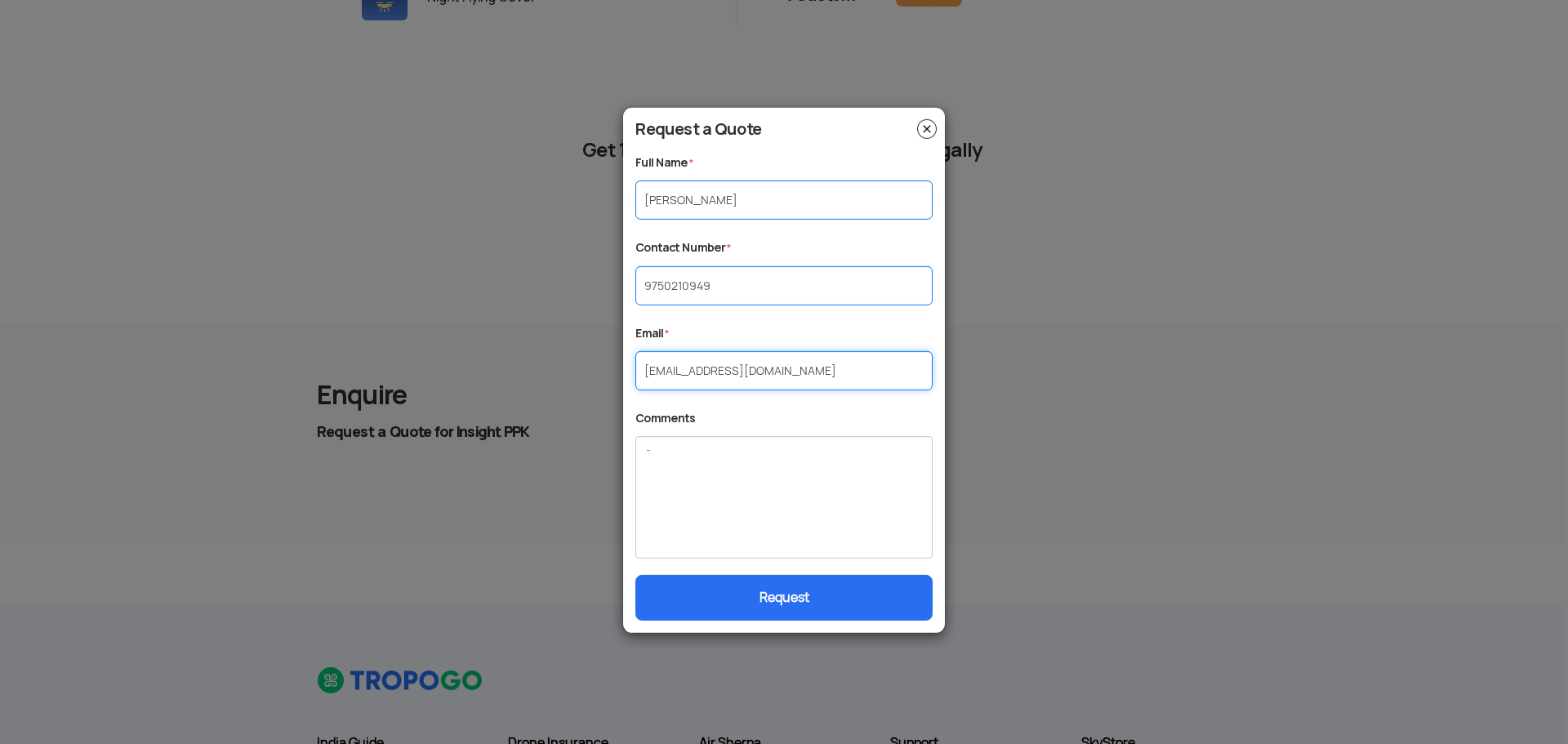
type input "[EMAIL_ADDRESS][DOMAIN_NAME]"
click at [840, 589] on button "Request" at bounding box center [784, 598] width 298 height 46
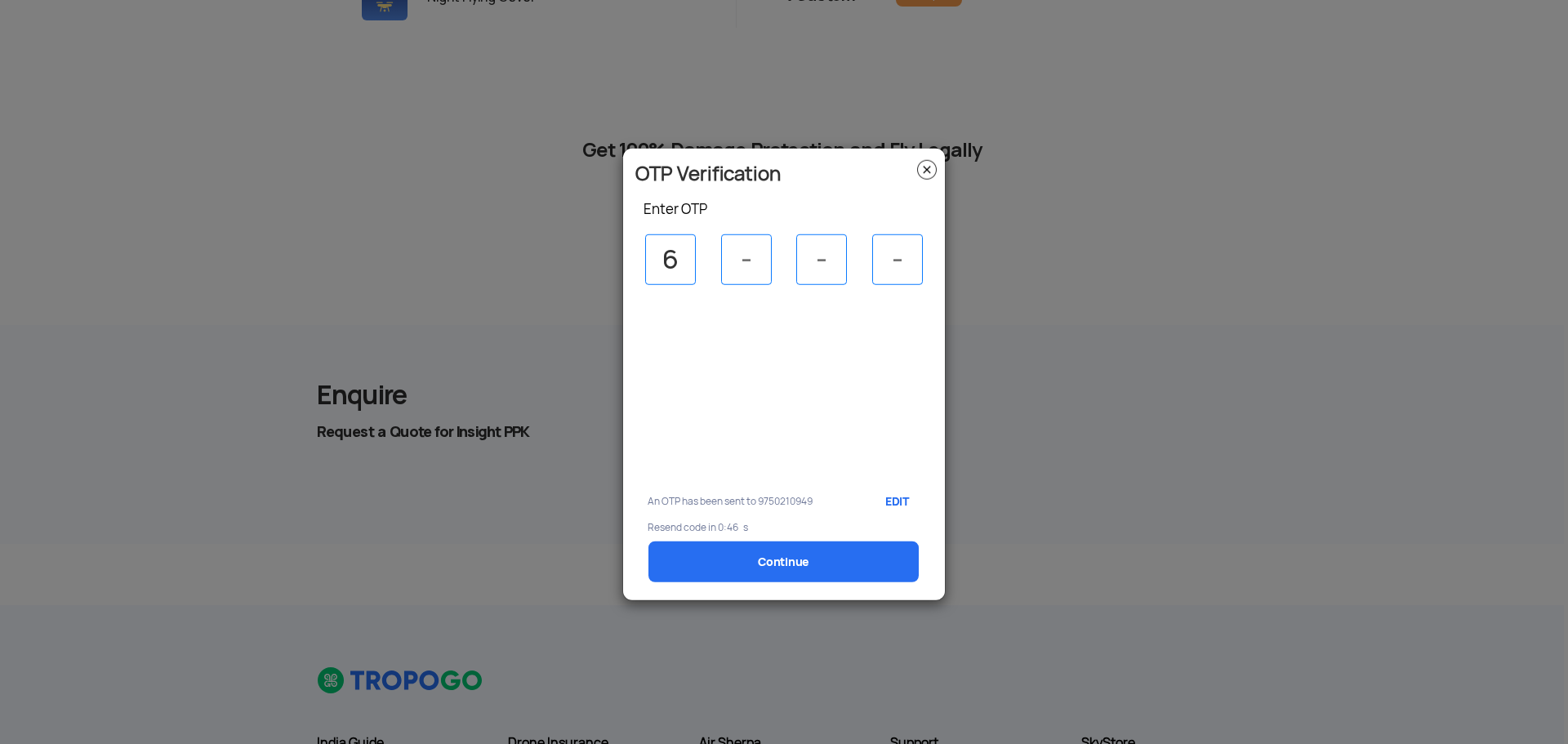
type input "6"
type input "2"
type input "7"
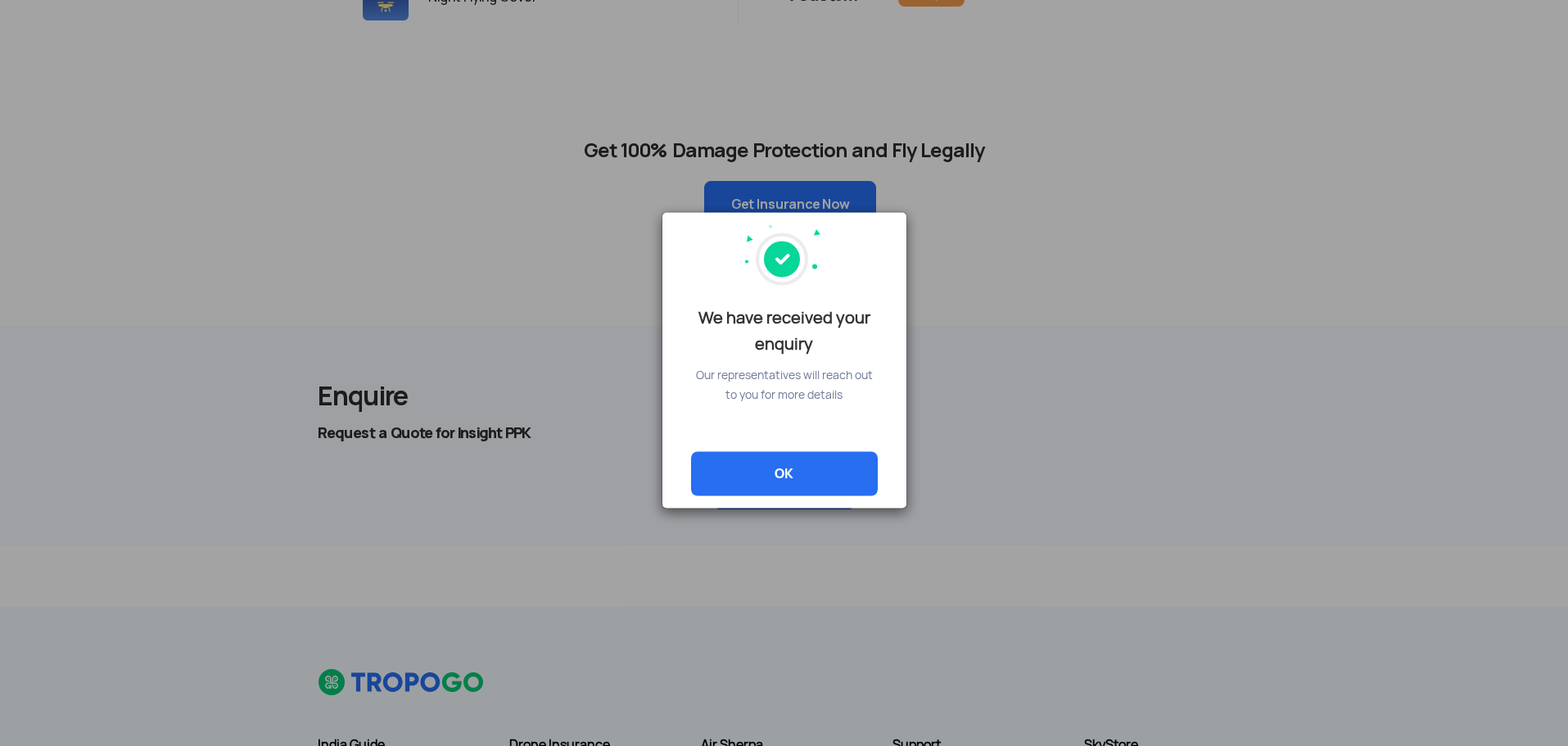
click at [826, 474] on link "OK" at bounding box center [784, 473] width 187 height 44
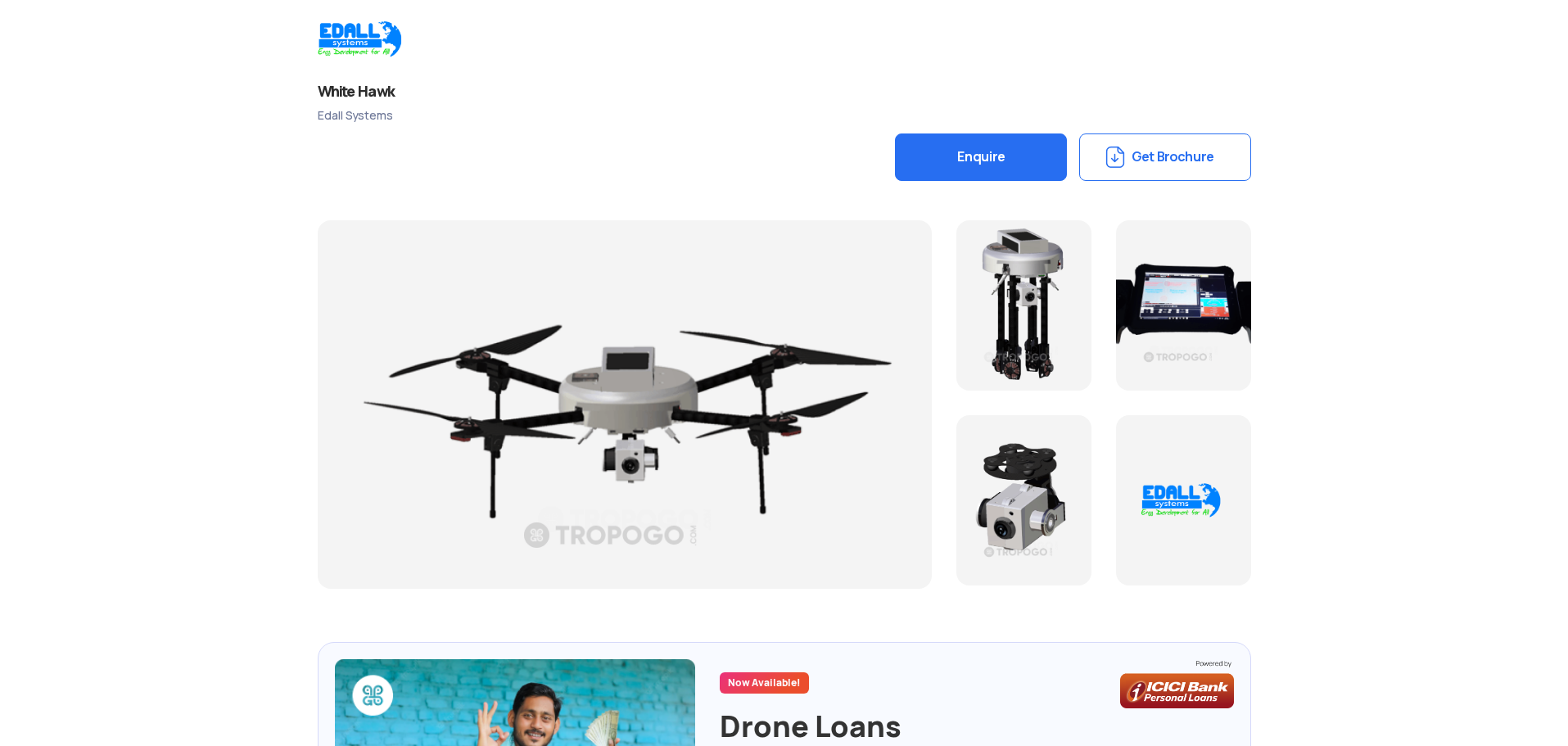
scroll to position [165, 0]
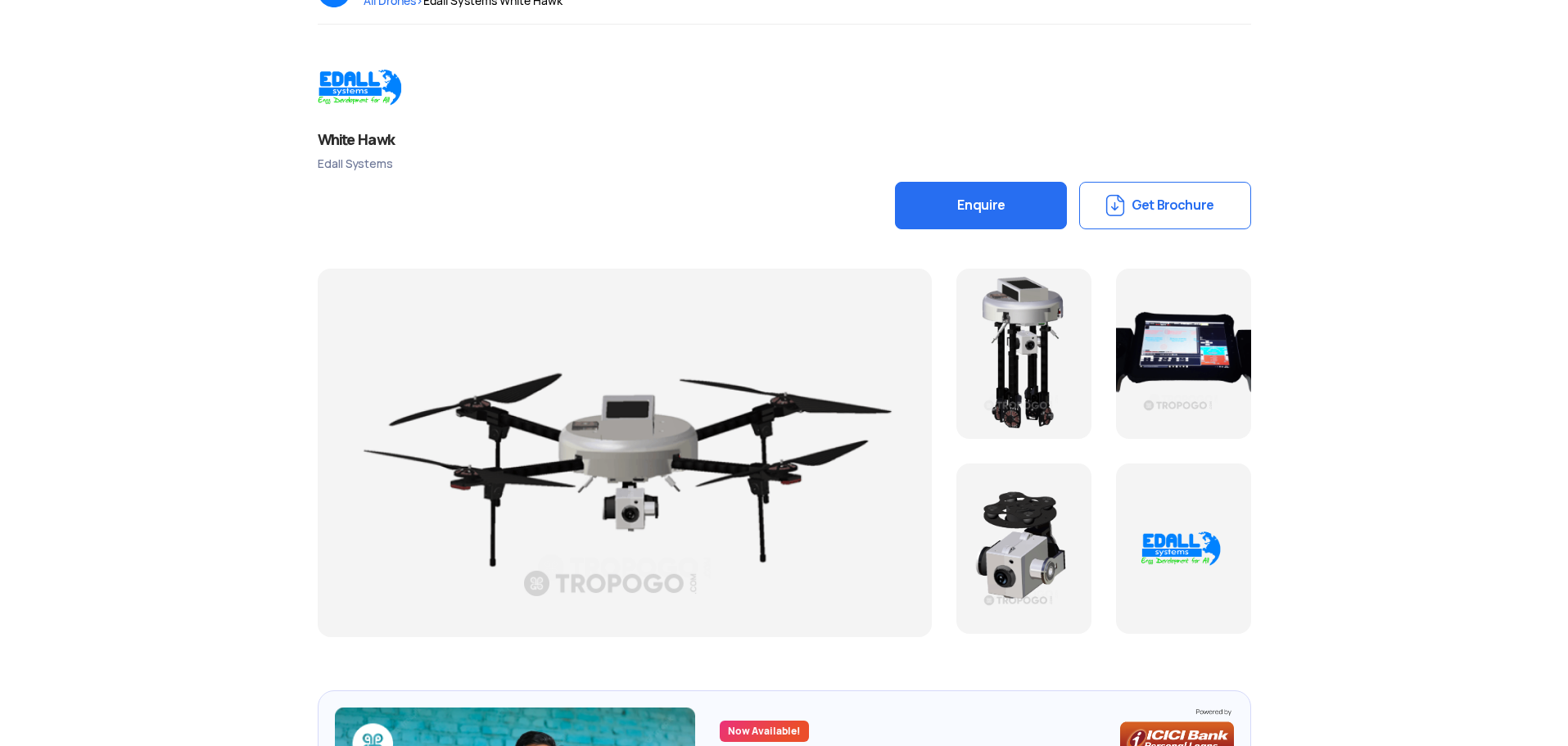
click at [1217, 579] on div at bounding box center [1184, 548] width 135 height 170
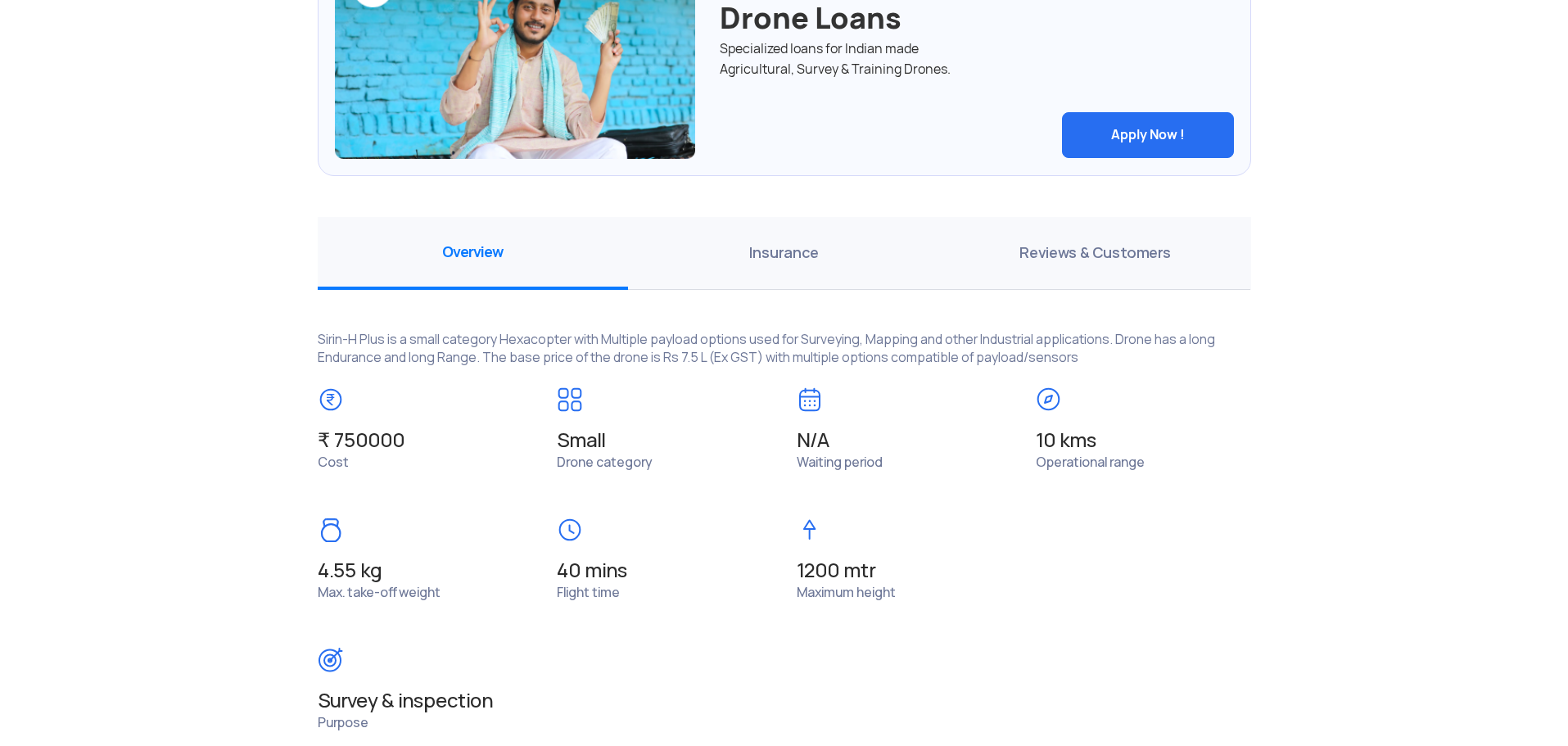
scroll to position [1015, 0]
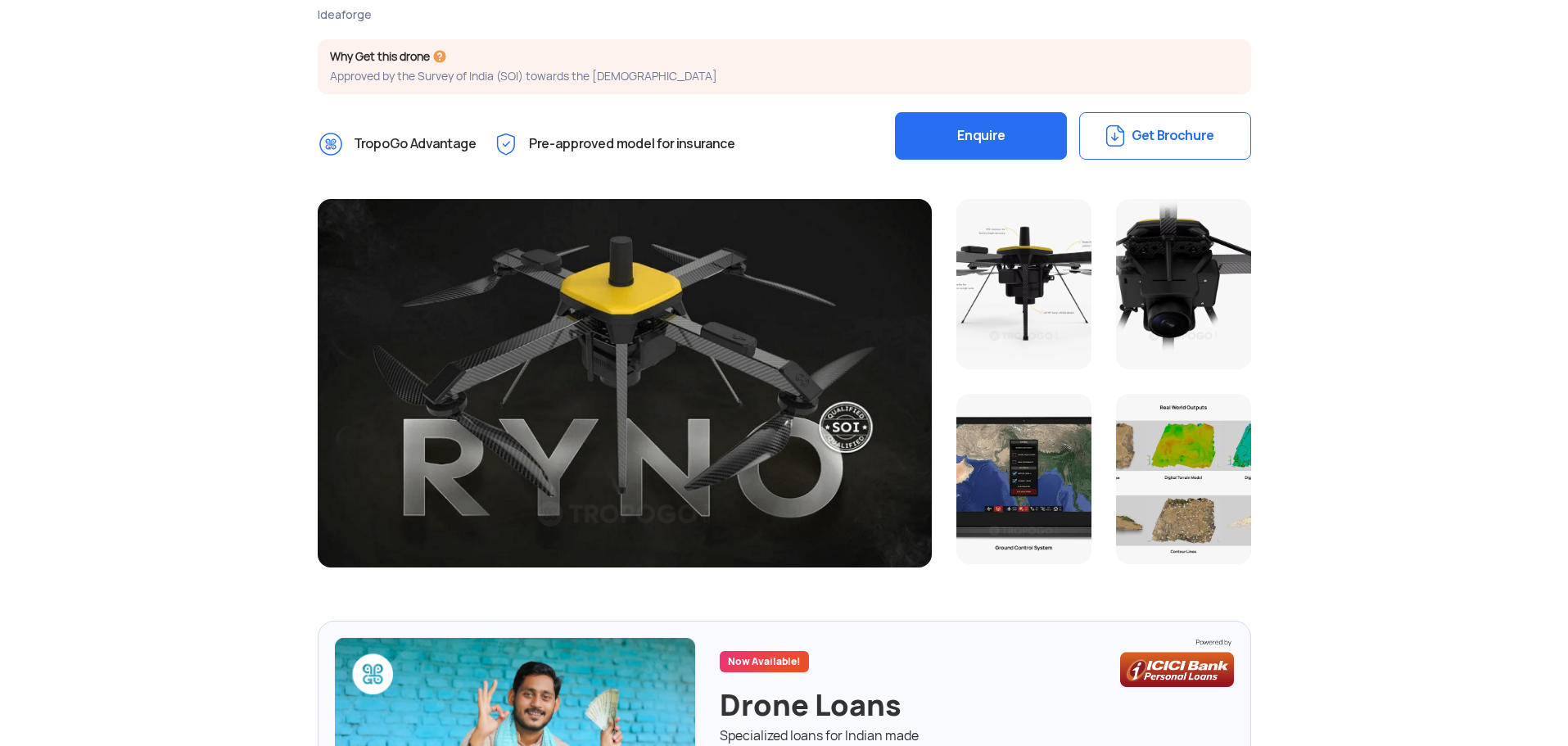
scroll to position [229, 0]
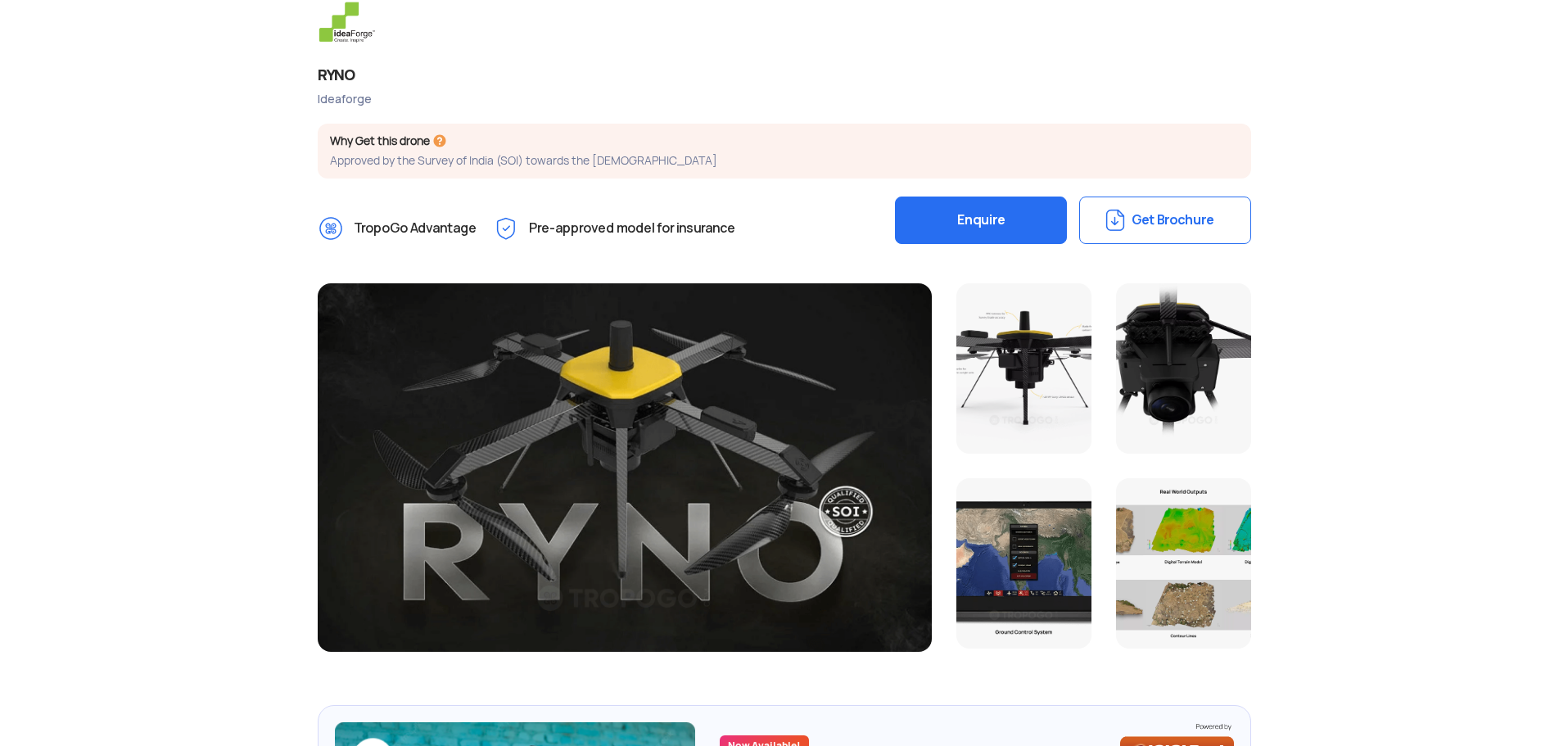
click at [1149, 207] on button "Get Brochure" at bounding box center [1165, 220] width 172 height 48
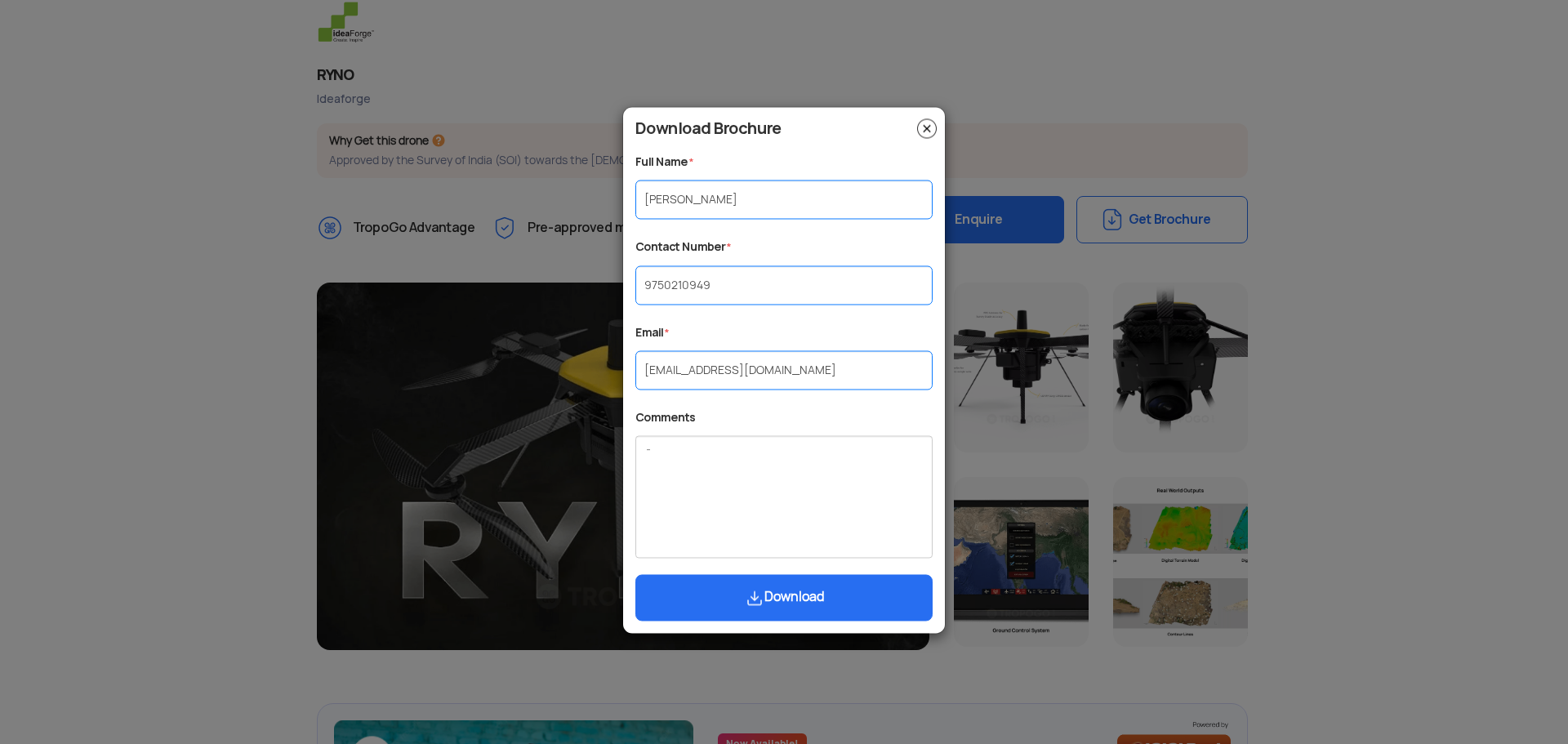
click at [745, 605] on img "submit" at bounding box center [754, 597] width 19 height 19
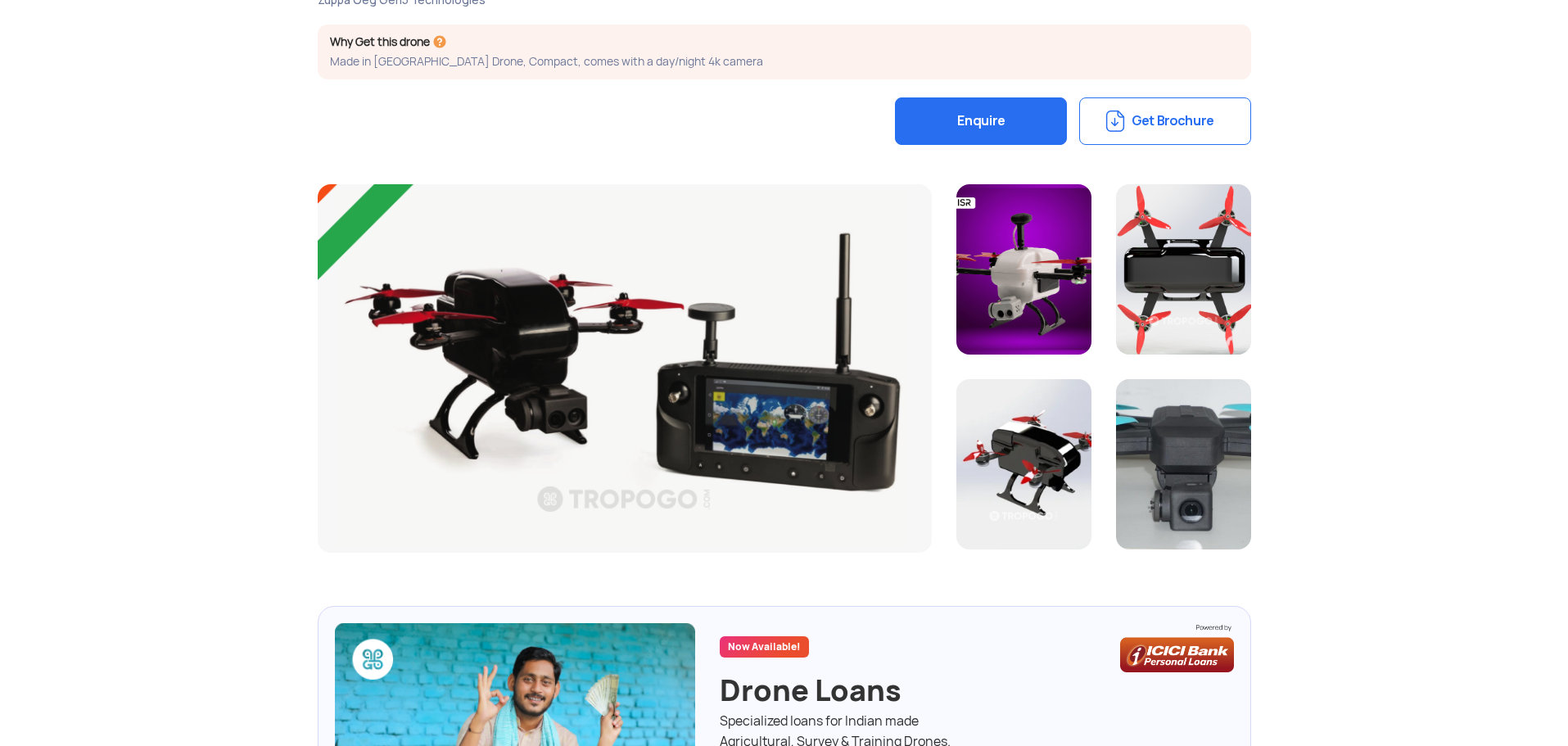
scroll to position [328, 0]
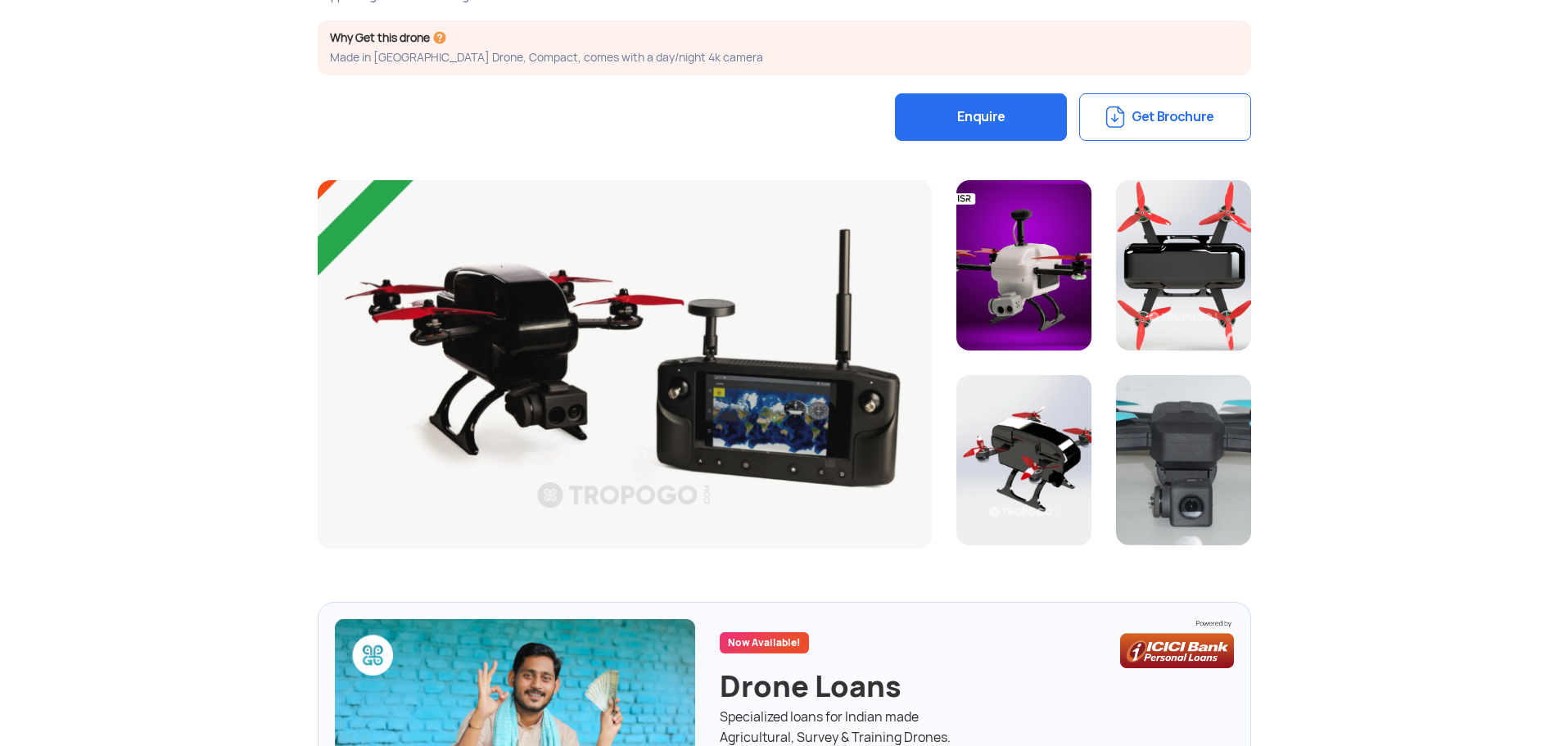
click at [1151, 107] on button "Get Brochure" at bounding box center [1165, 117] width 172 height 48
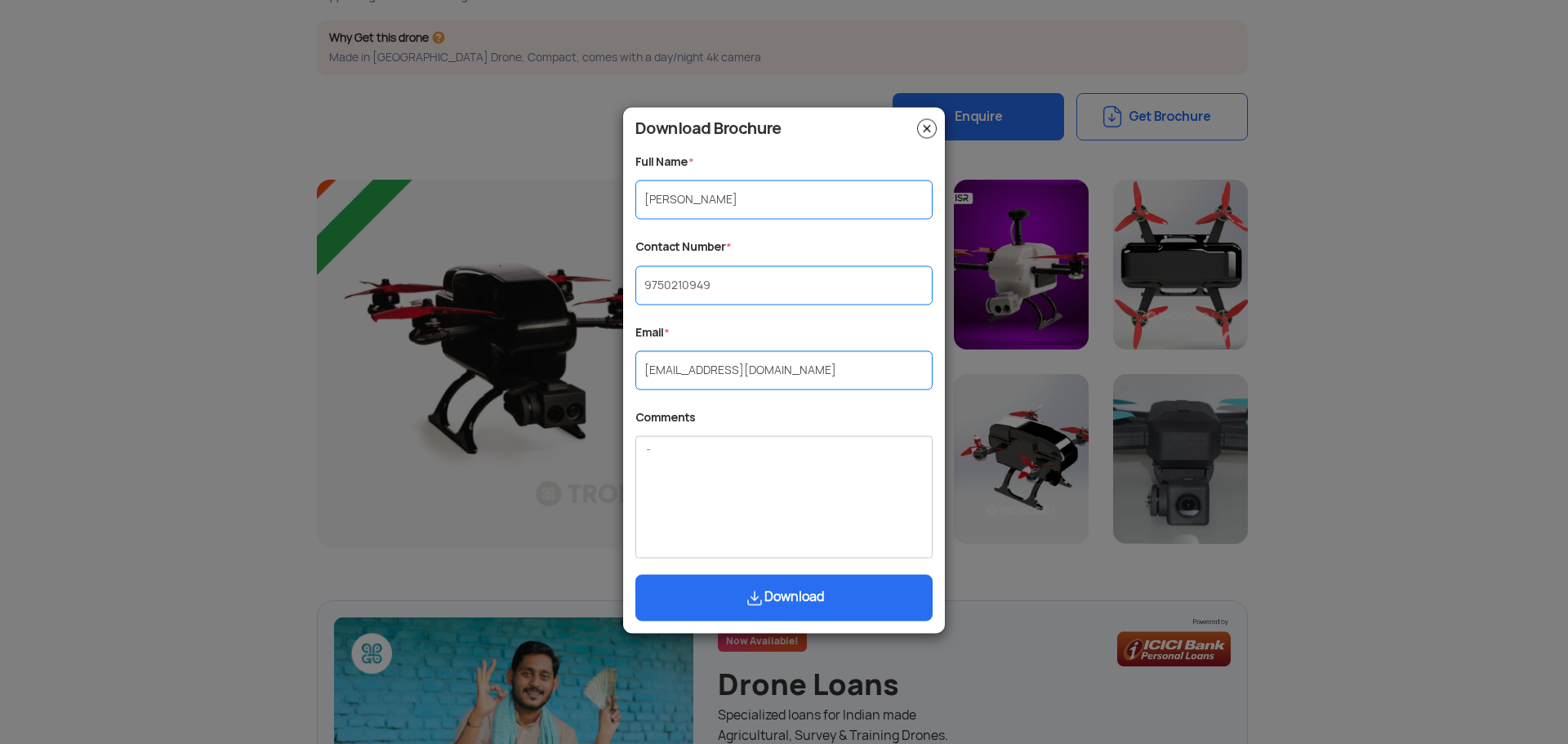
click at [784, 591] on button "Download" at bounding box center [784, 598] width 298 height 47
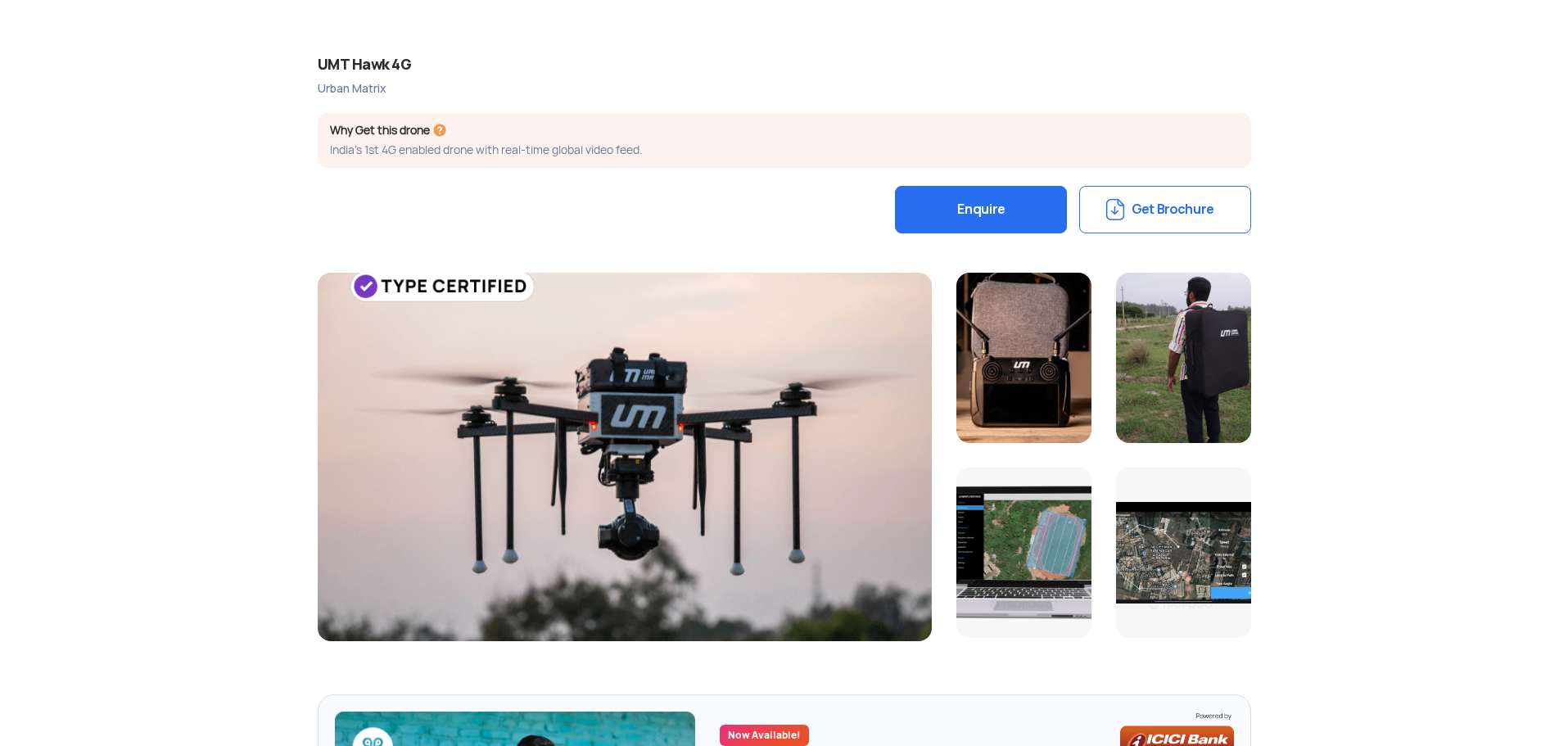
scroll to position [262, 0]
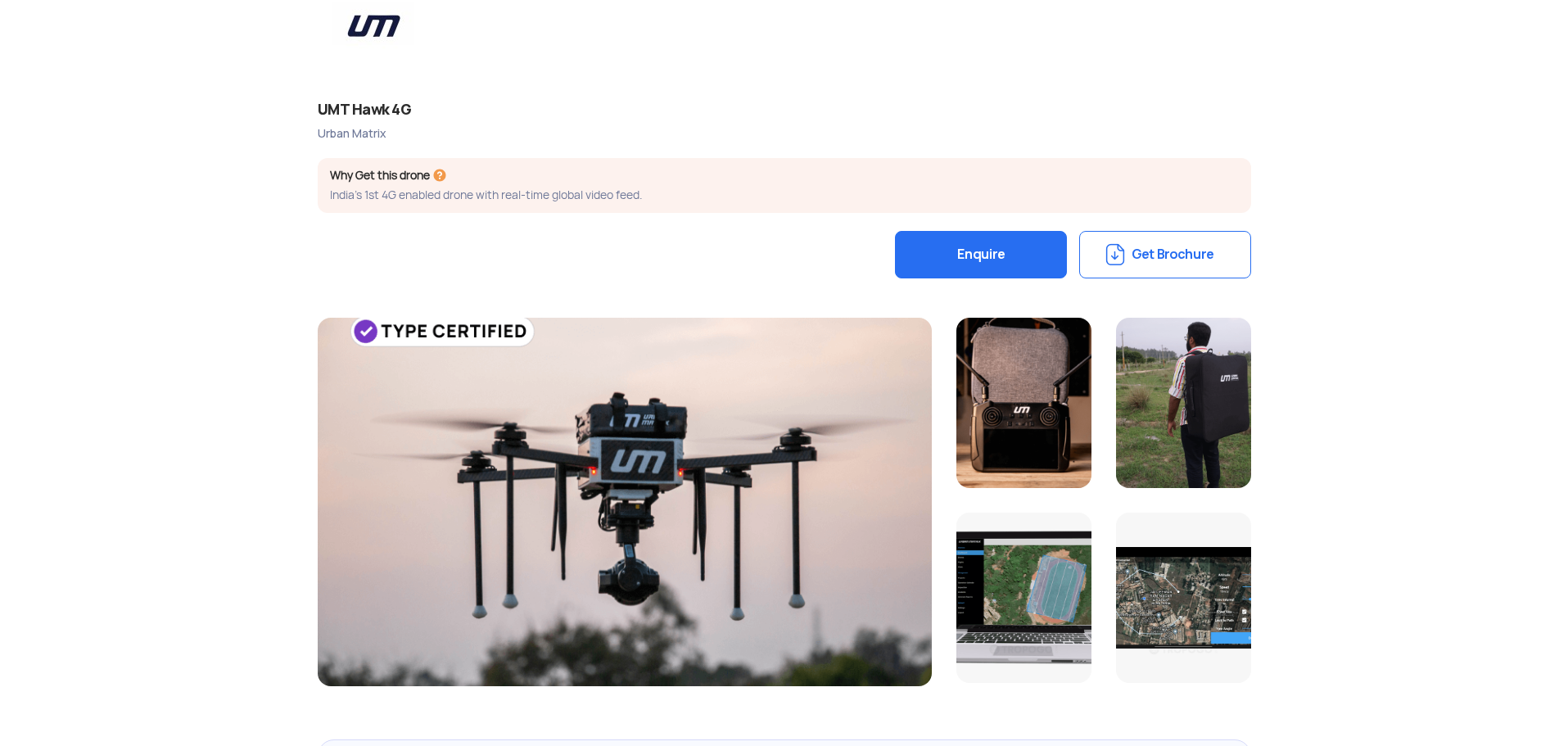
click at [1164, 249] on button "Get Brochure" at bounding box center [1165, 255] width 172 height 48
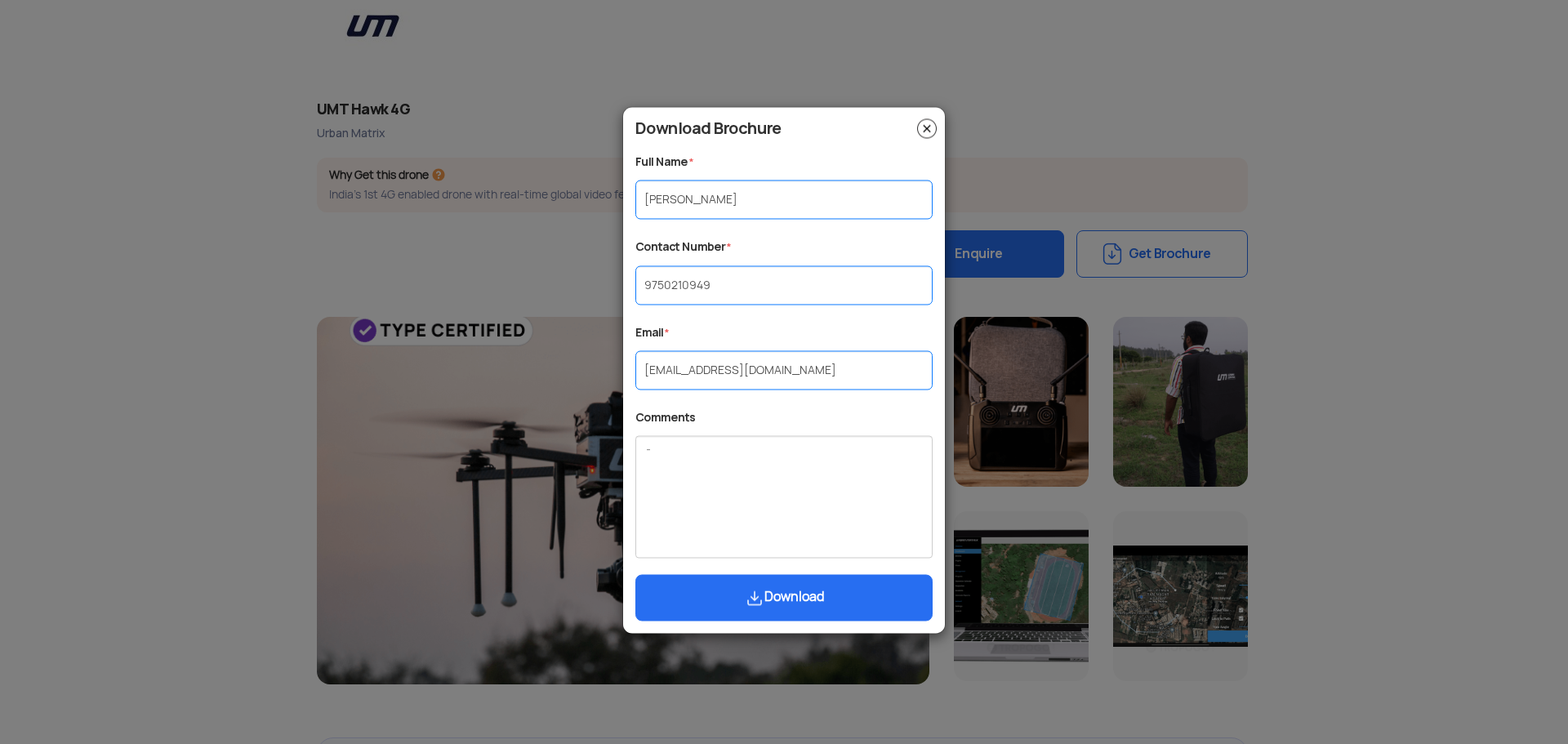
click at [786, 611] on button "Download" at bounding box center [784, 598] width 298 height 47
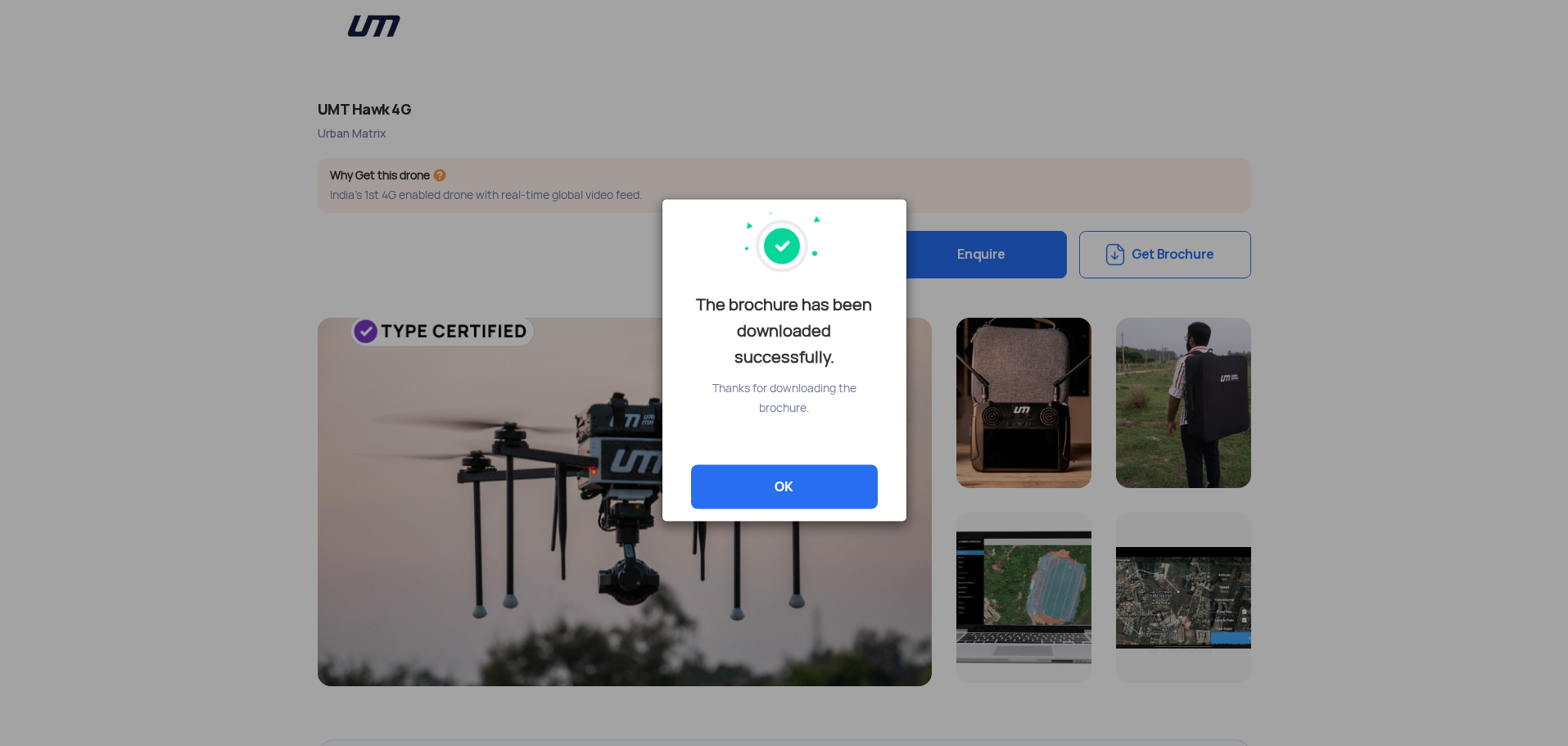
click at [1374, 427] on div "The brochure has been downloaded successfully. Thanks for downloading the broch…" at bounding box center [784, 373] width 1568 height 746
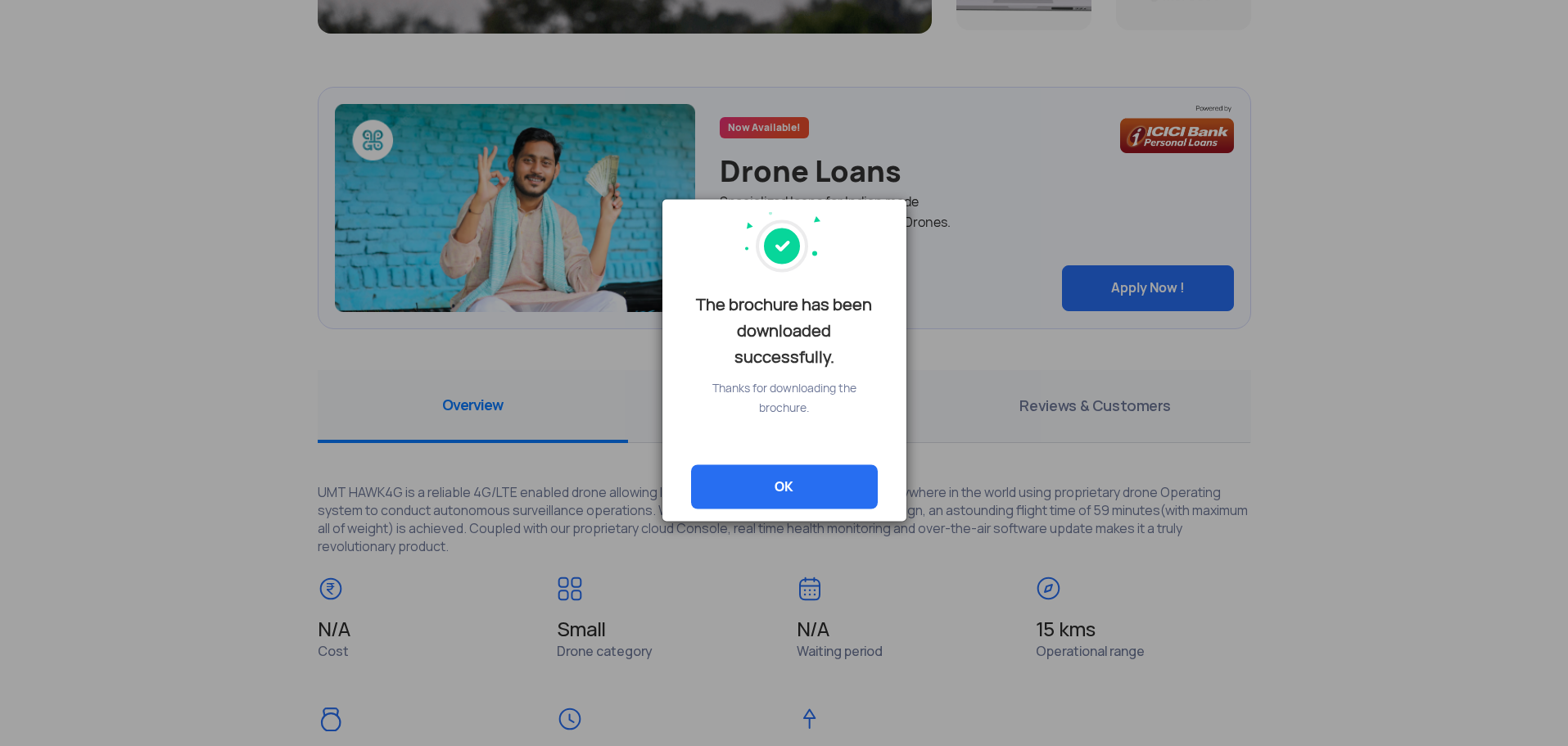
click at [809, 486] on link "OK" at bounding box center [784, 486] width 187 height 44
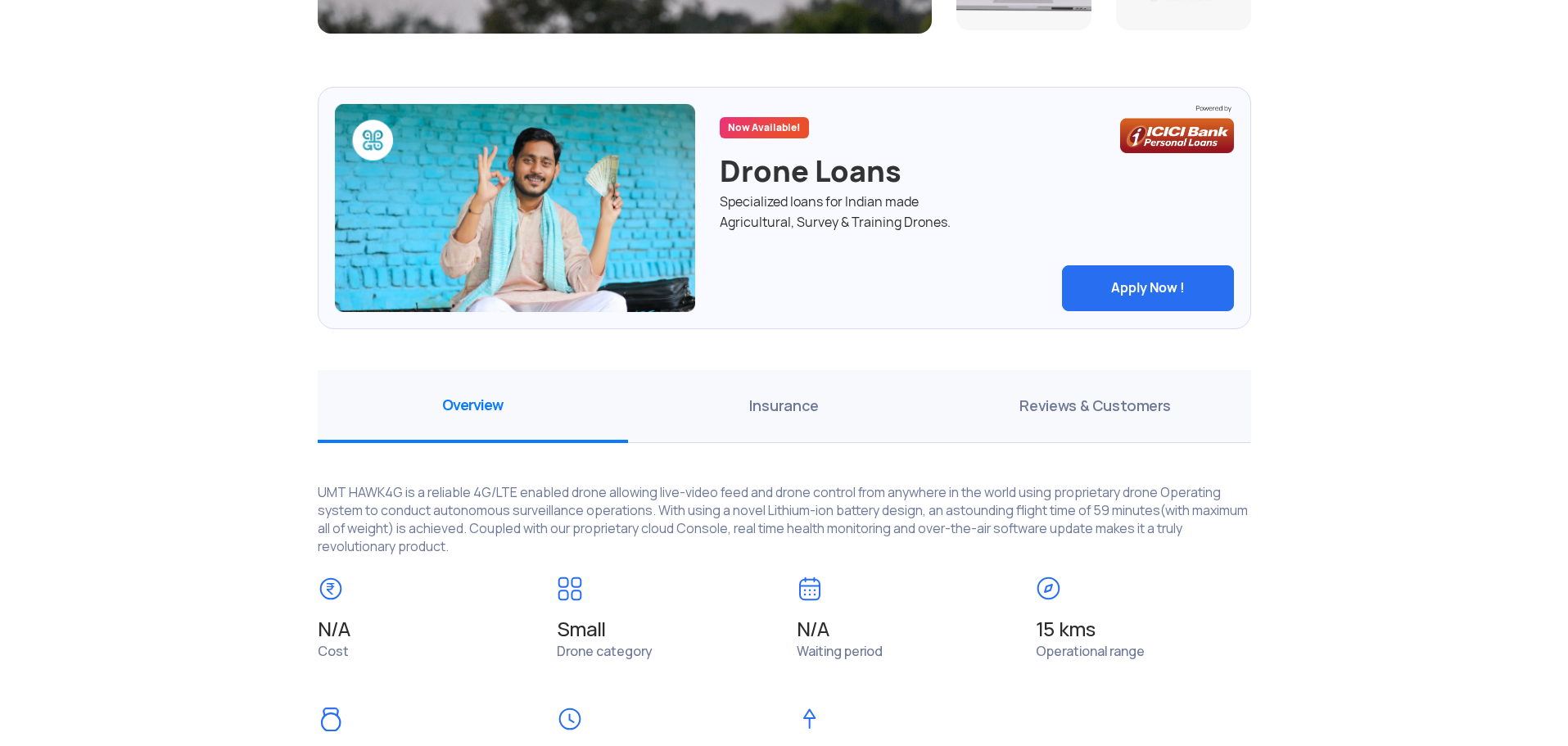
scroll to position [1568, 0]
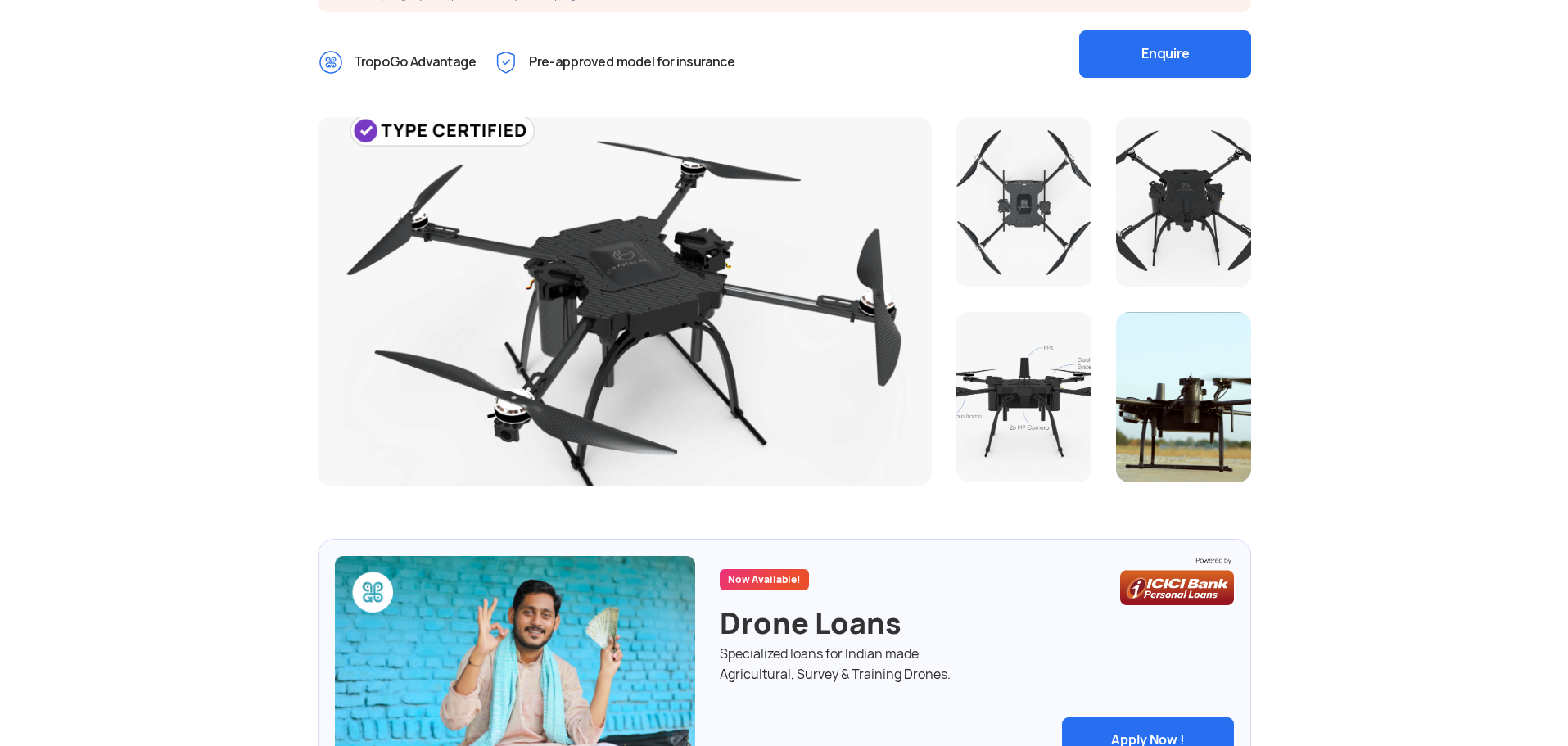
scroll to position [360, 0]
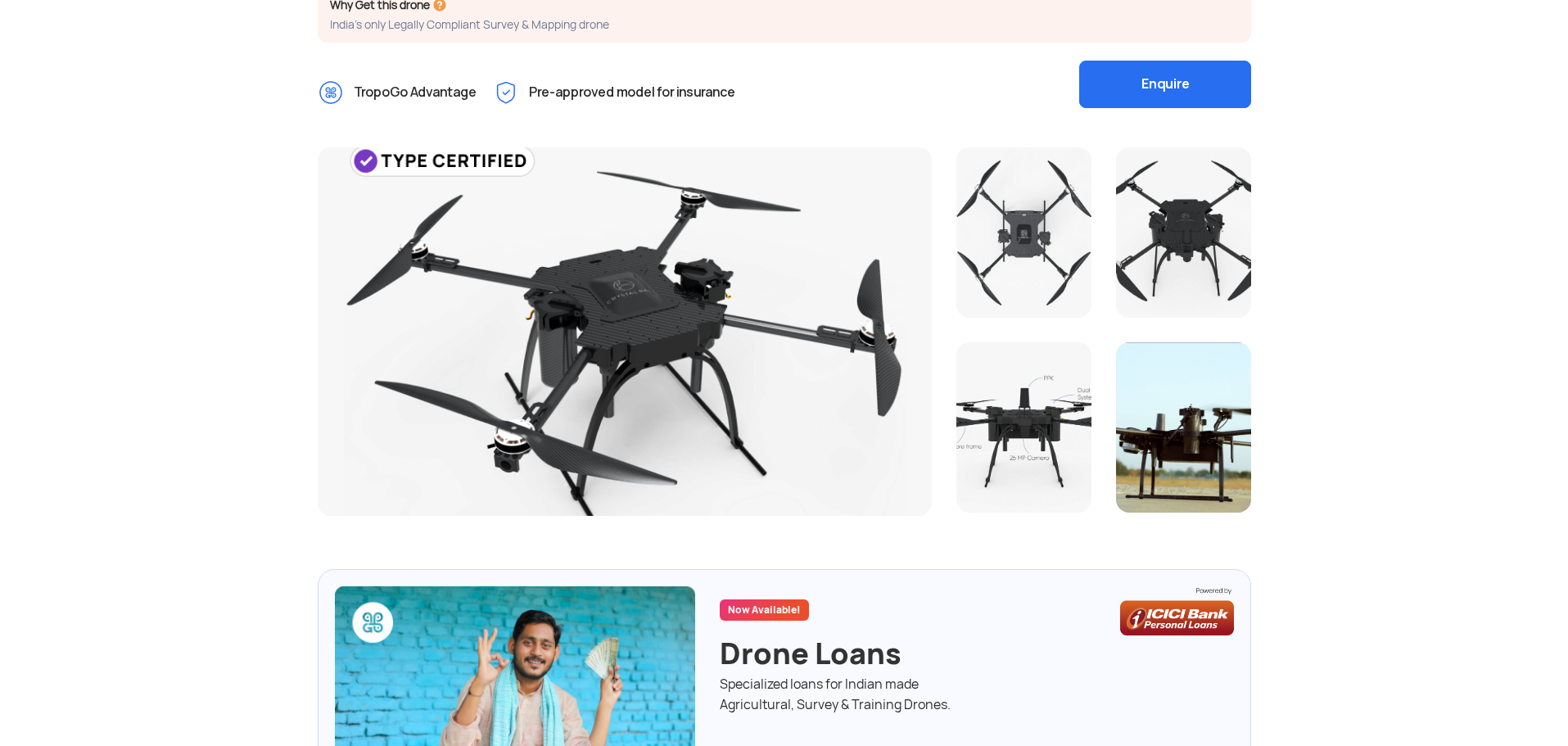
click at [1032, 397] on div at bounding box center [1024, 427] width 135 height 170
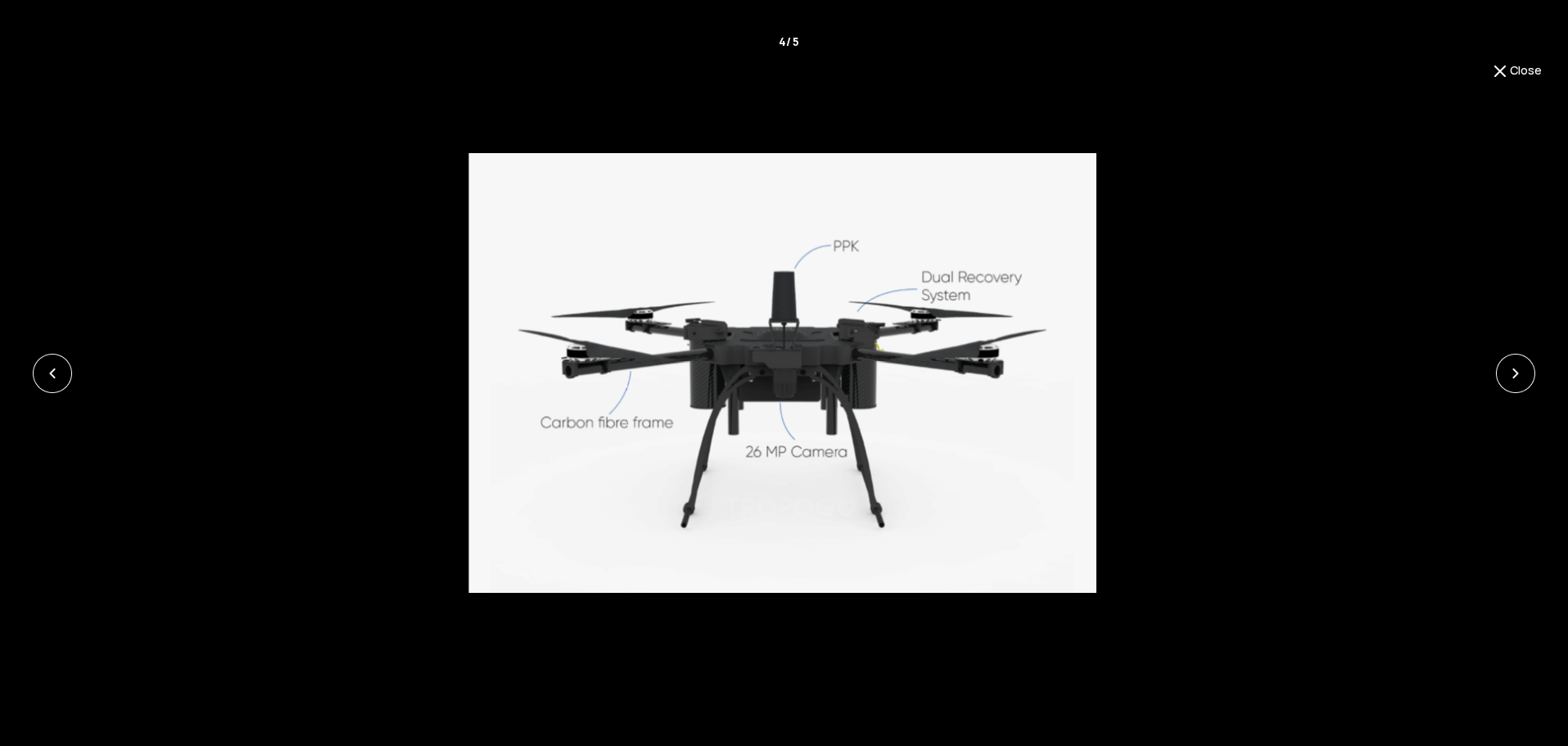
click at [1207, 411] on div at bounding box center [782, 372] width 1568 height 439
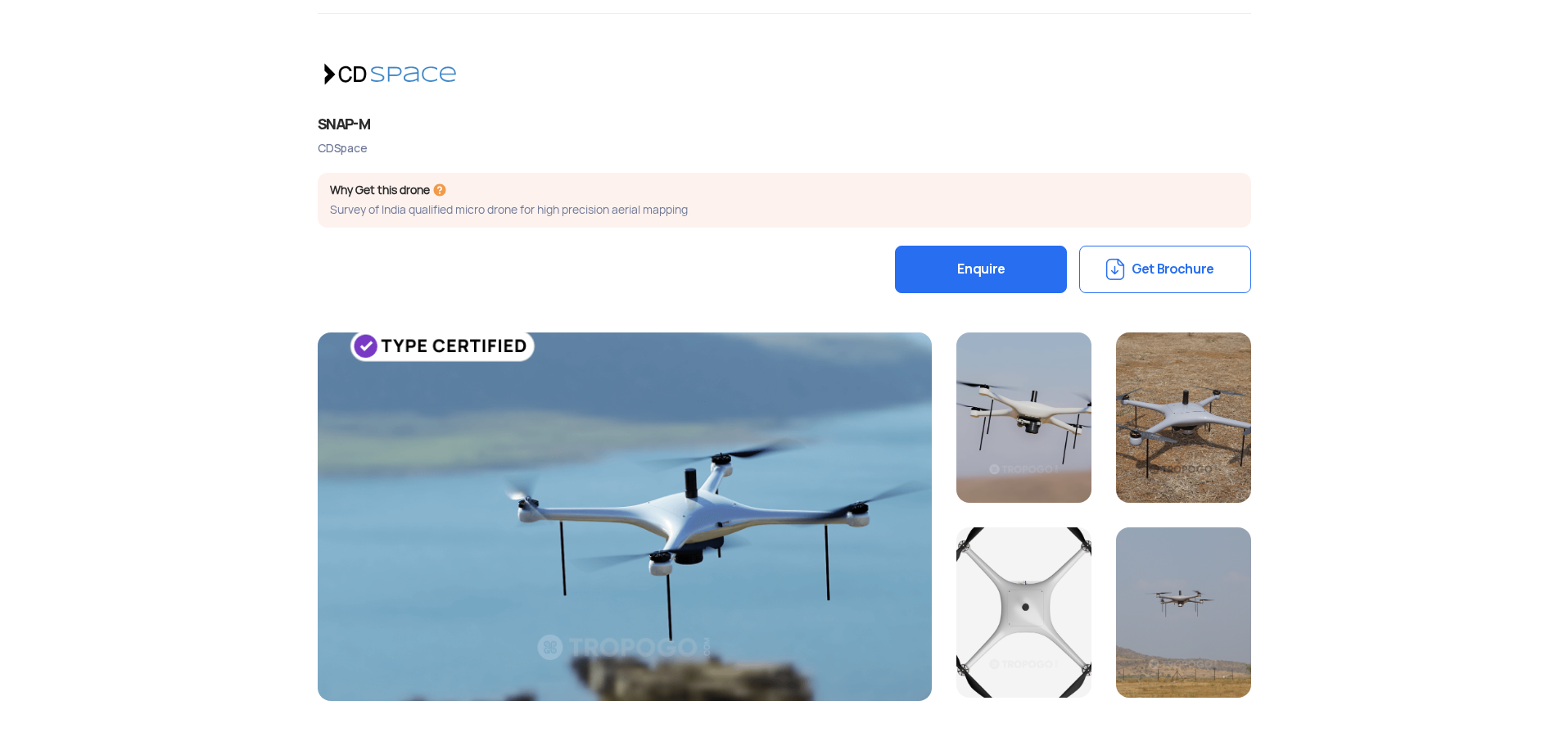
scroll to position [328, 0]
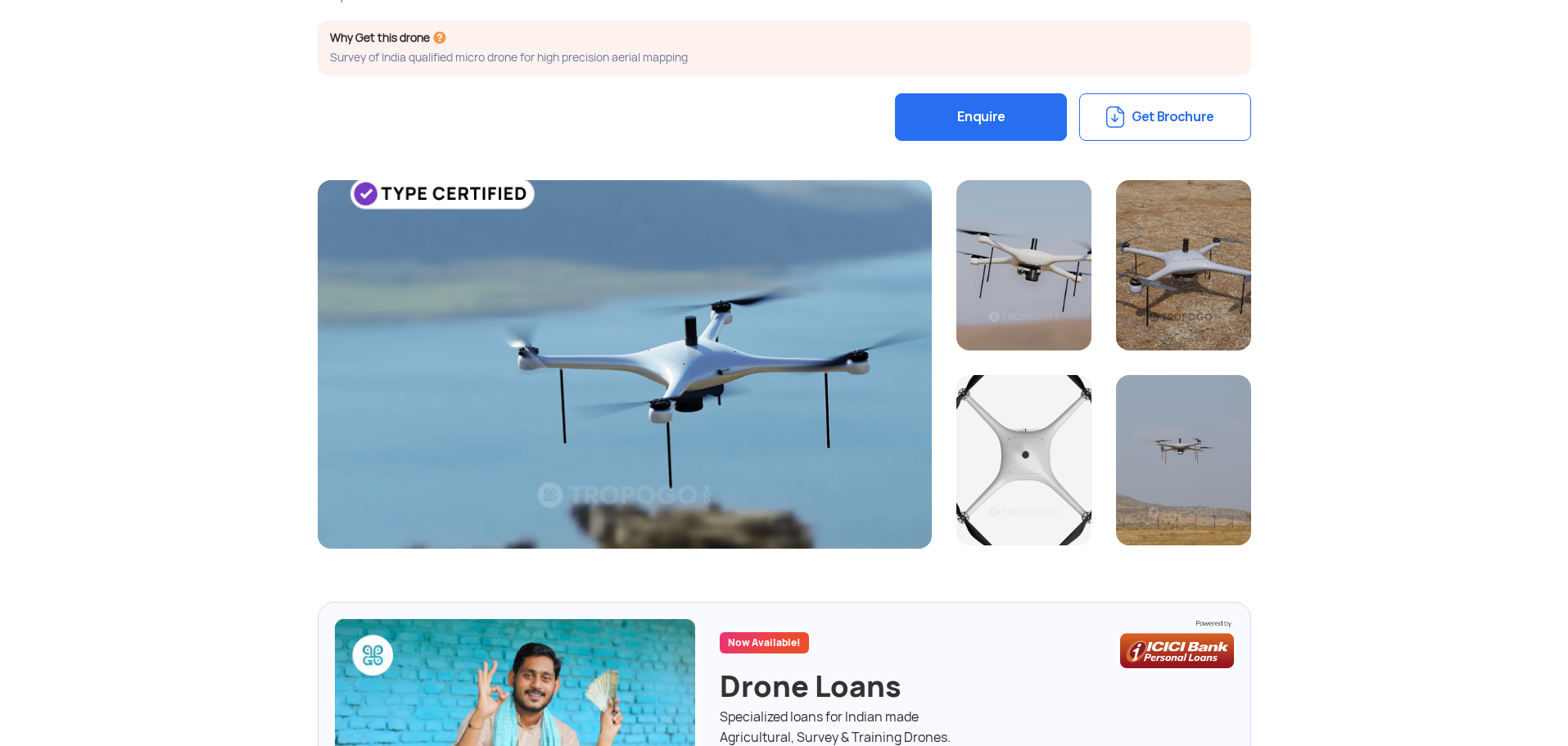
click at [1138, 124] on button "Get Brochure" at bounding box center [1165, 117] width 172 height 48
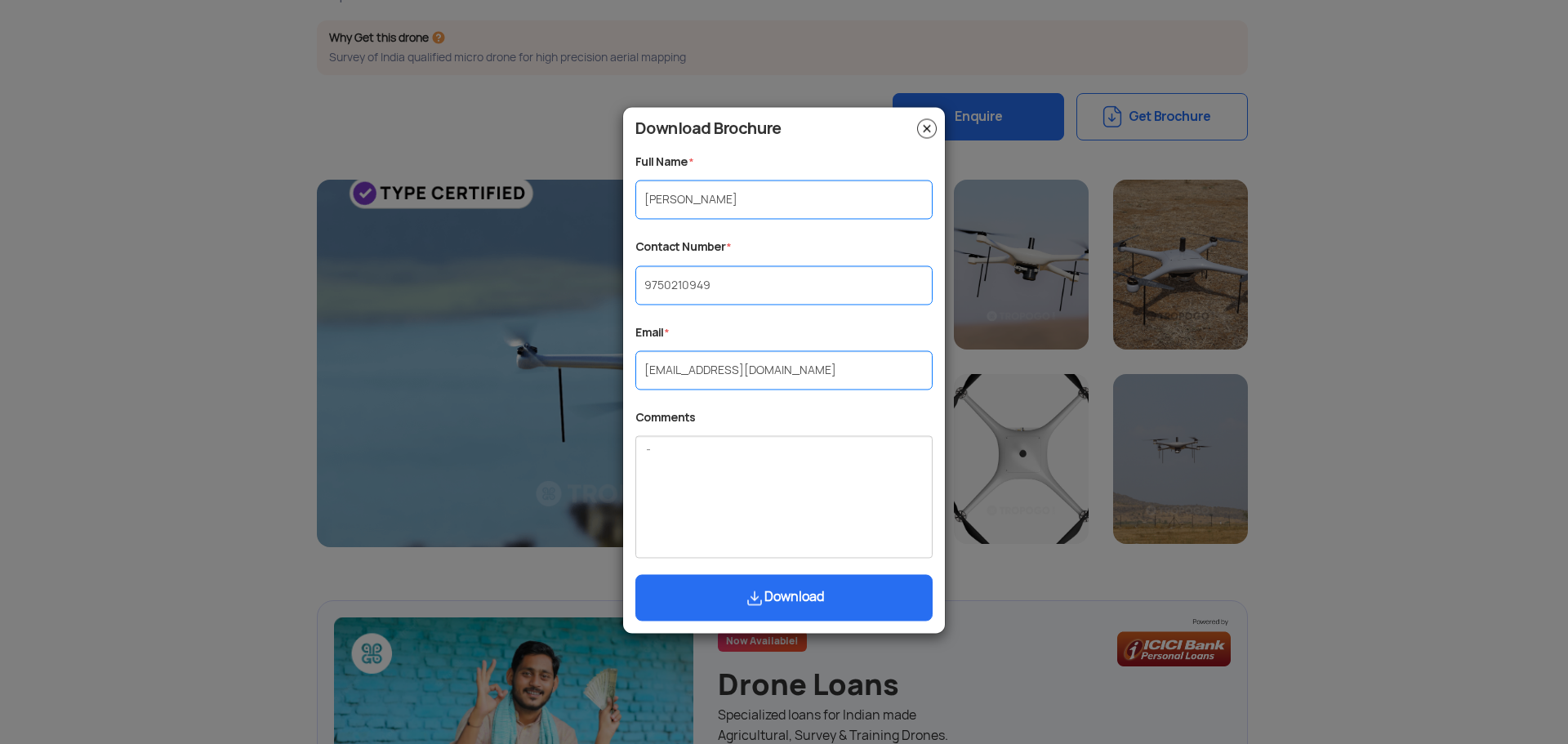
click at [801, 587] on button "Download" at bounding box center [784, 598] width 298 height 47
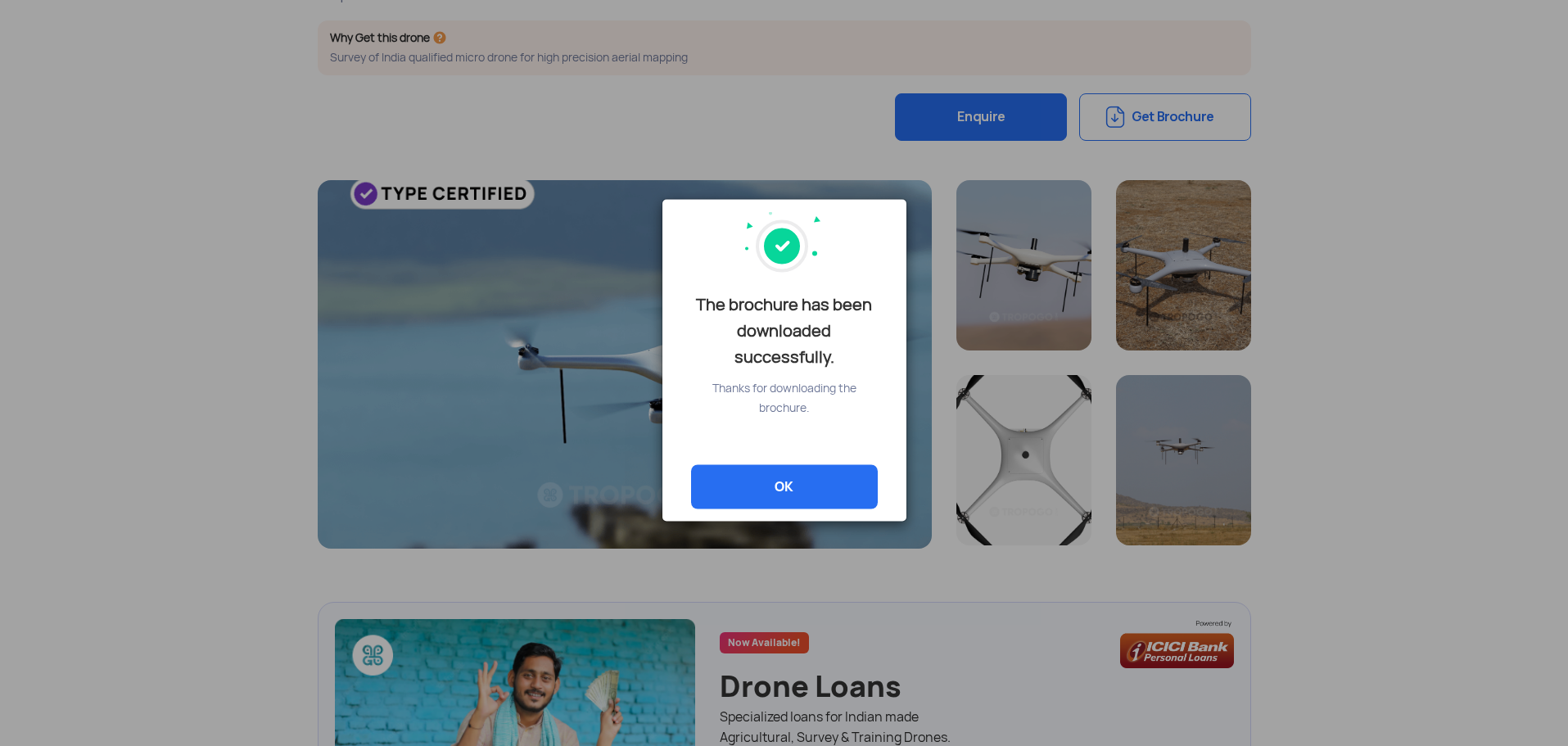
click at [179, 408] on div "The brochure has been downloaded successfully. Thanks for downloading the broch…" at bounding box center [784, 373] width 1568 height 746
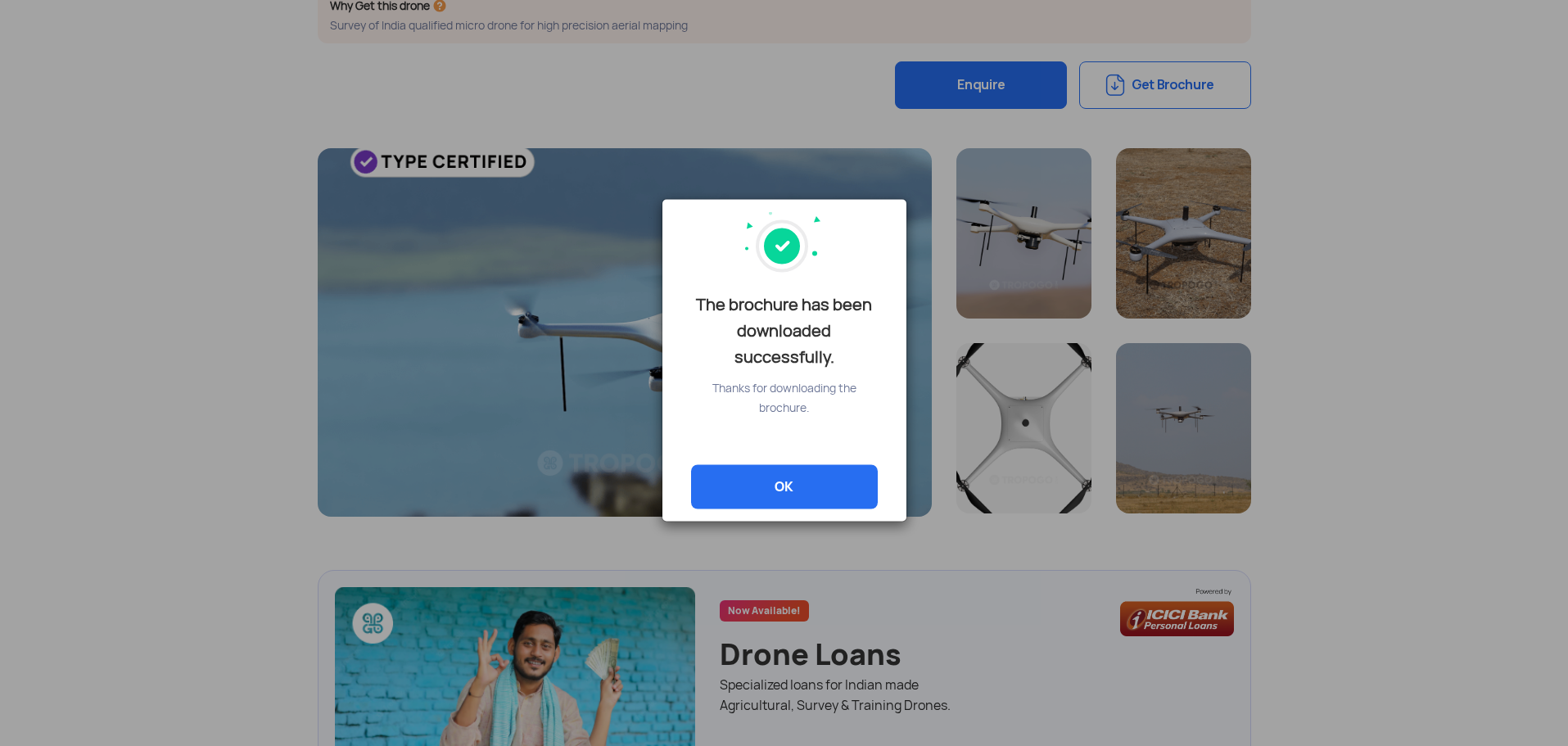
scroll to position [360, 0]
click at [758, 492] on link "OK" at bounding box center [784, 486] width 187 height 44
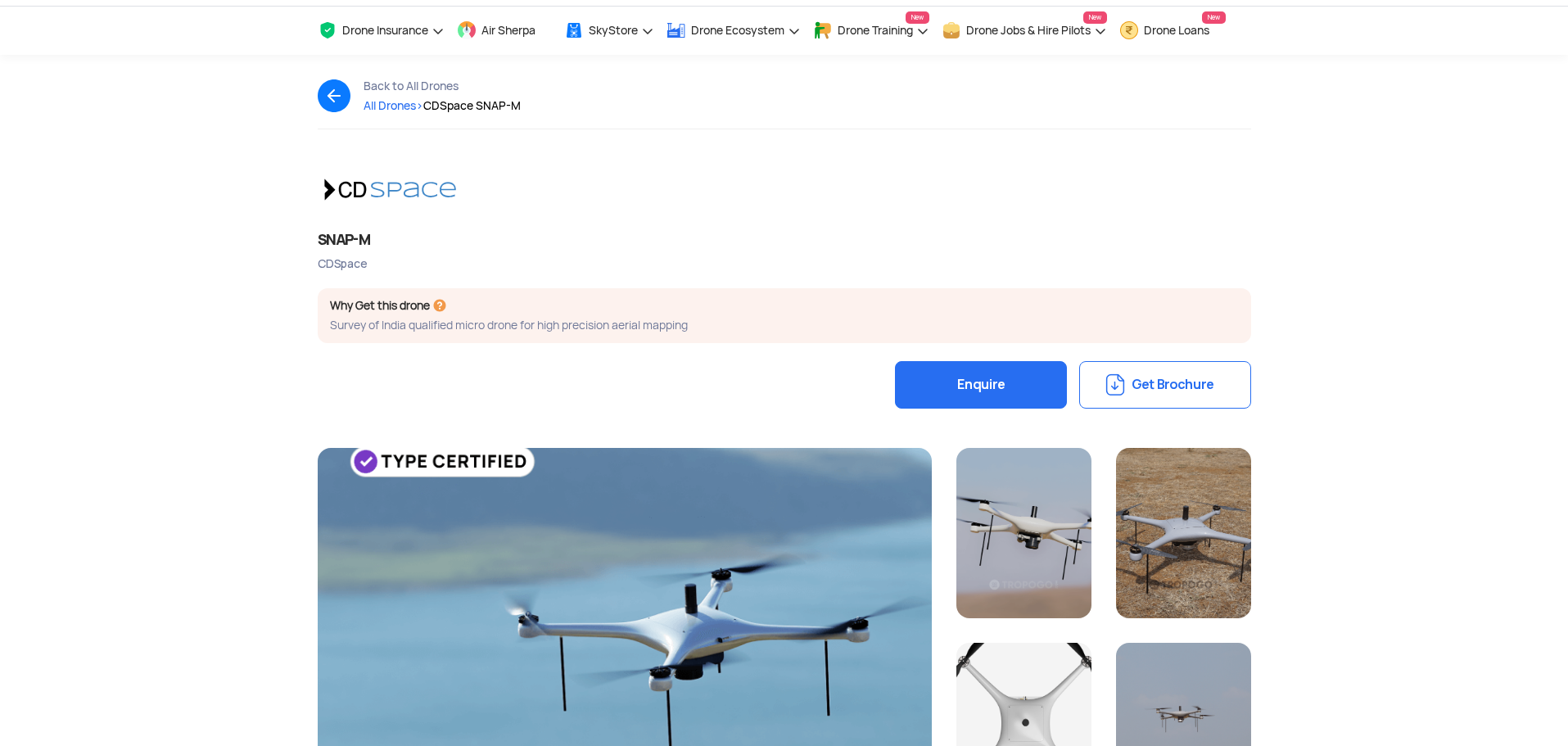
scroll to position [0, 0]
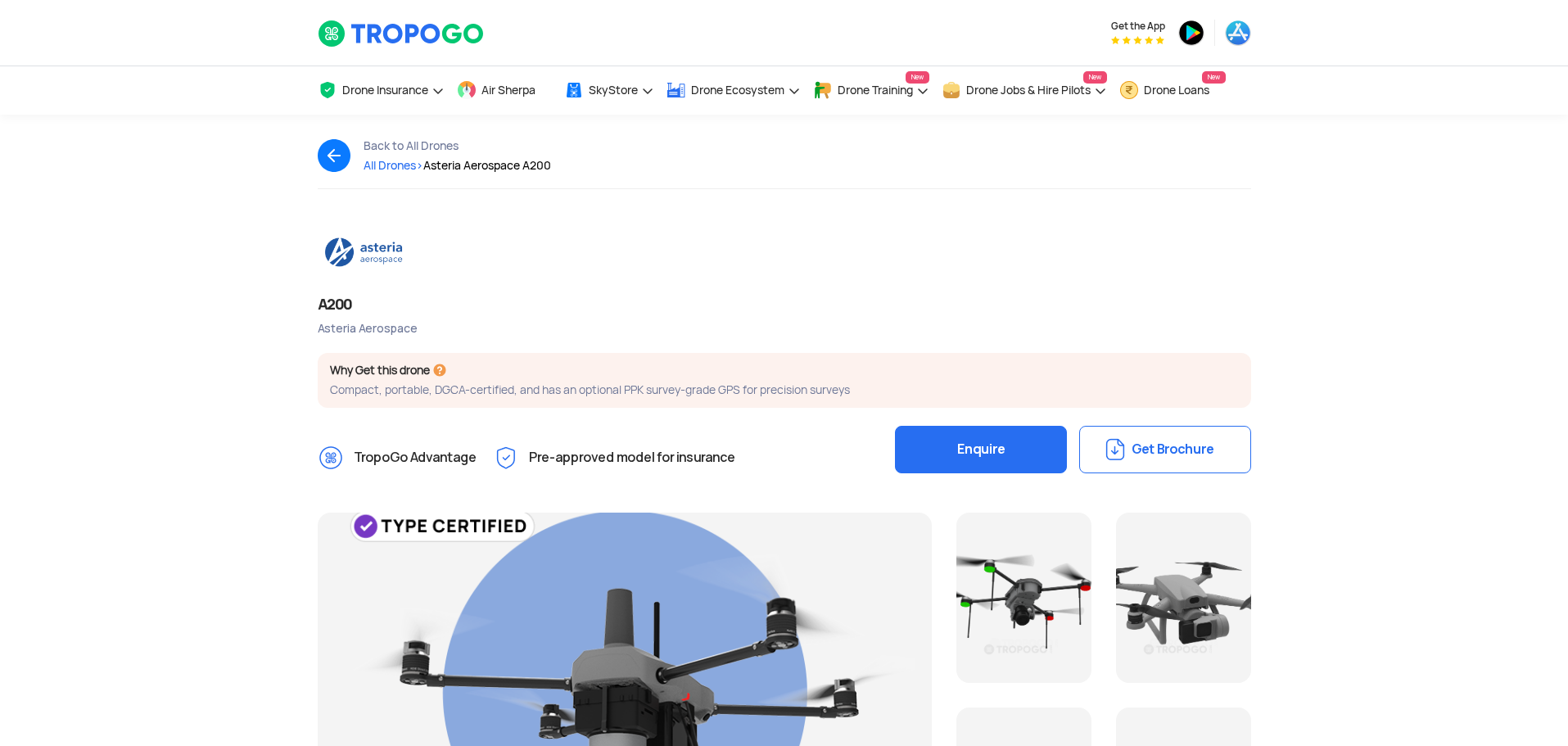
click at [1182, 461] on button "Get Brochure" at bounding box center [1165, 449] width 172 height 48
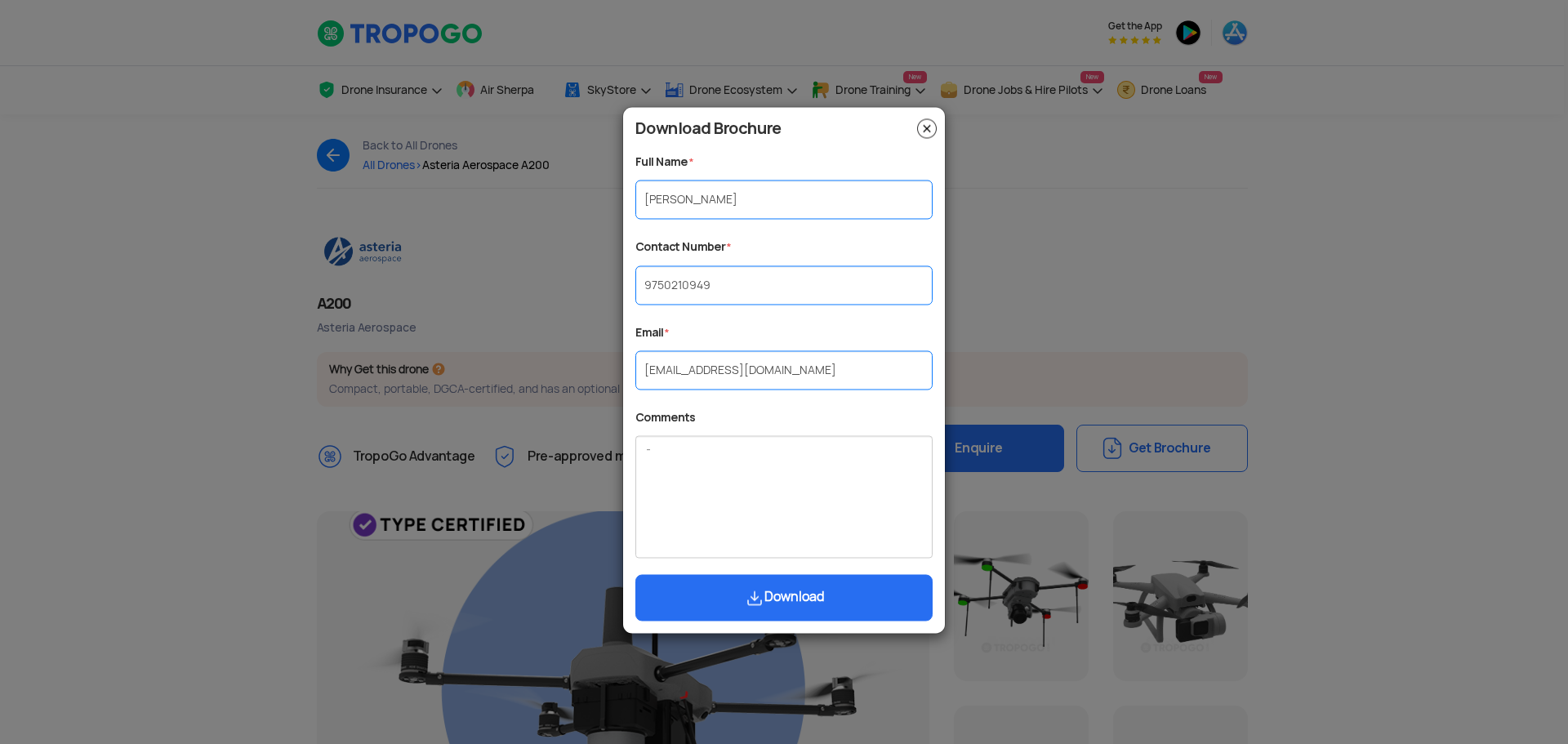
click at [835, 607] on button "Download" at bounding box center [784, 598] width 298 height 47
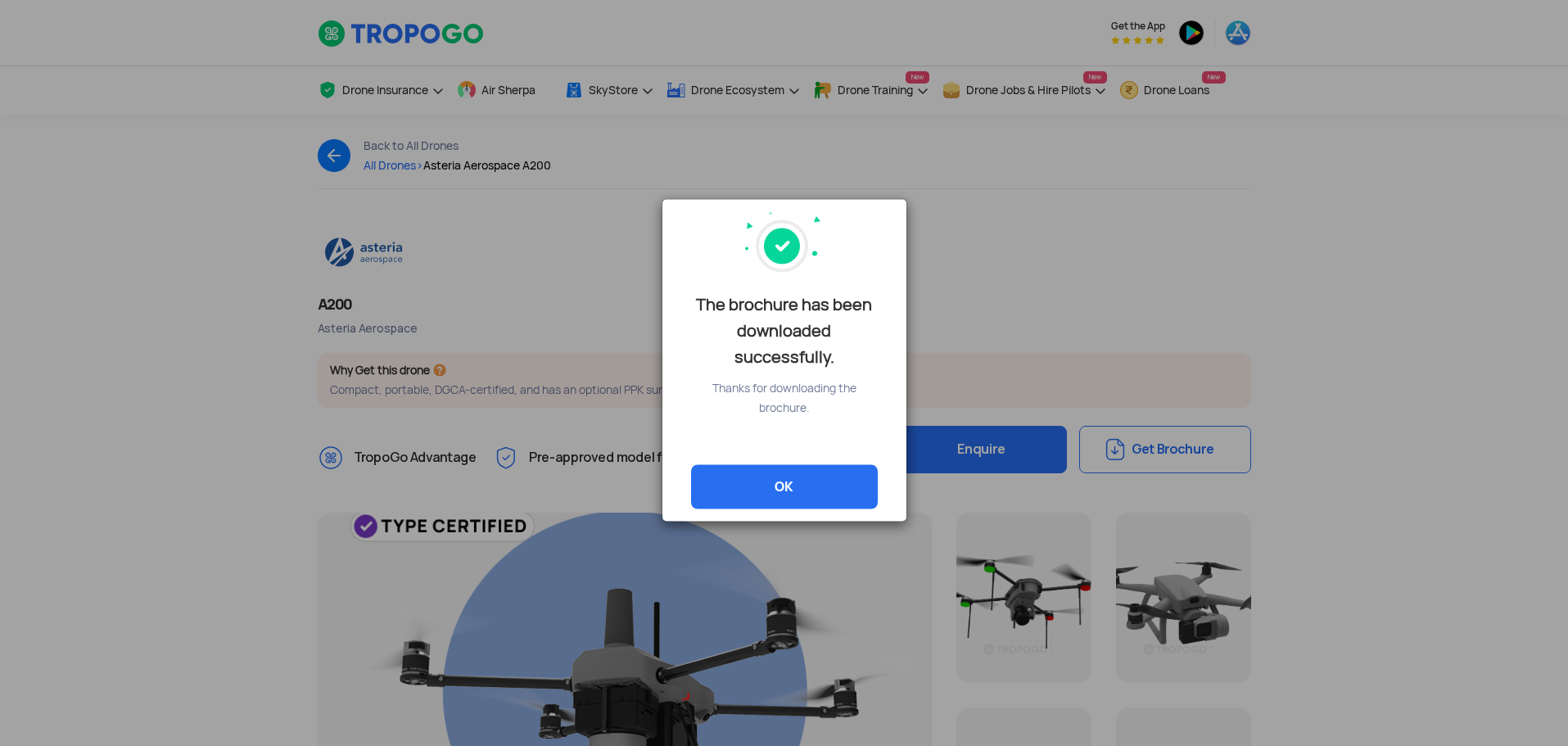
click at [806, 493] on link "OK" at bounding box center [784, 486] width 187 height 44
